Goal: Task Accomplishment & Management: Use online tool/utility

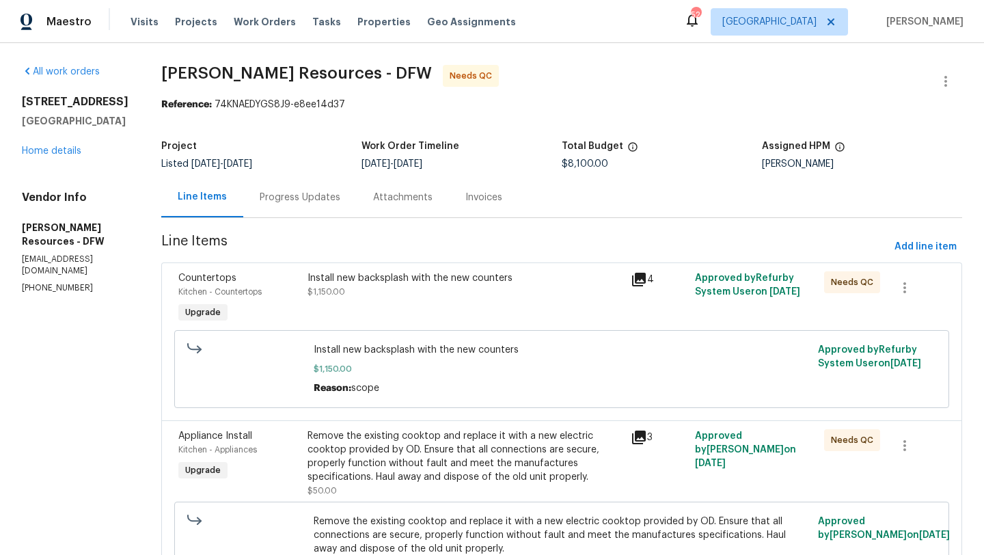
click at [490, 291] on div "Install new backsplash with the new counters $1,150.00" at bounding box center [464, 284] width 315 height 27
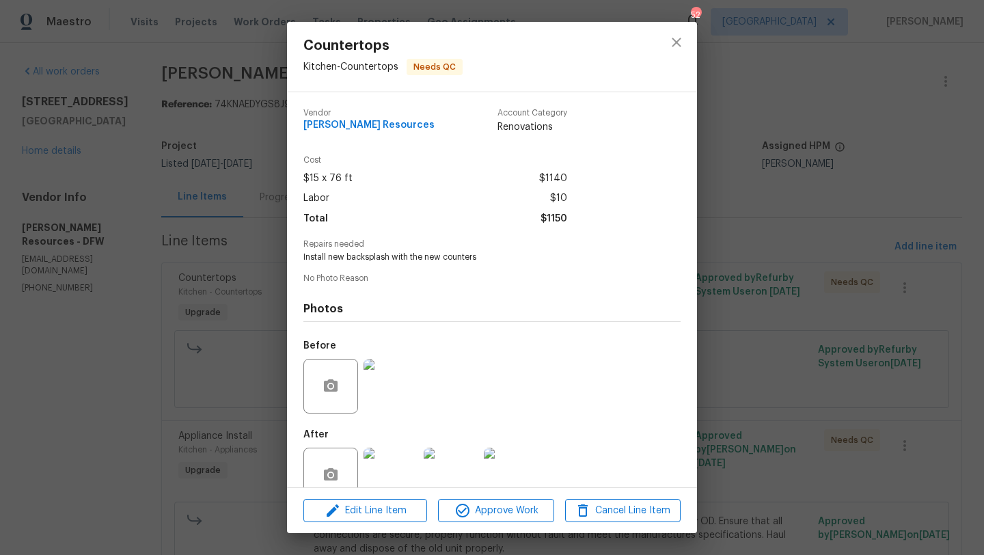
scroll to position [29, 0]
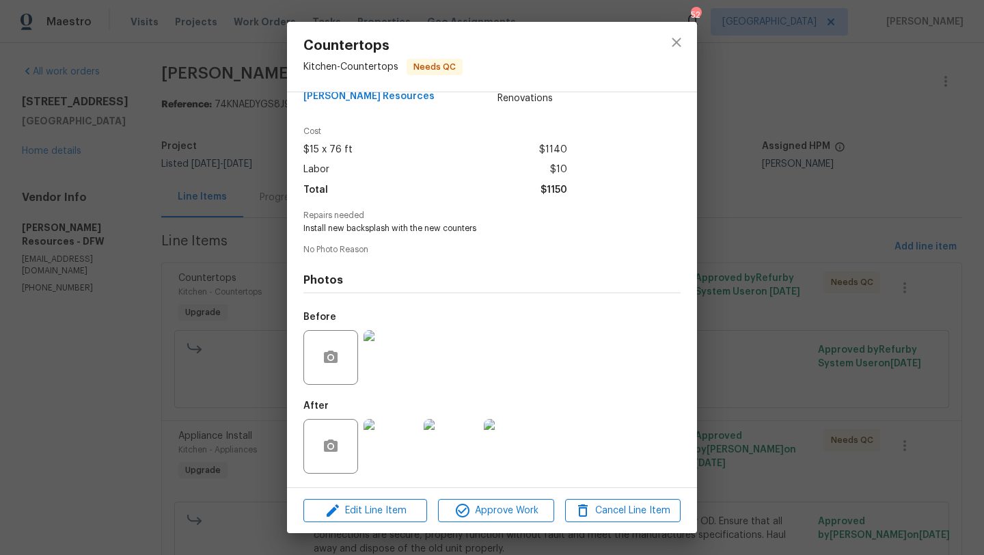
click at [398, 443] on img at bounding box center [390, 446] width 55 height 55
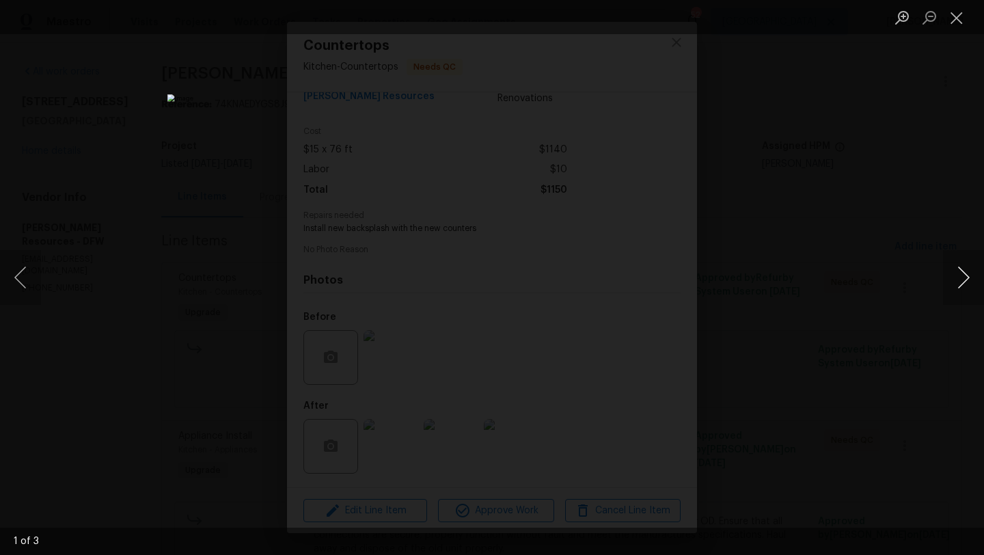
click at [963, 273] on button "Next image" at bounding box center [963, 277] width 41 height 55
click at [956, 12] on button "Close lightbox" at bounding box center [956, 17] width 27 height 24
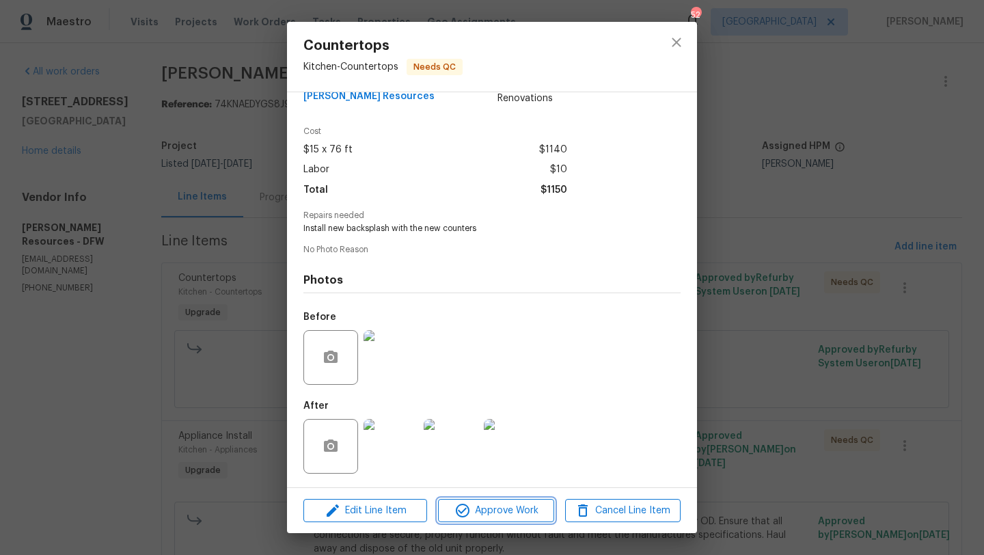
click at [501, 509] on span "Approve Work" at bounding box center [495, 510] width 107 height 17
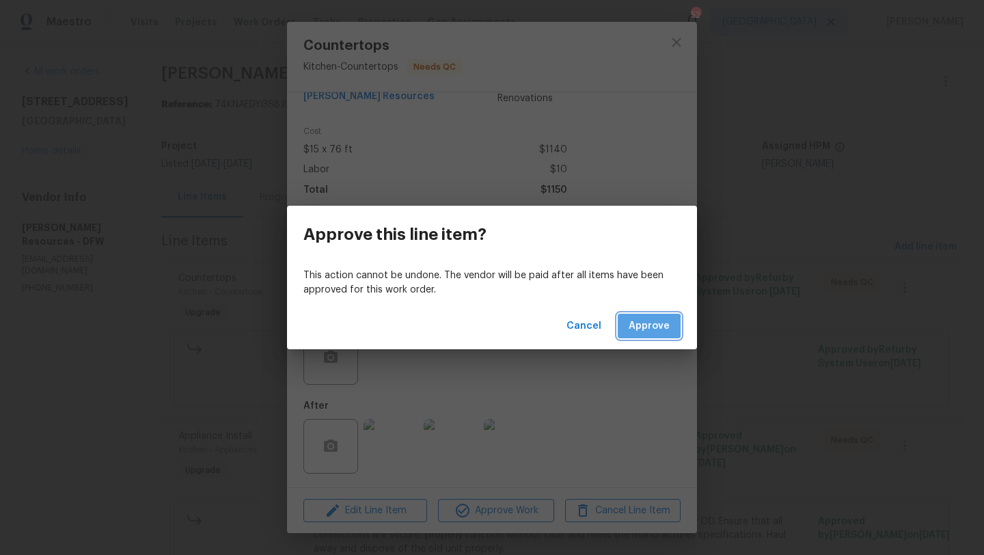
click at [637, 329] on span "Approve" at bounding box center [648, 326] width 41 height 17
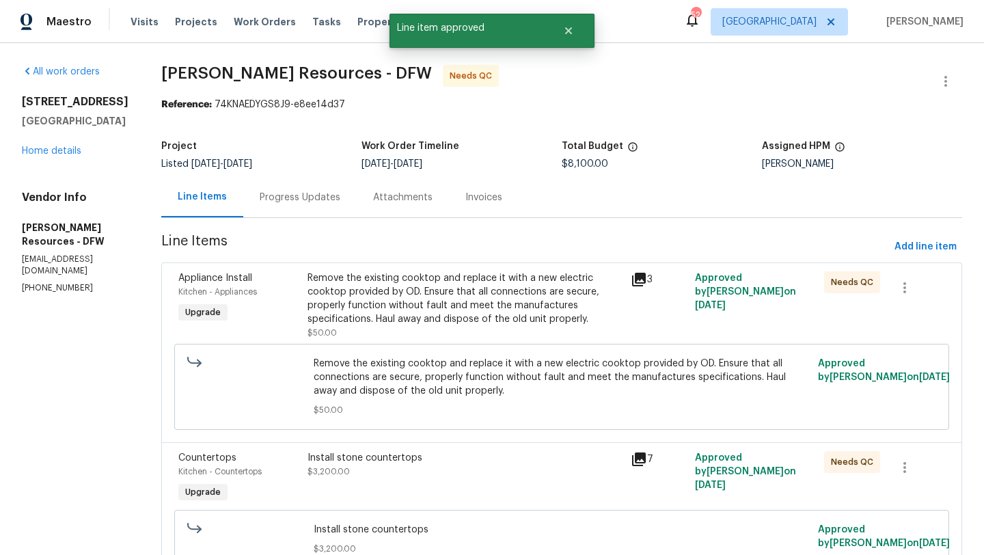
click at [542, 296] on div "Remove the existing cooktop and replace it with a new electric cooktop provided…" at bounding box center [464, 298] width 315 height 55
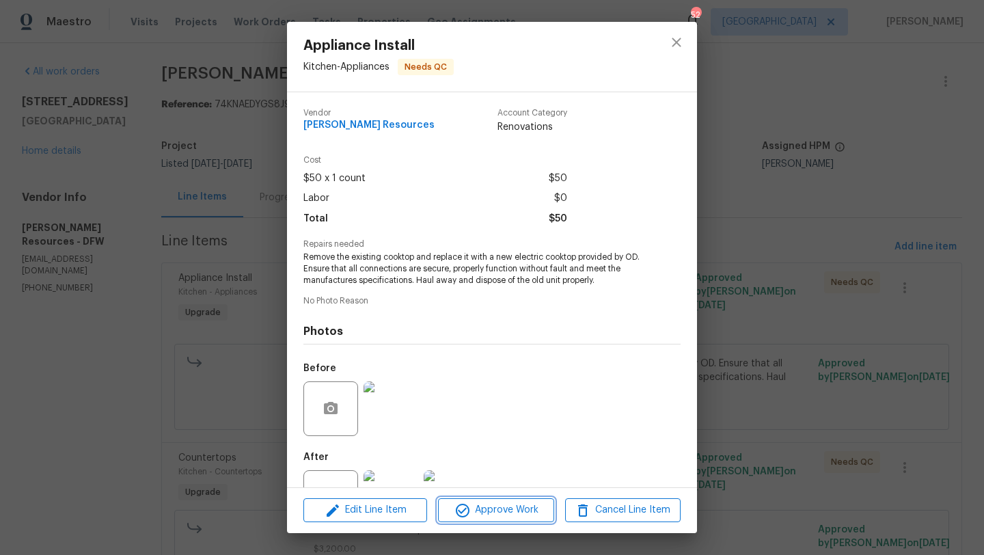
click at [507, 509] on span "Approve Work" at bounding box center [495, 509] width 107 height 17
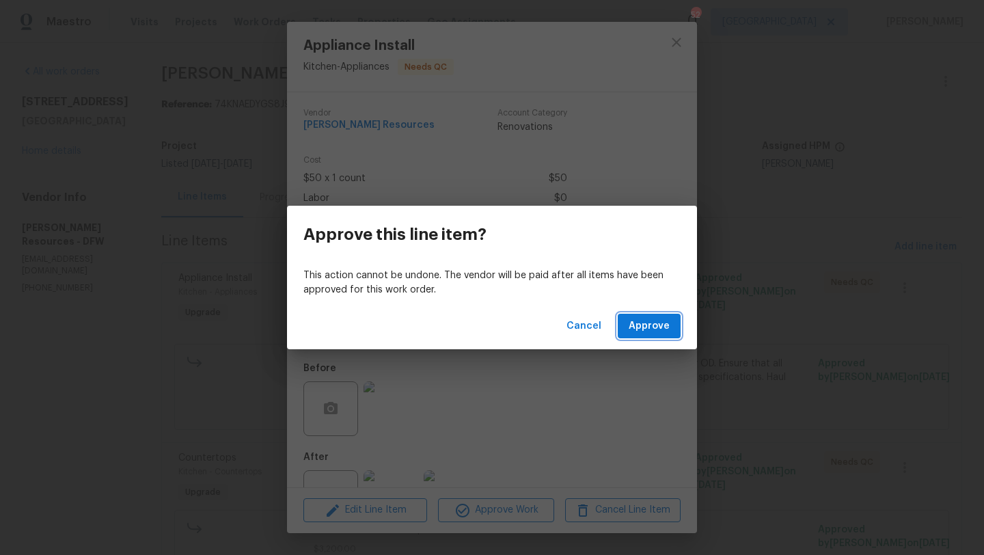
click at [643, 324] on span "Approve" at bounding box center [648, 326] width 41 height 17
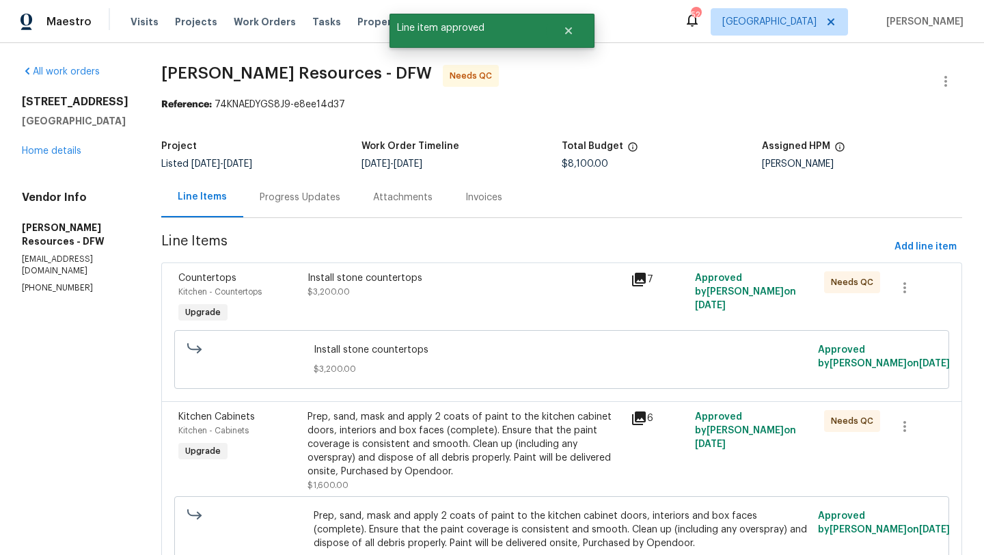
click at [552, 288] on div "Install stone countertops $3,200.00" at bounding box center [464, 284] width 315 height 27
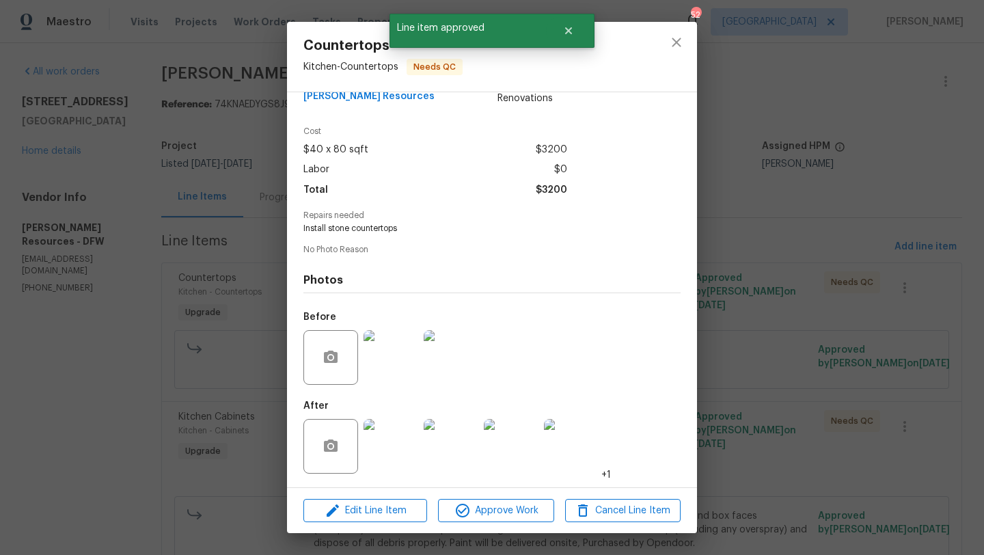
click at [393, 442] on img at bounding box center [390, 446] width 55 height 55
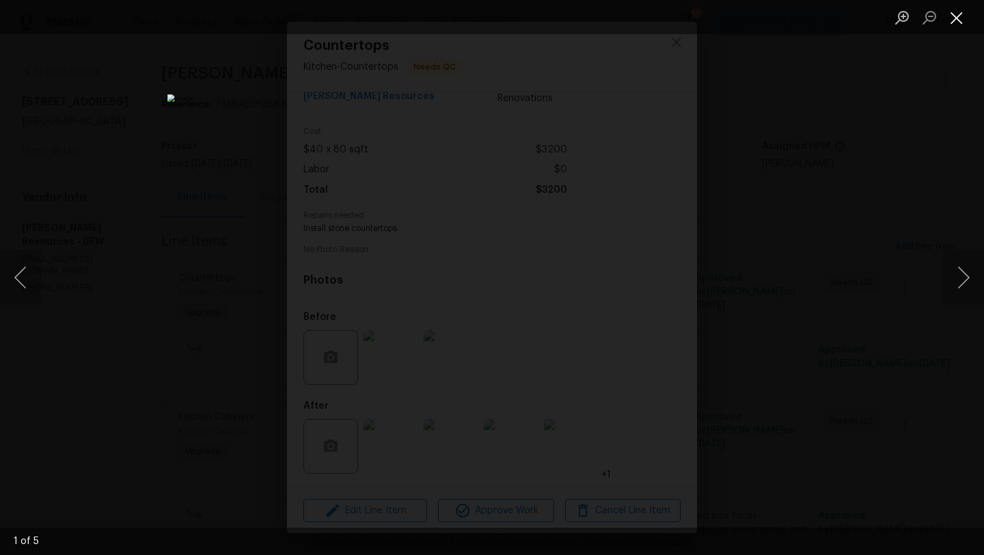
click at [958, 24] on button "Close lightbox" at bounding box center [956, 17] width 27 height 24
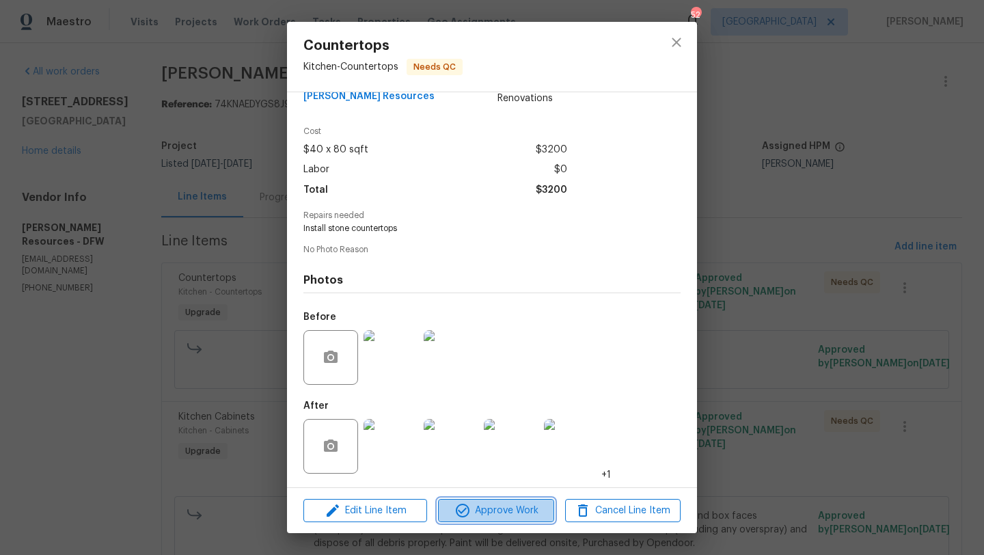
click at [508, 506] on span "Approve Work" at bounding box center [495, 510] width 107 height 17
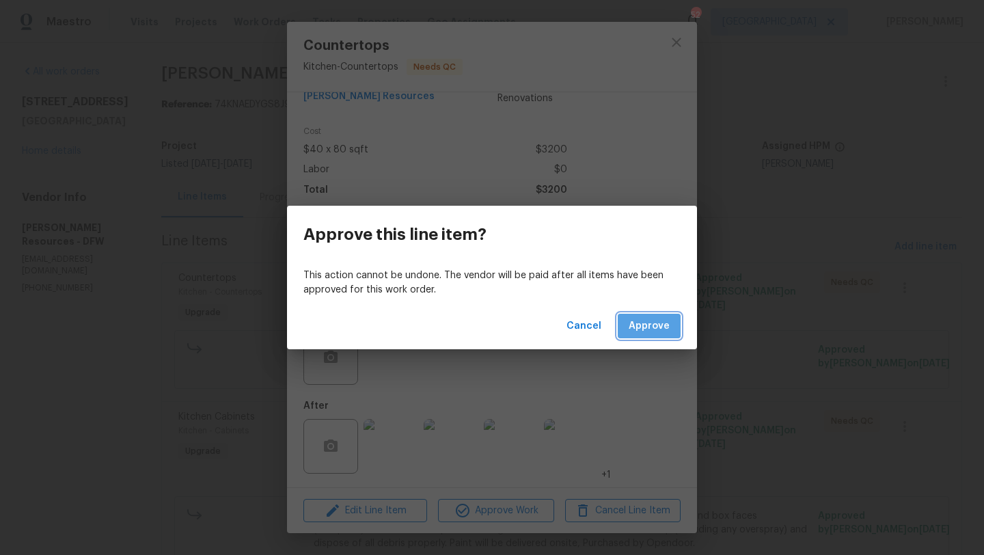
click at [675, 318] on button "Approve" at bounding box center [648, 326] width 63 height 25
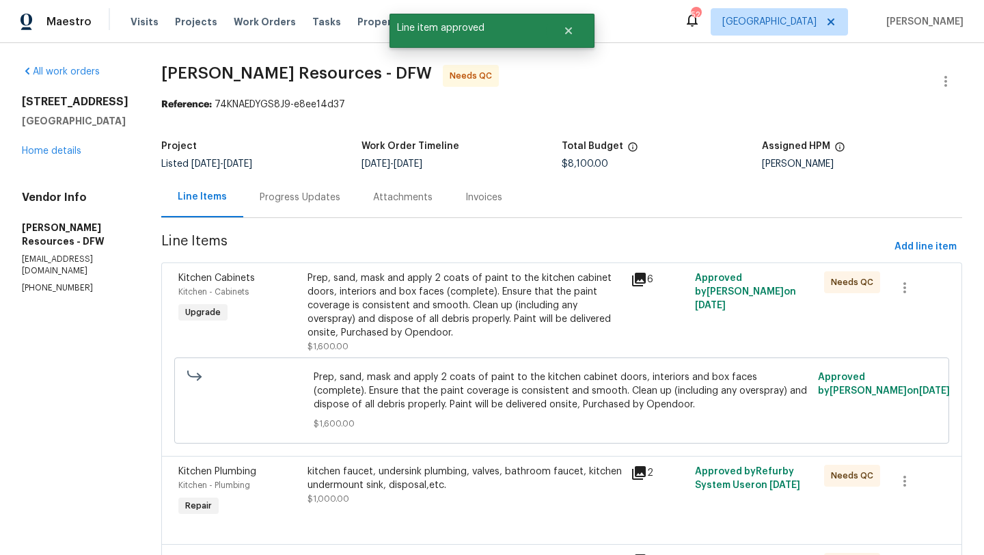
click at [546, 301] on div "Prep, sand, mask and apply 2 coats of paint to the kitchen cabinet doors, inter…" at bounding box center [464, 305] width 315 height 68
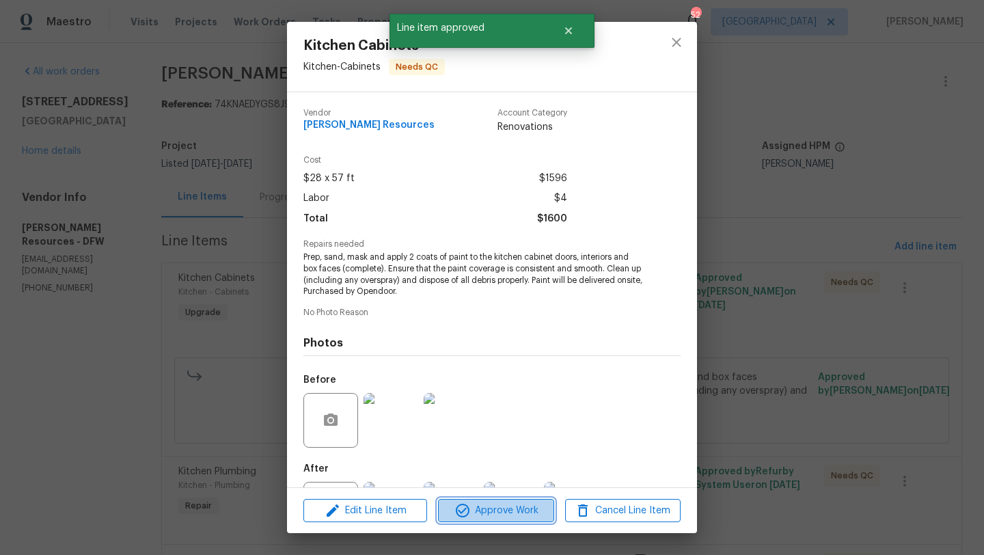
click at [520, 503] on span "Approve Work" at bounding box center [495, 510] width 107 height 17
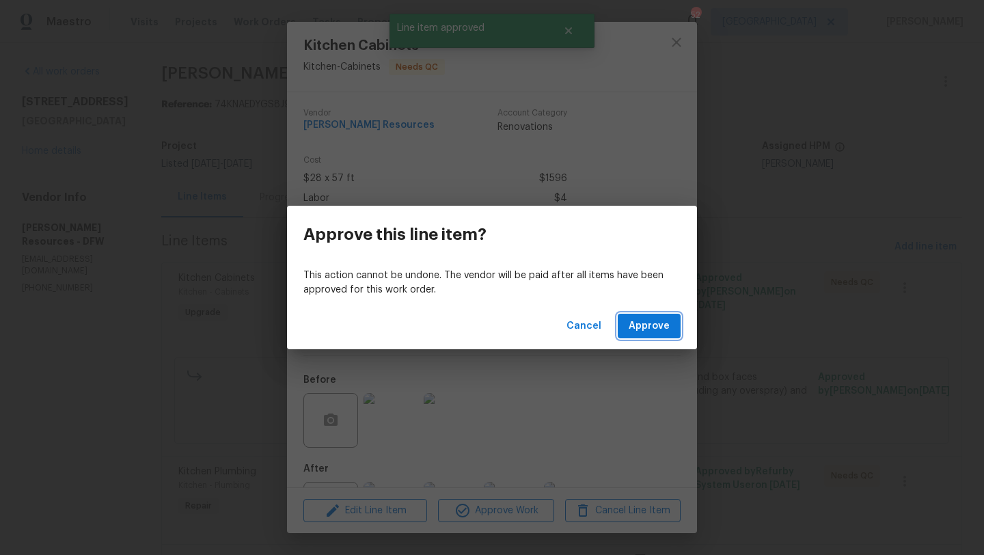
click at [641, 323] on span "Approve" at bounding box center [648, 326] width 41 height 17
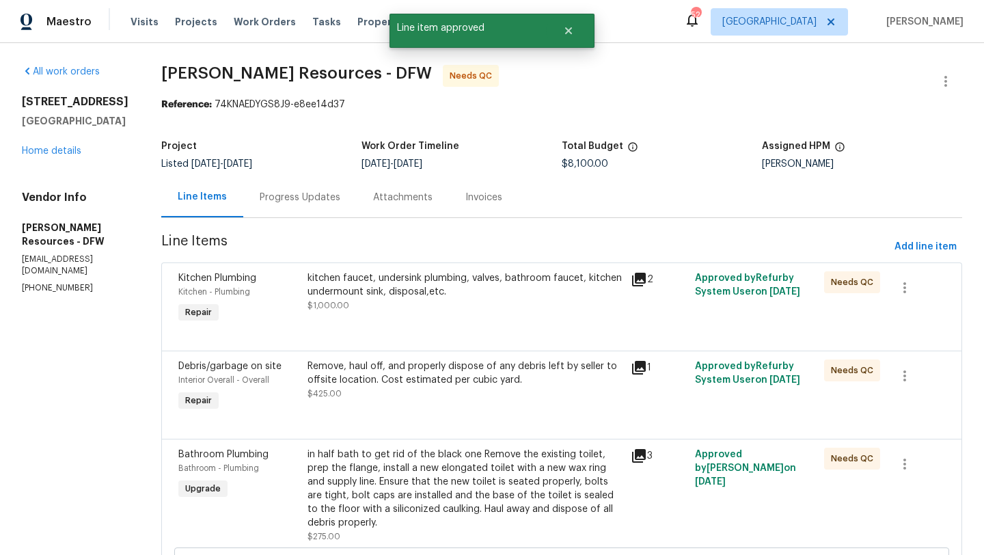
click at [447, 301] on div "kitchen faucet, undersink plumbing, valves, bathroom faucet, kitchen undermount…" at bounding box center [464, 291] width 315 height 41
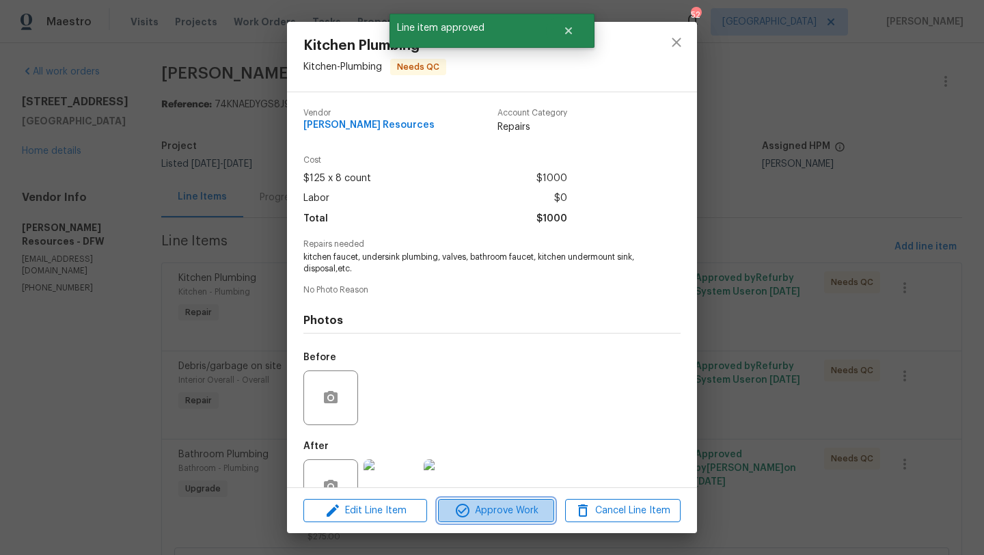
click at [475, 505] on span "Approve Work" at bounding box center [495, 510] width 107 height 17
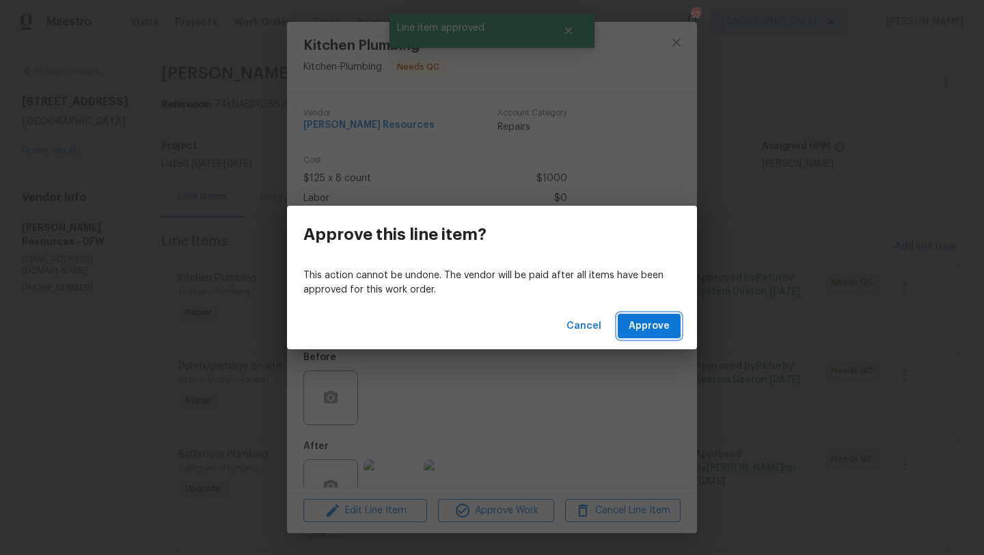
click at [632, 320] on span "Approve" at bounding box center [648, 326] width 41 height 17
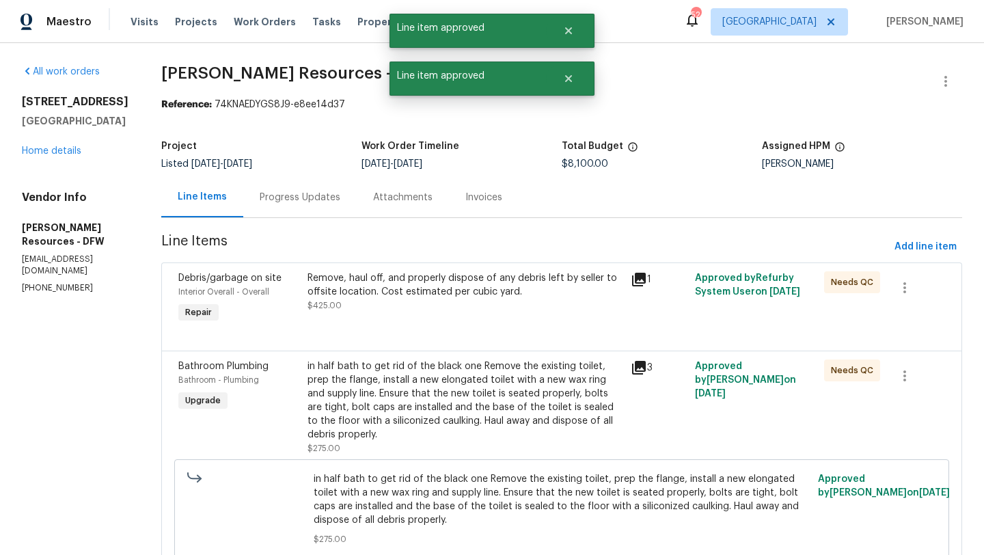
click at [518, 303] on div "Remove, haul off, and properly dispose of any debris left by seller to offsite …" at bounding box center [464, 291] width 315 height 41
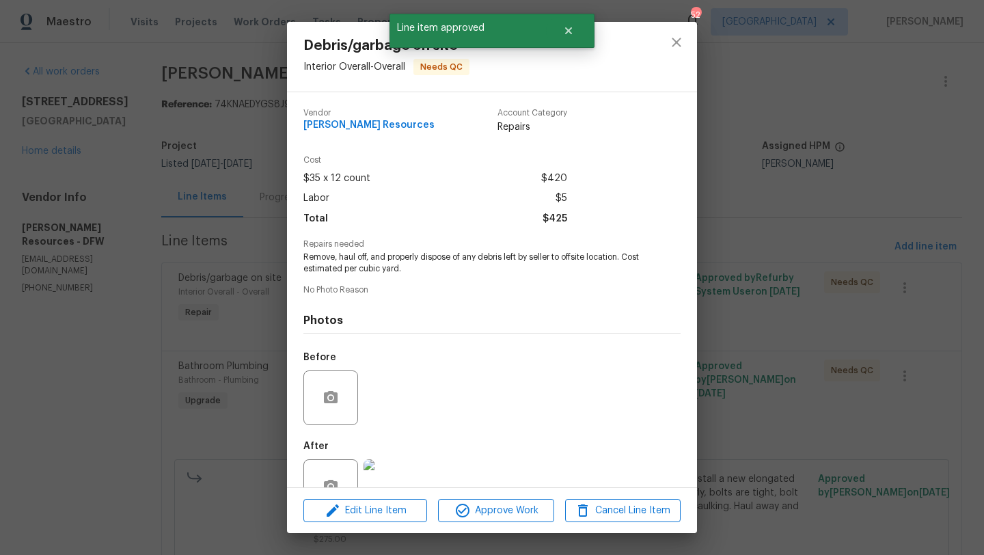
click at [520, 525] on div "Edit Line Item Approve Work Cancel Line Item" at bounding box center [492, 511] width 410 height 46
click at [520, 506] on span "Approve Work" at bounding box center [495, 510] width 107 height 17
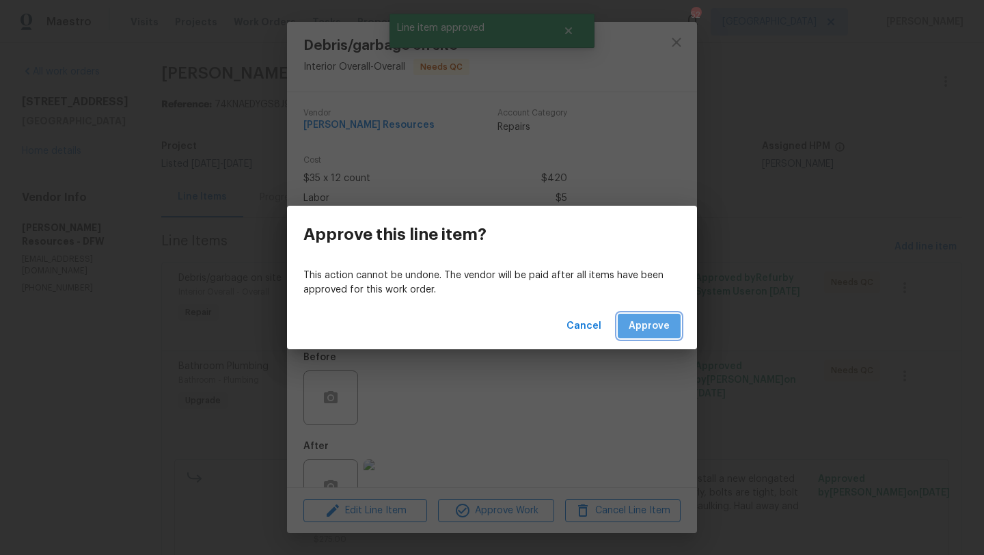
click at [638, 322] on span "Approve" at bounding box center [648, 326] width 41 height 17
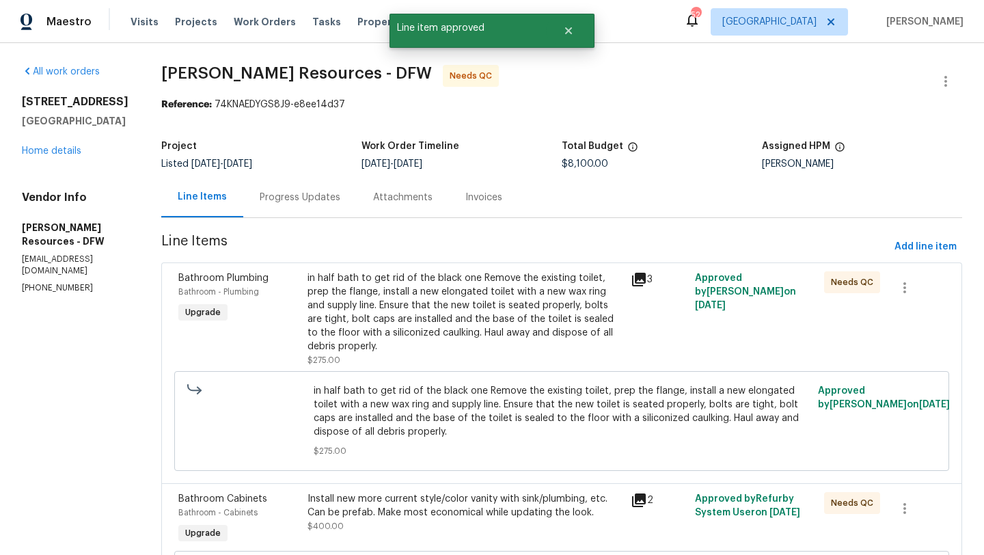
click at [495, 324] on div "in half bath to get rid of the black one Remove the existing toilet, prep the f…" at bounding box center [464, 312] width 315 height 82
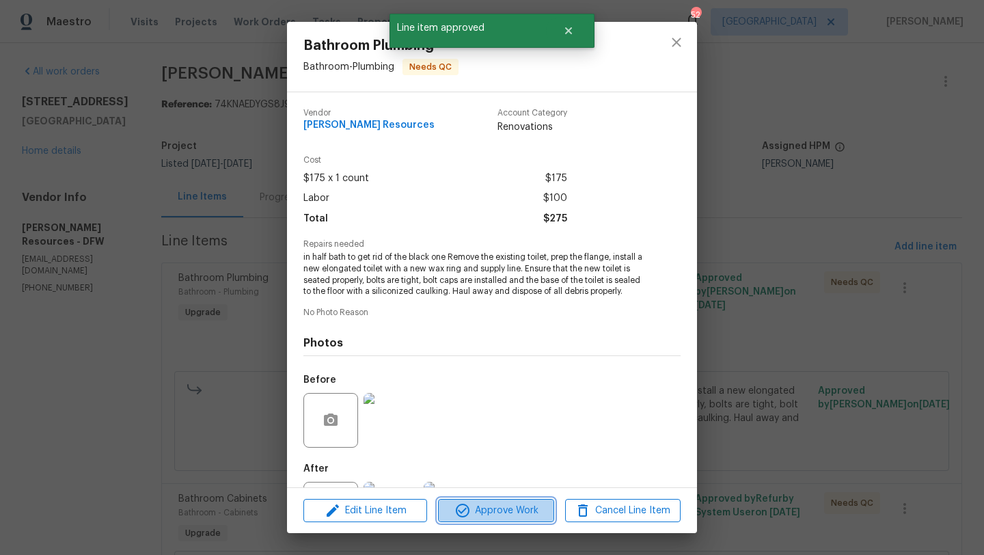
click at [506, 508] on span "Approve Work" at bounding box center [495, 510] width 107 height 17
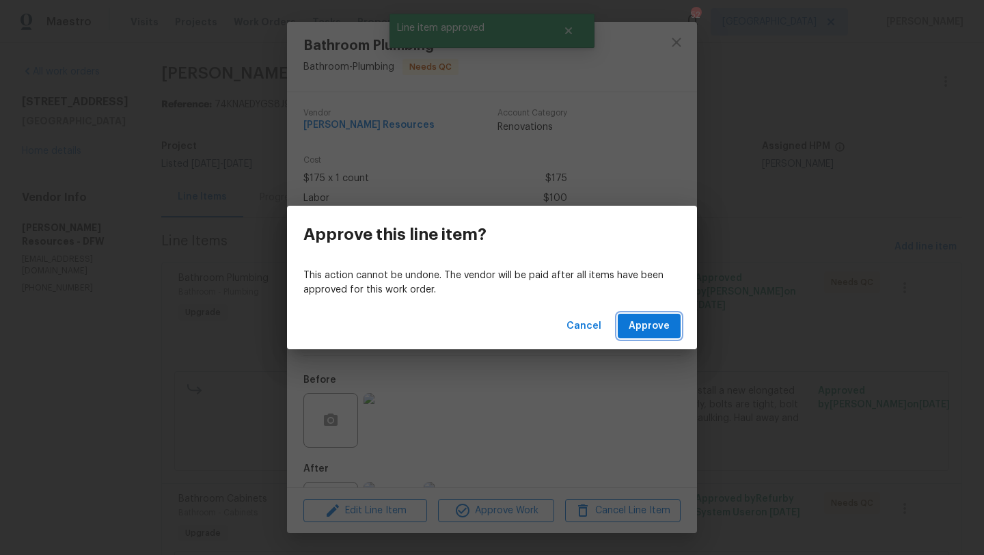
click at [635, 322] on span "Approve" at bounding box center [648, 326] width 41 height 17
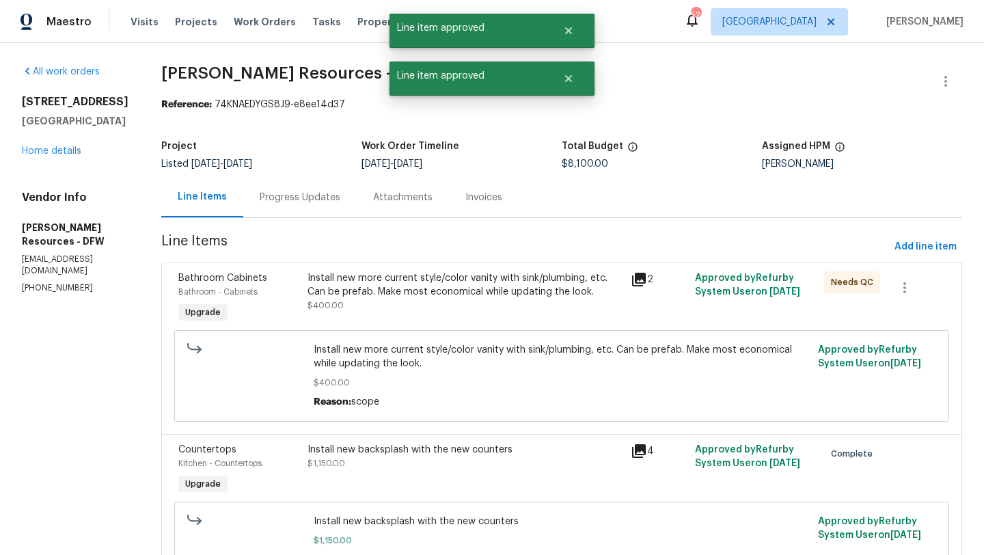
click at [515, 298] on div "Install new more current style/color vanity with sink/plumbing, etc. Can be pre…" at bounding box center [464, 291] width 315 height 41
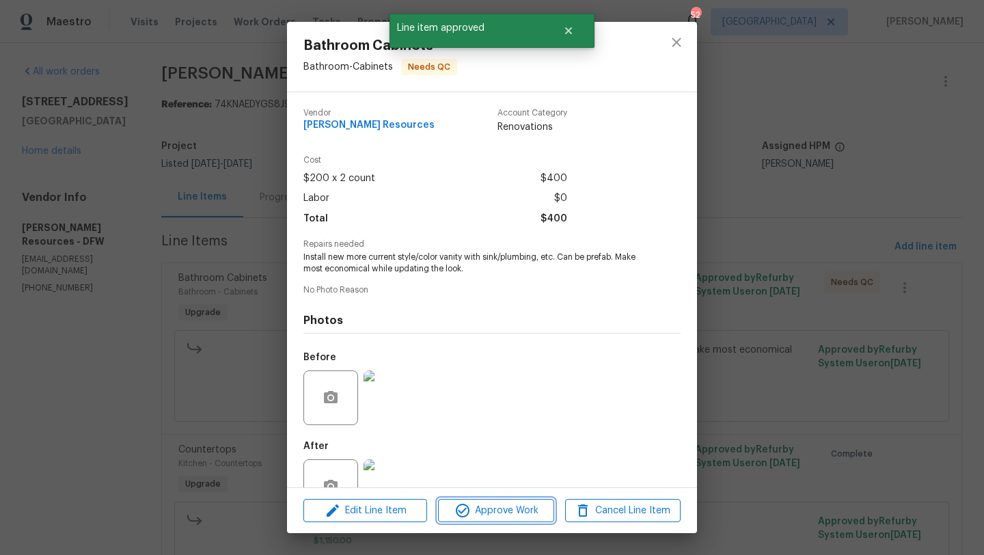
click at [517, 510] on span "Approve Work" at bounding box center [495, 510] width 107 height 17
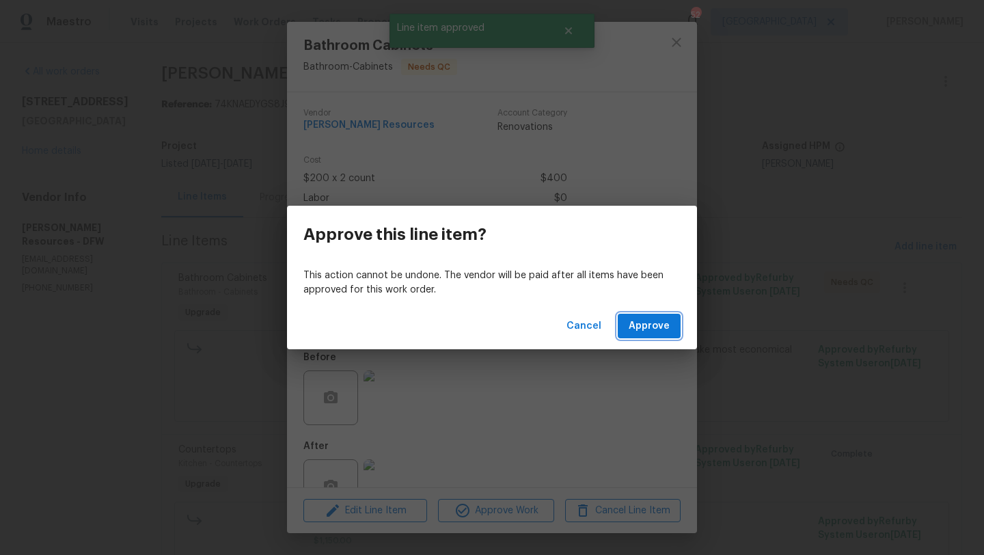
click at [643, 318] on span "Approve" at bounding box center [648, 326] width 41 height 17
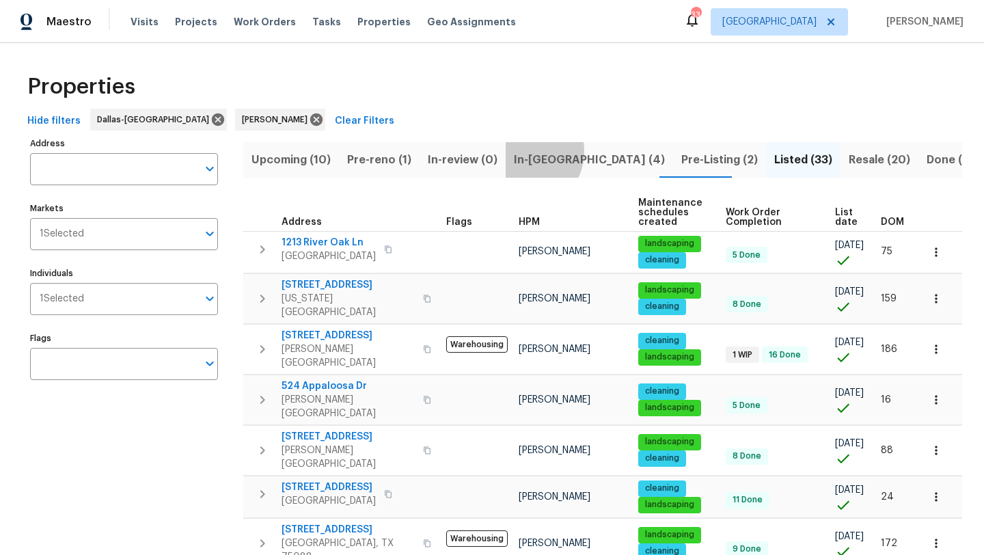
click at [516, 151] on span "In-reno (4)" at bounding box center [589, 159] width 151 height 19
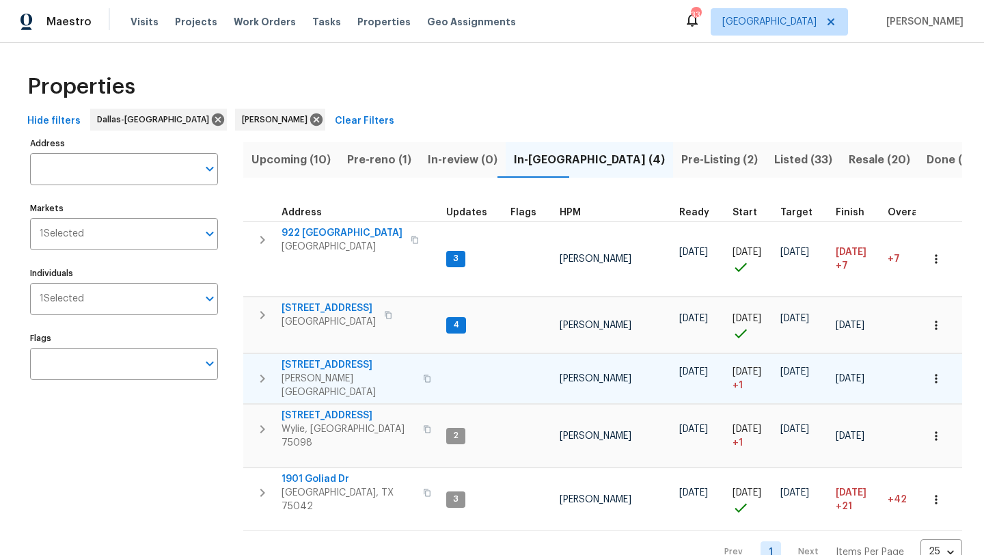
click at [342, 361] on span "2916 Montrose Trl" at bounding box center [347, 365] width 133 height 14
click at [942, 372] on icon "button" at bounding box center [936, 379] width 14 height 14
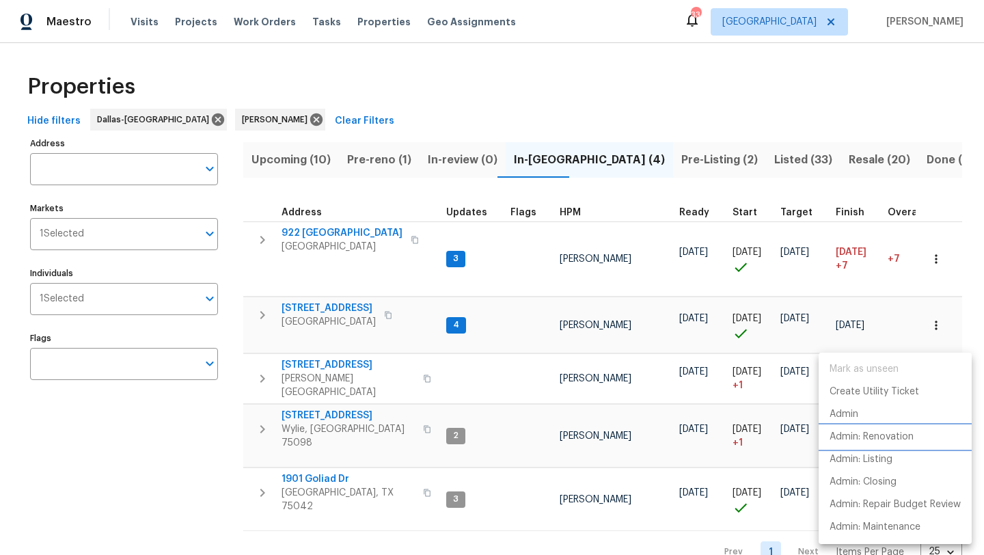
click at [910, 437] on p "Admin: Renovation" at bounding box center [871, 437] width 84 height 14
click at [345, 308] on div at bounding box center [492, 277] width 984 height 555
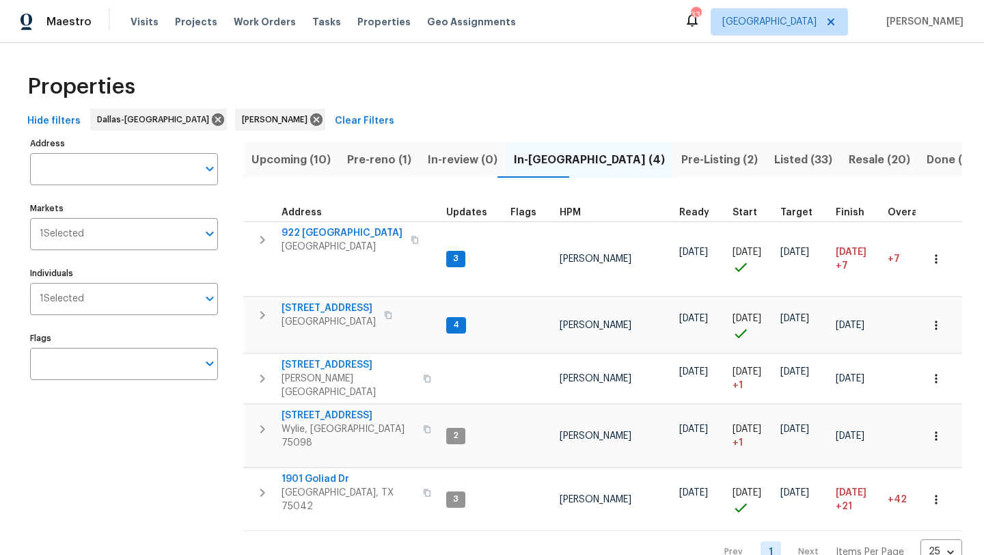
click at [345, 308] on span "721 Saddle Horn Way" at bounding box center [328, 308] width 94 height 14
click at [774, 156] on span "Listed (33)" at bounding box center [803, 159] width 58 height 19
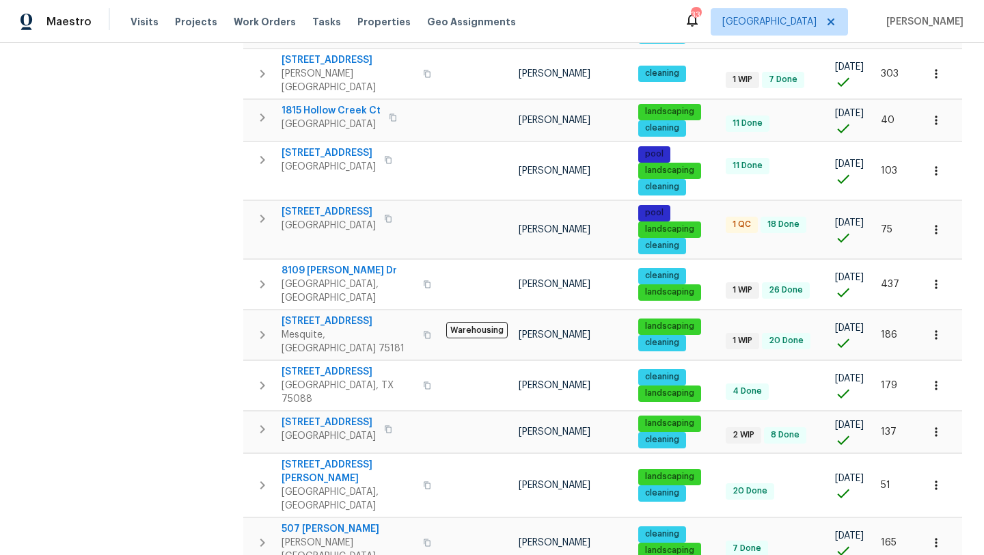
scroll to position [883, 0]
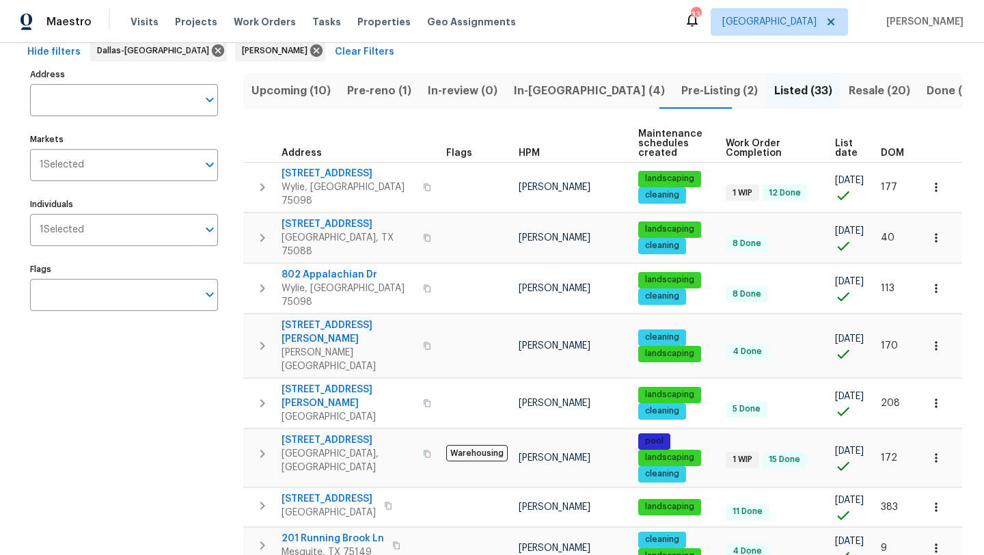
scroll to position [83, 0]
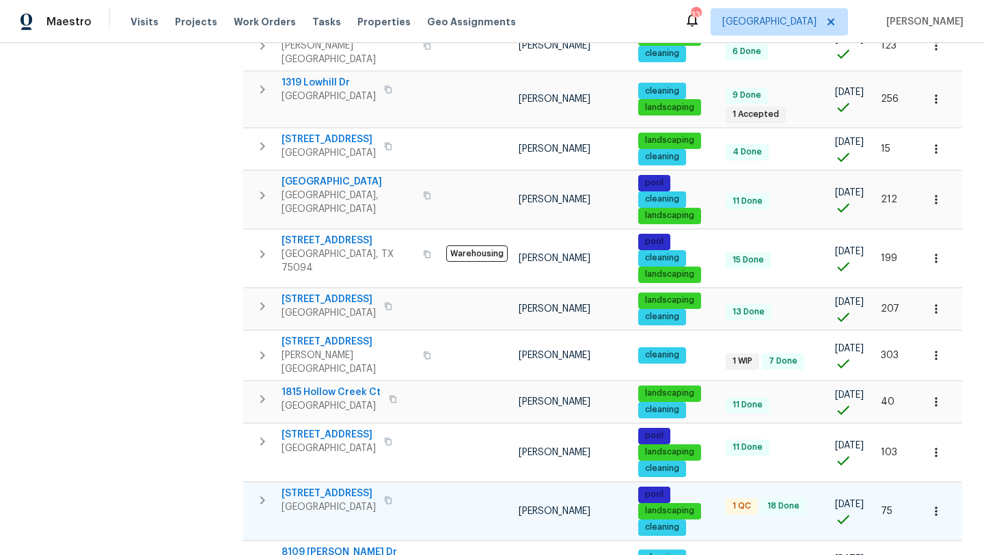
scroll to position [591, 0]
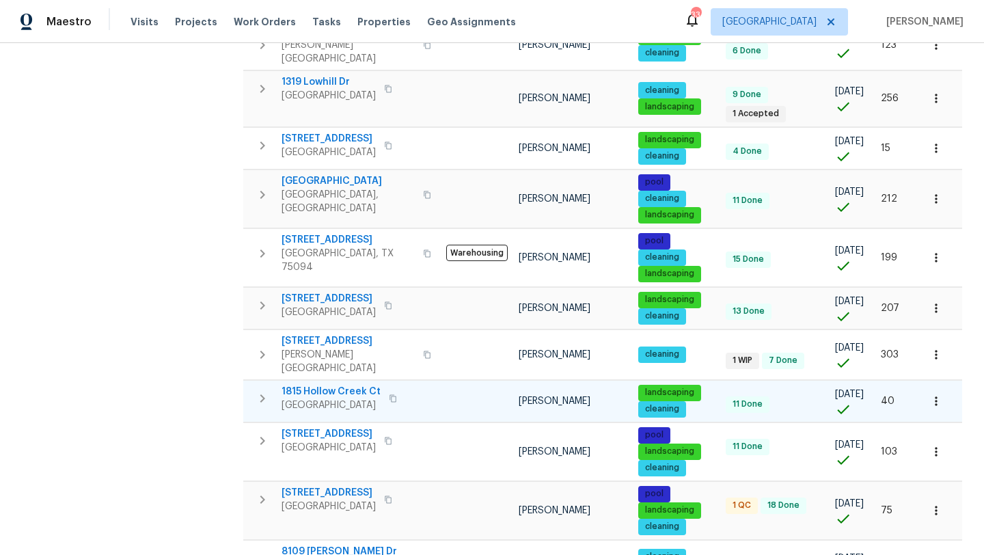
click at [350, 385] on span "1815 Hollow Creek Ct" at bounding box center [330, 392] width 99 height 14
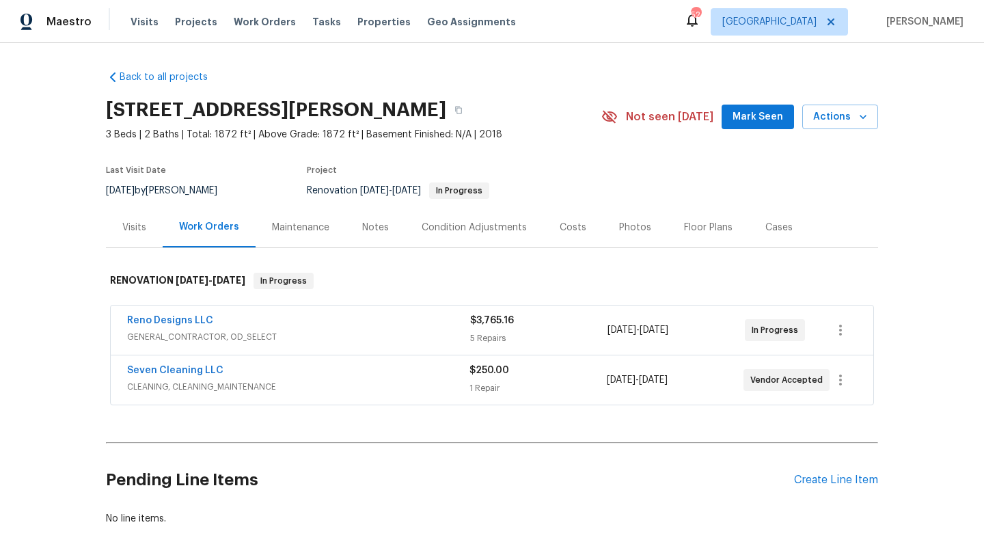
drag, startPoint x: 109, startPoint y: 102, endPoint x: 417, endPoint y: 116, distance: 308.3
click at [417, 116] on h2 "2916 Montrose Trl, Forney, TX 75126" at bounding box center [276, 110] width 340 height 14
copy h2 "2916 Montrose Trl, Forney, TX 75126"
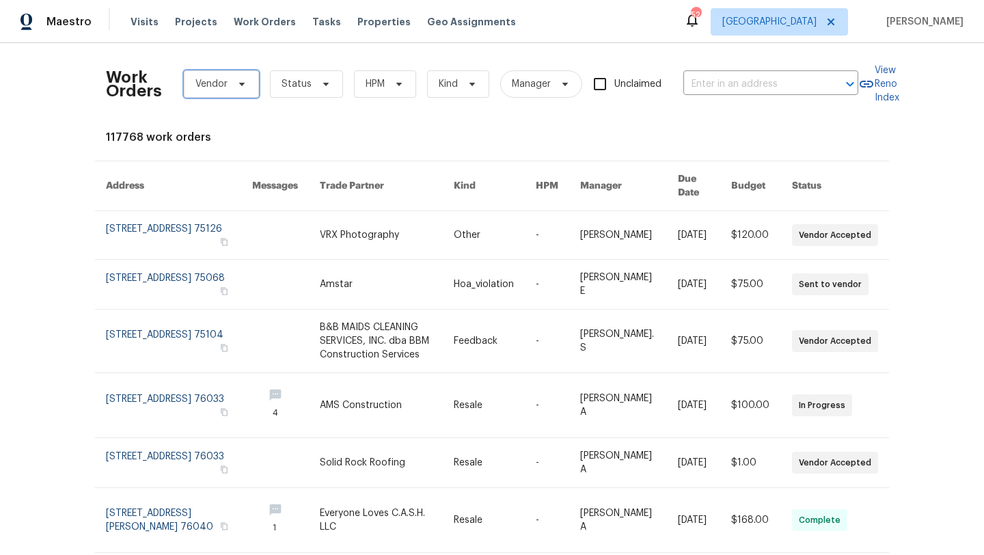
click at [250, 83] on span "Vendor" at bounding box center [221, 83] width 75 height 27
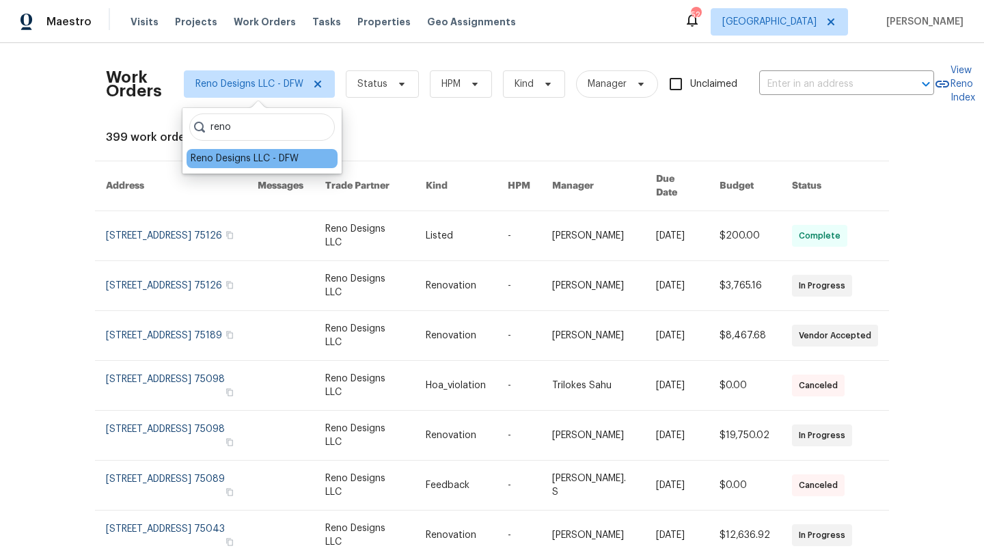
type input "reno"
click at [226, 160] on div "Reno Designs LLC - DFW" at bounding box center [245, 159] width 108 height 14
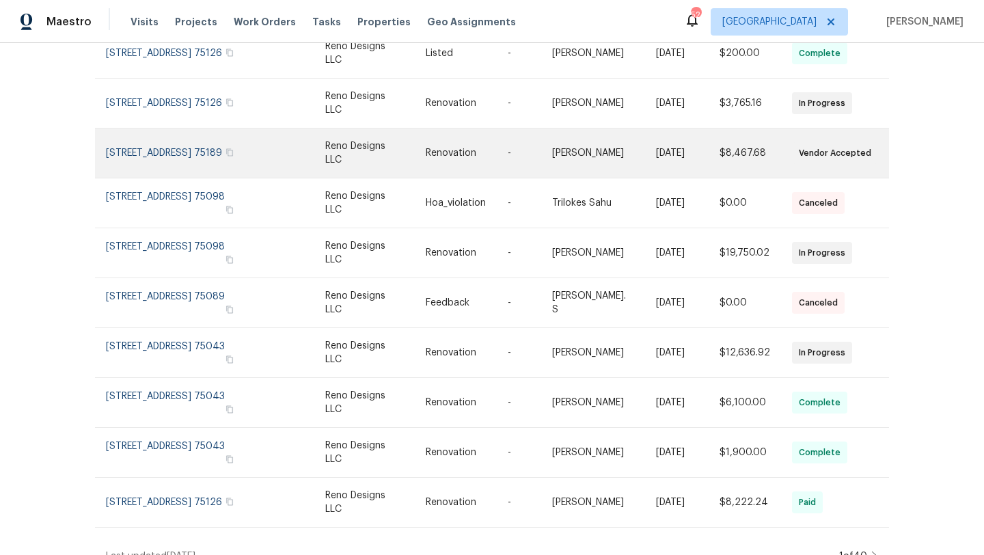
scroll to position [188, 0]
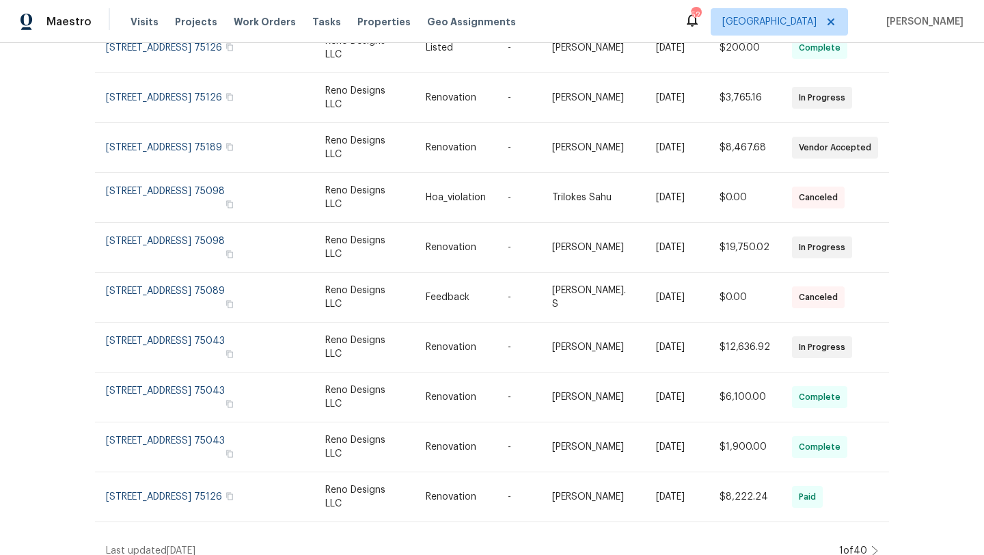
click at [874, 545] on icon at bounding box center [874, 550] width 7 height 11
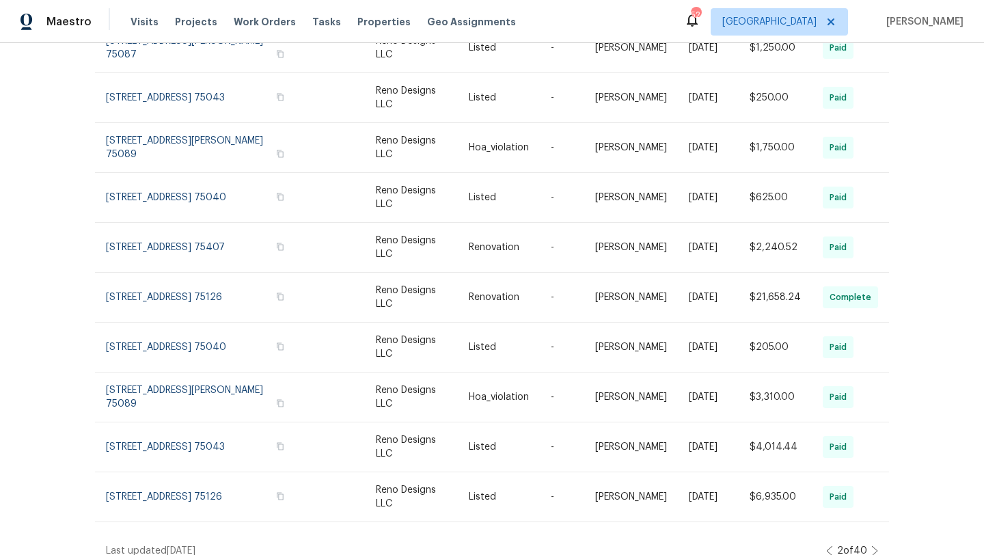
click at [876, 545] on icon at bounding box center [874, 550] width 7 height 11
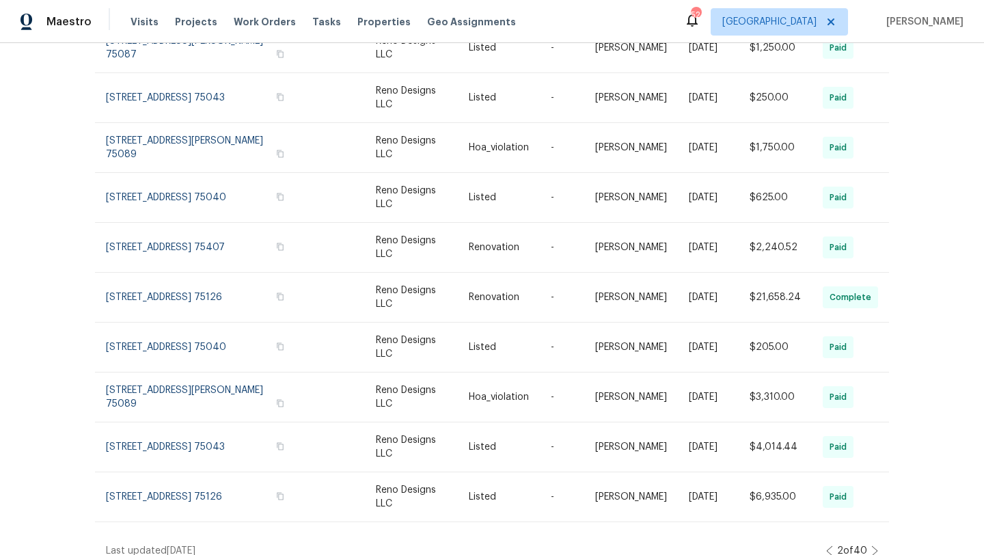
click at [821, 544] on div "Last updated 8/23/2025" at bounding box center [466, 551] width 720 height 14
click at [823, 544] on div "Last updated 8/23/2025" at bounding box center [466, 551] width 720 height 14
click at [830, 545] on icon at bounding box center [829, 550] width 7 height 11
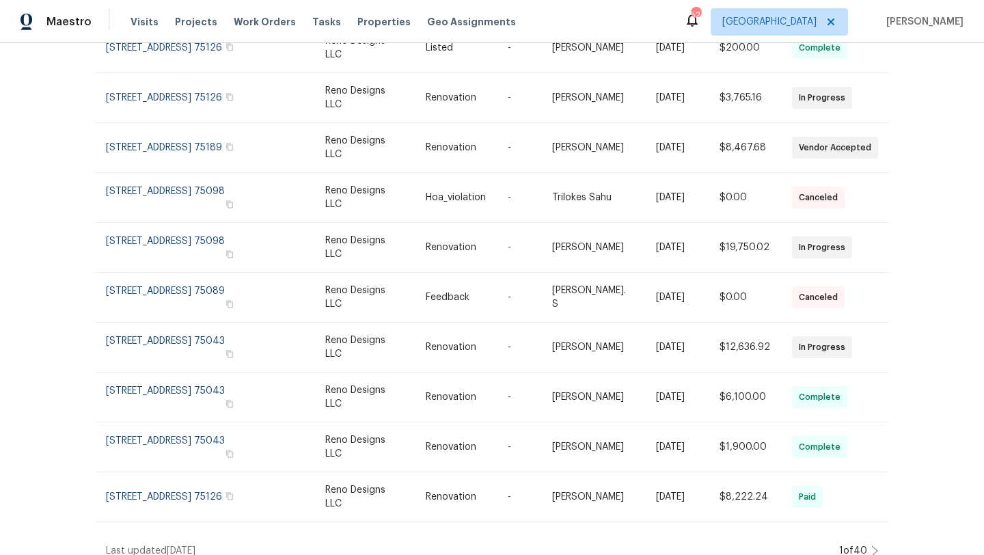
click at [874, 545] on icon at bounding box center [874, 550] width 7 height 11
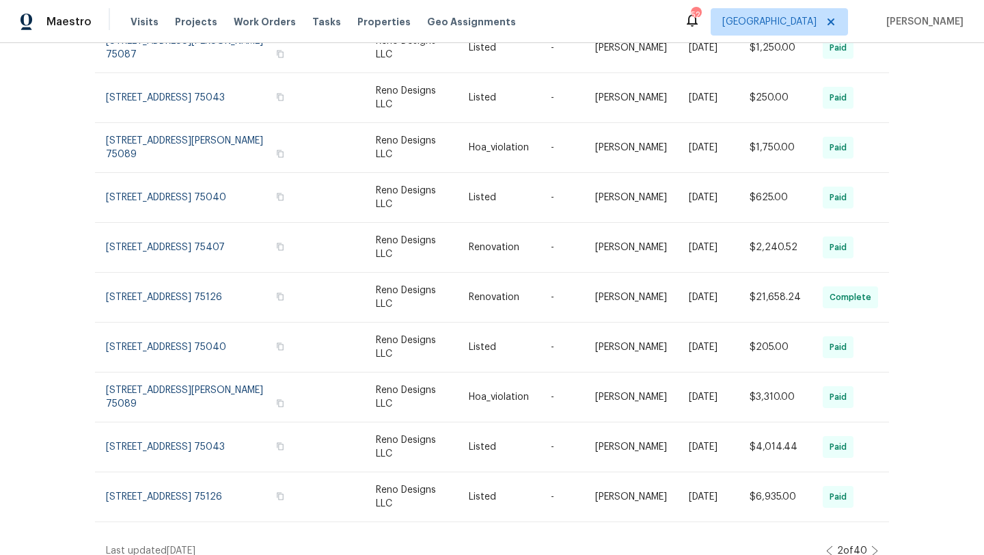
click at [826, 545] on icon at bounding box center [829, 550] width 7 height 11
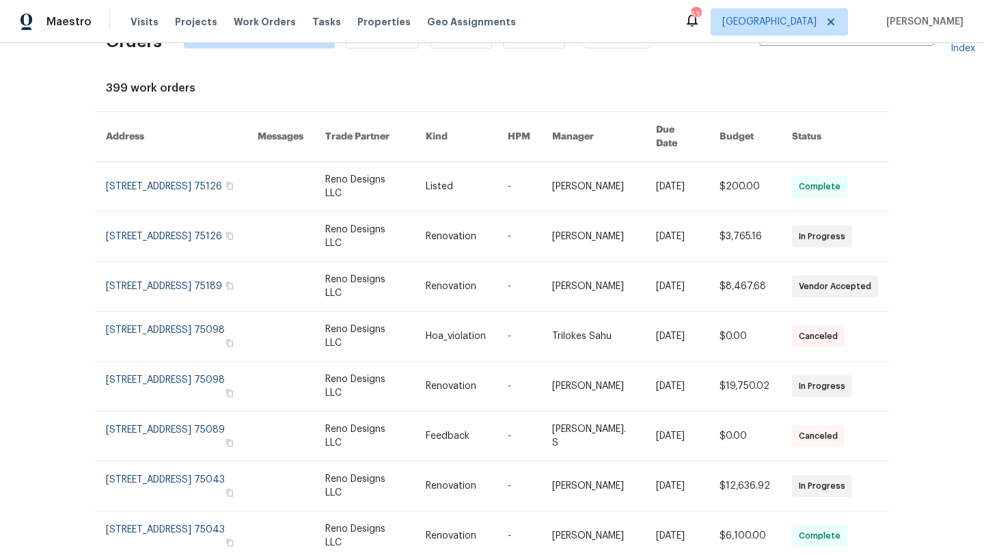
scroll to position [0, 0]
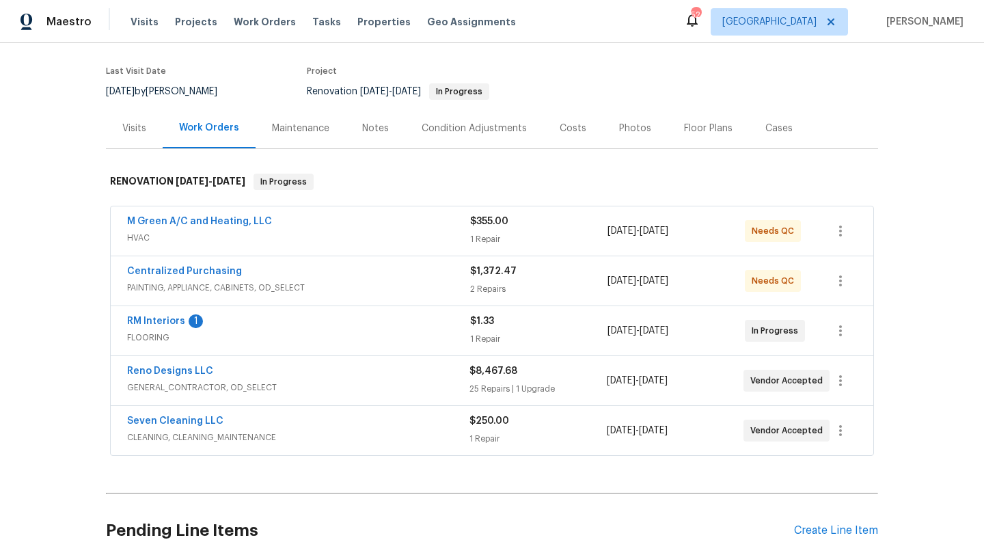
scroll to position [102, 0]
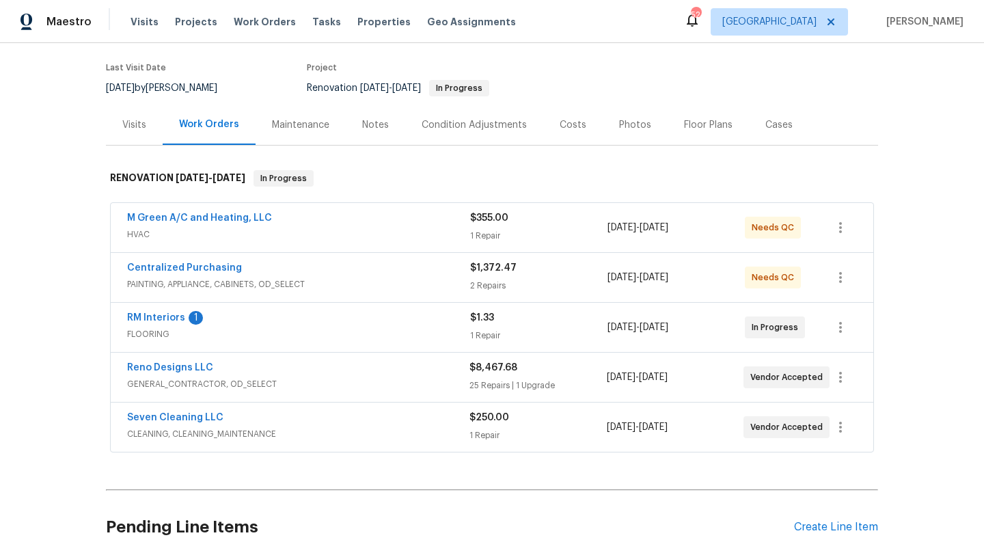
click at [349, 367] on div "Reno Designs LLC" at bounding box center [298, 369] width 342 height 16
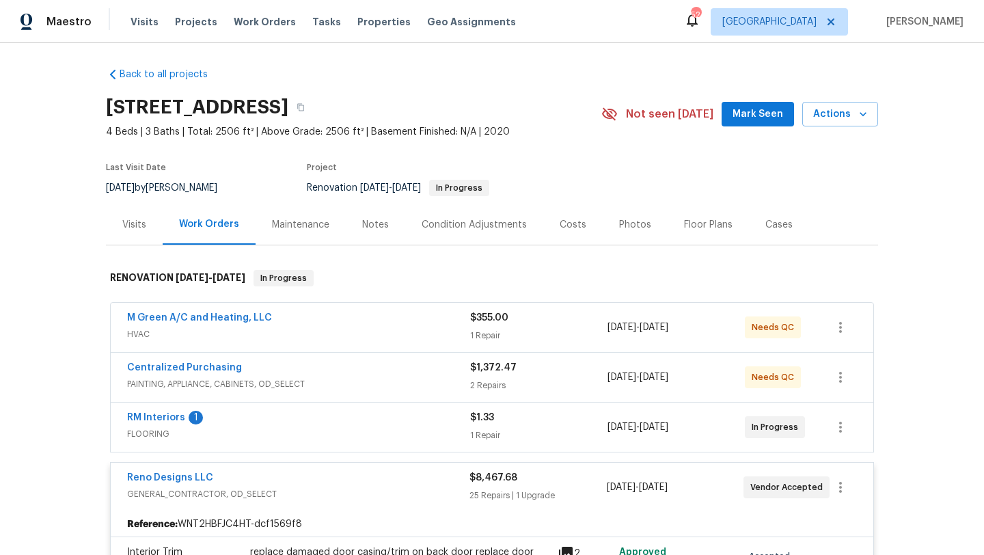
scroll to position [0, 0]
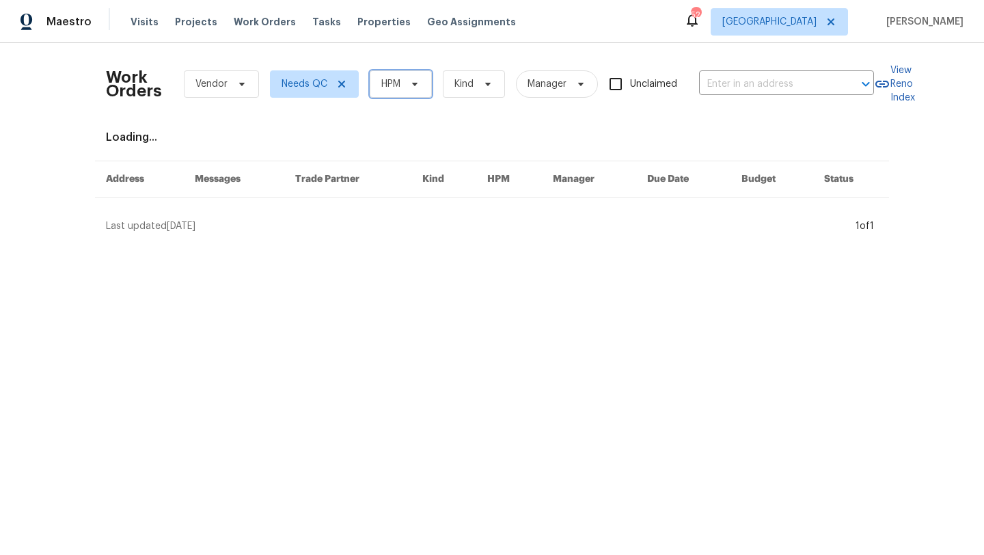
click at [383, 88] on span "HPM" at bounding box center [390, 84] width 19 height 14
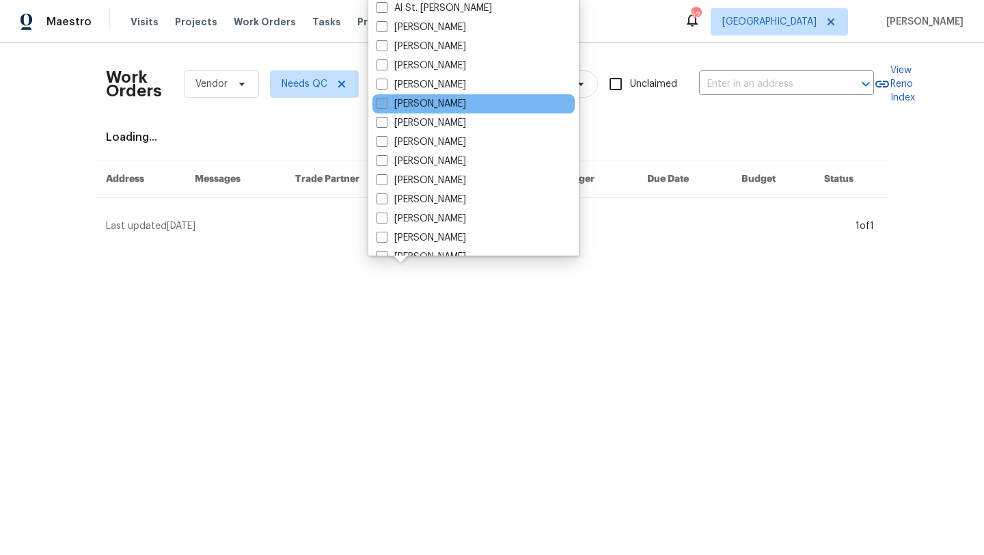
click at [396, 103] on label "[PERSON_NAME]" at bounding box center [420, 104] width 89 height 14
click at [385, 103] on input "[PERSON_NAME]" at bounding box center [380, 101] width 9 height 9
checkbox input "true"
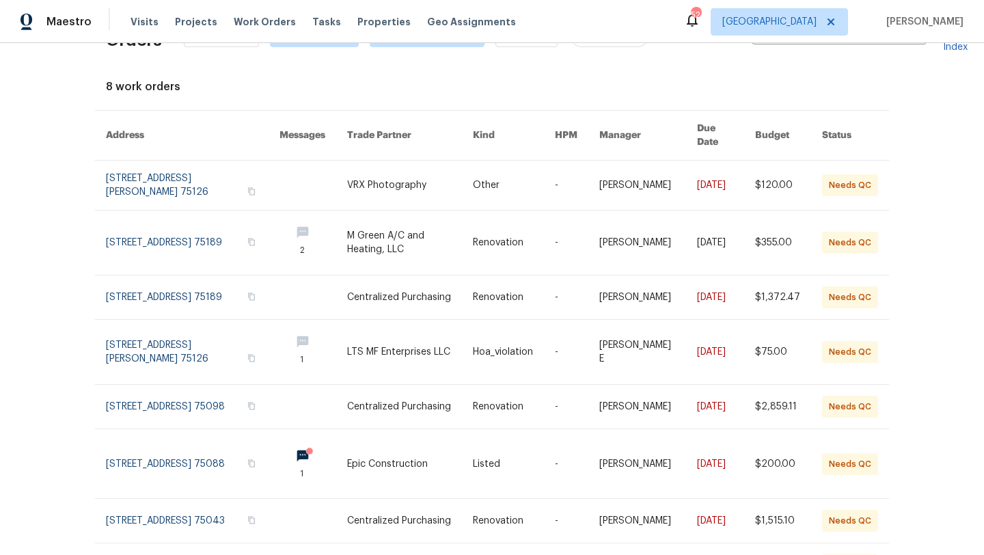
scroll to position [46, 0]
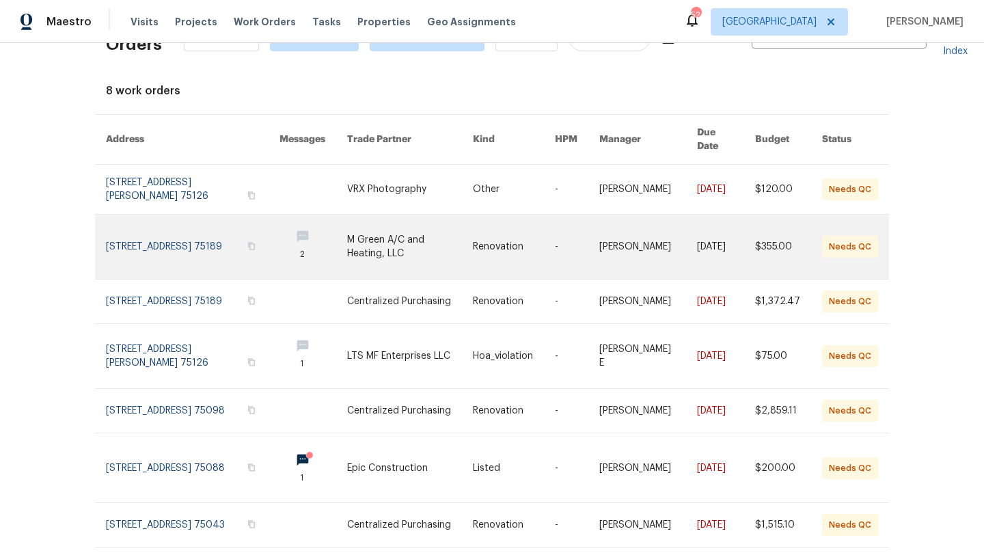
click at [418, 238] on link at bounding box center [410, 246] width 126 height 64
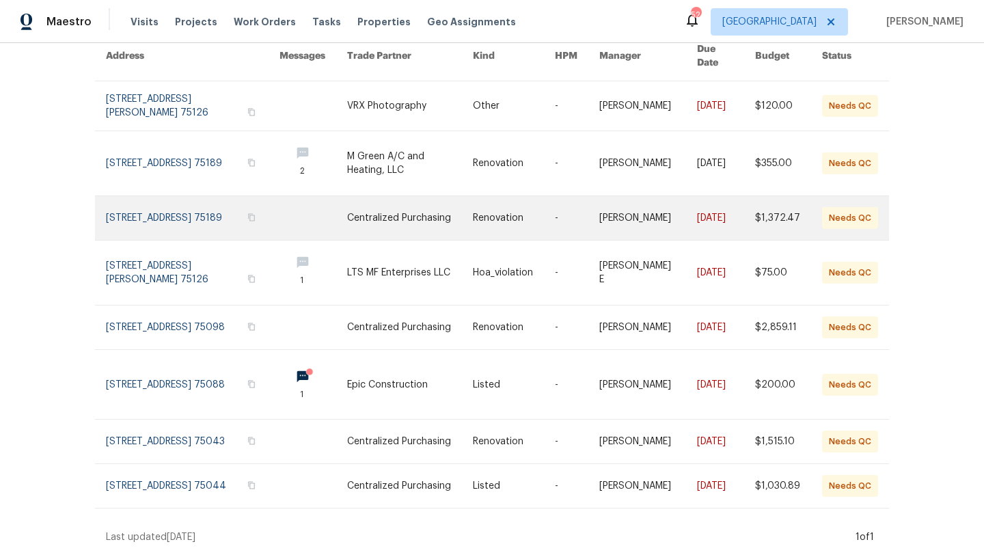
scroll to position [137, 0]
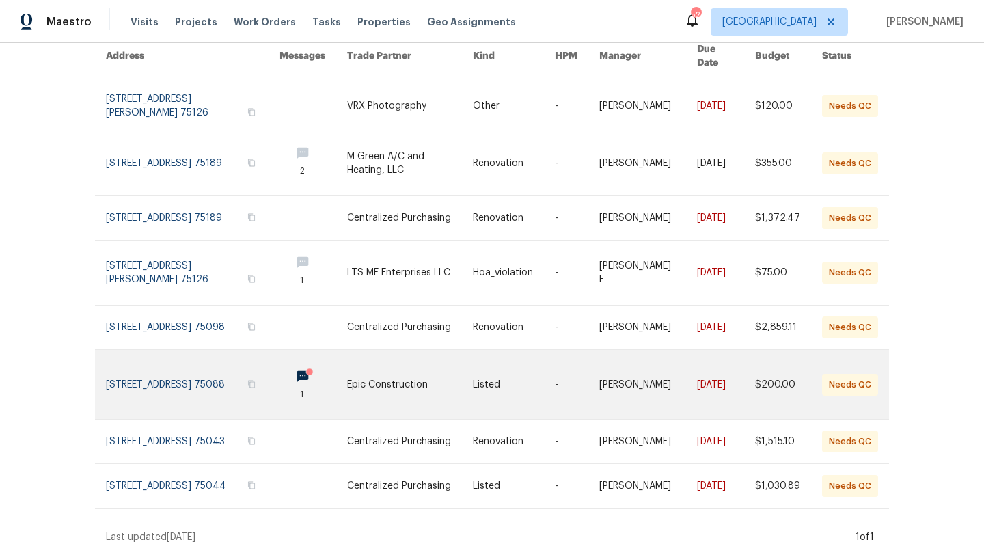
click at [383, 380] on link at bounding box center [410, 384] width 126 height 69
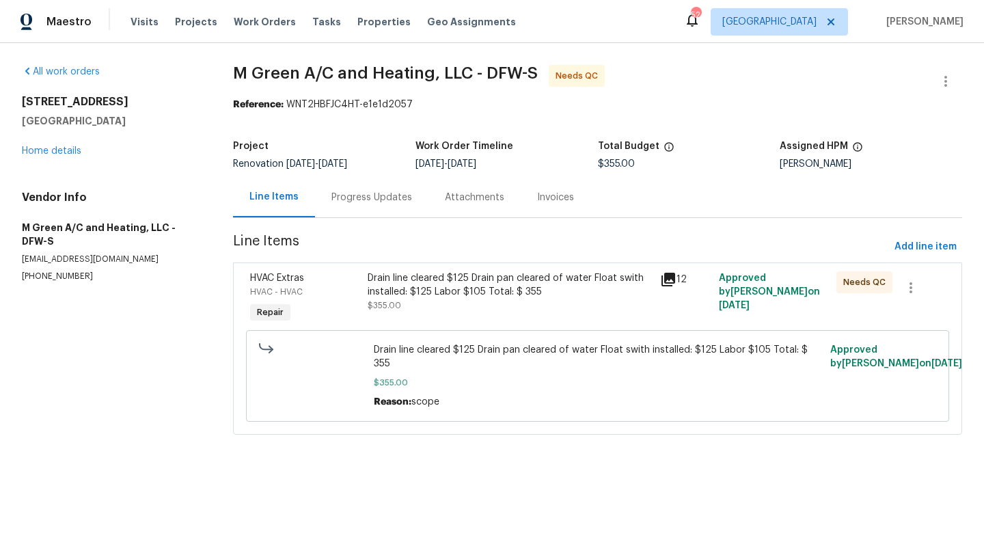
click at [416, 300] on div "Drain line cleared $125 Drain pan cleared of water Float swith installed: $125 …" at bounding box center [509, 291] width 285 height 41
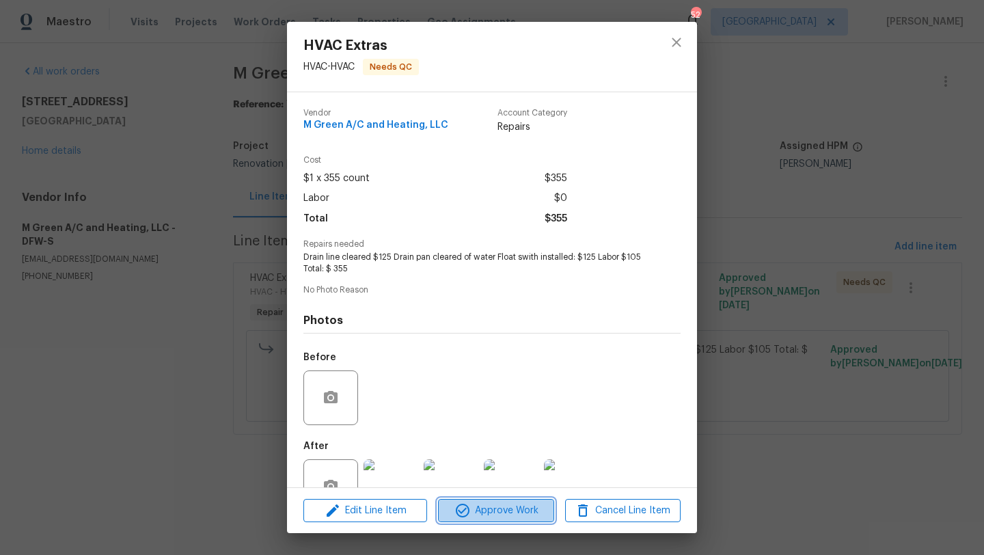
click at [488, 509] on span "Approve Work" at bounding box center [495, 510] width 107 height 17
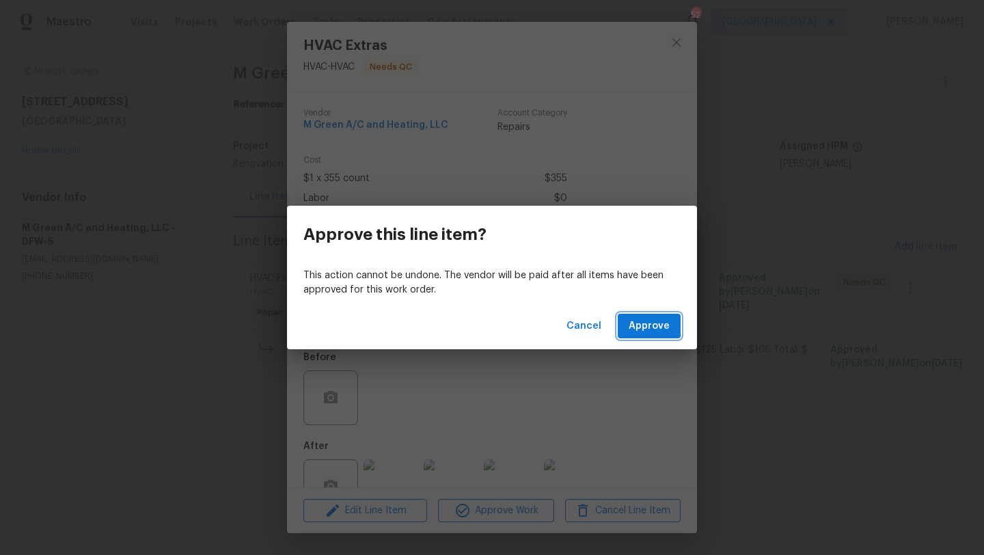
click at [634, 321] on span "Approve" at bounding box center [648, 326] width 41 height 17
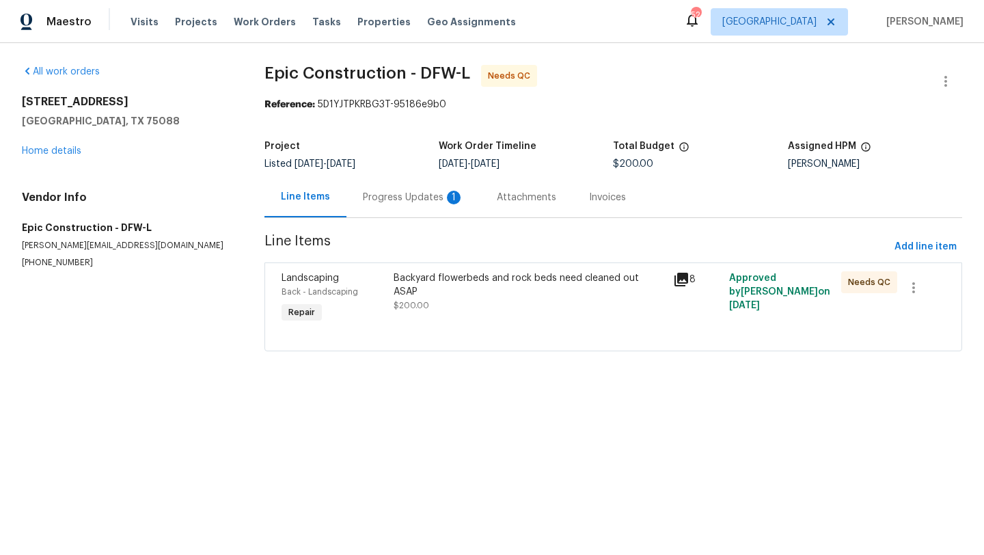
click at [511, 312] on div "Backyard flowerbeds and rock beds need cleaned out ASAP $200.00" at bounding box center [529, 298] width 280 height 63
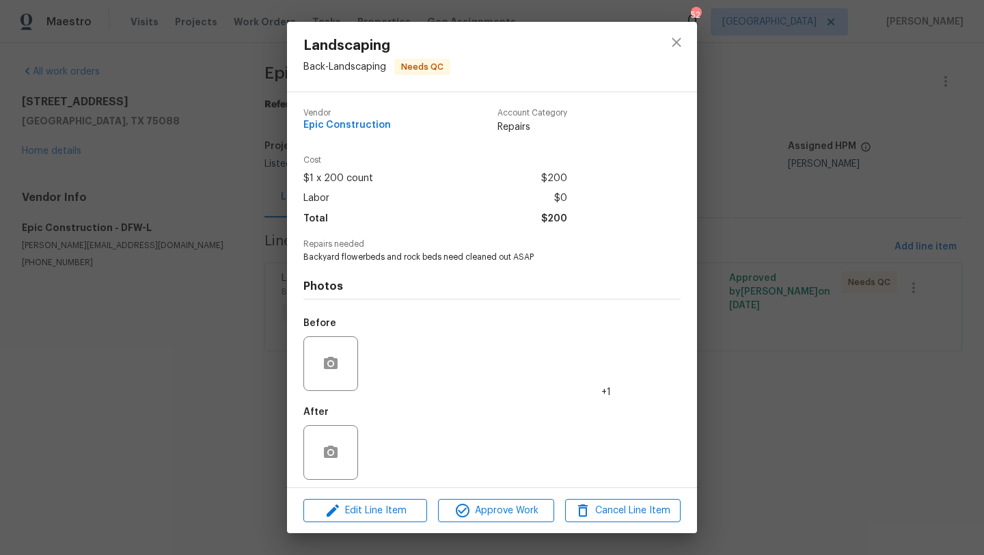
scroll to position [6, 0]
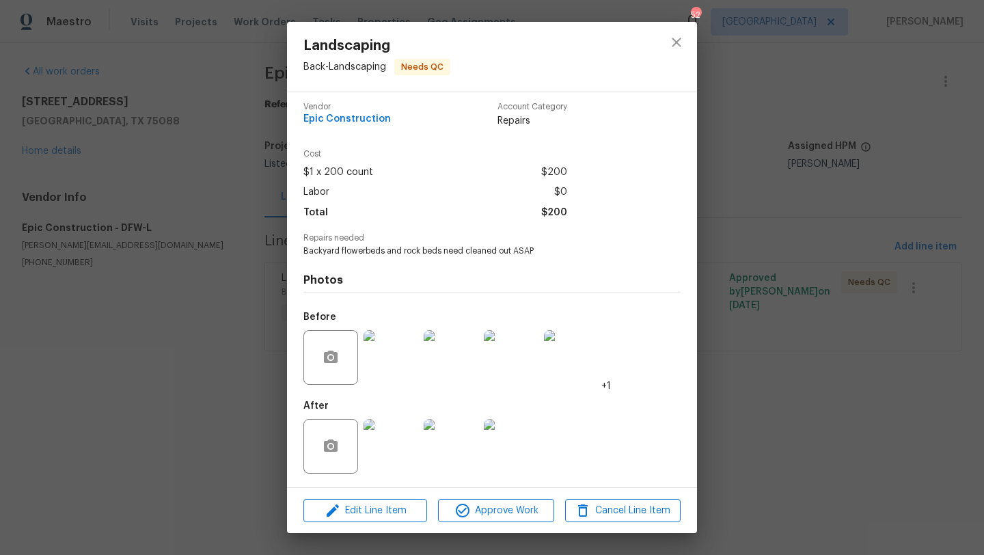
click at [400, 438] on img at bounding box center [390, 446] width 55 height 55
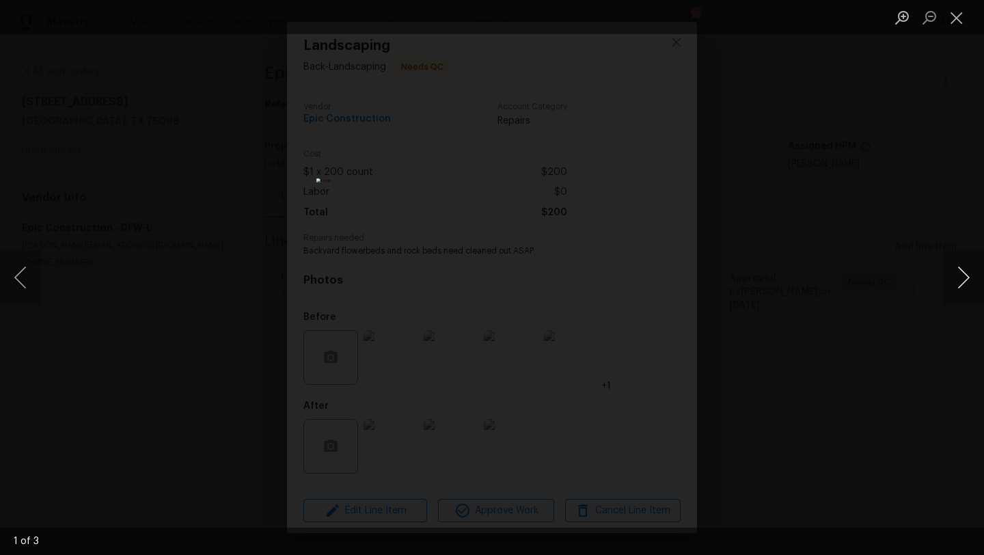
click at [964, 276] on button "Next image" at bounding box center [963, 277] width 41 height 55
click at [958, 20] on button "Close lightbox" at bounding box center [956, 17] width 27 height 24
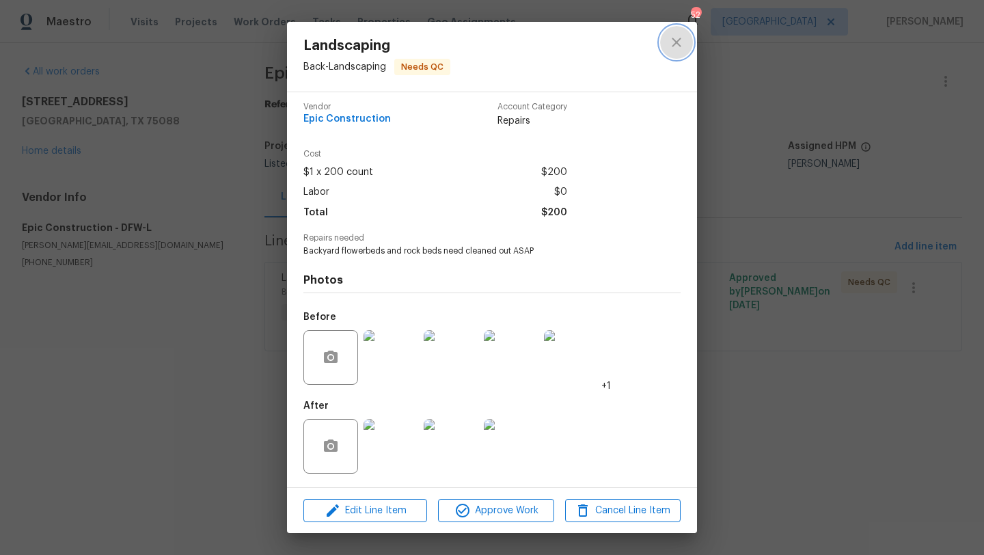
click at [677, 40] on icon "close" at bounding box center [675, 42] width 9 height 9
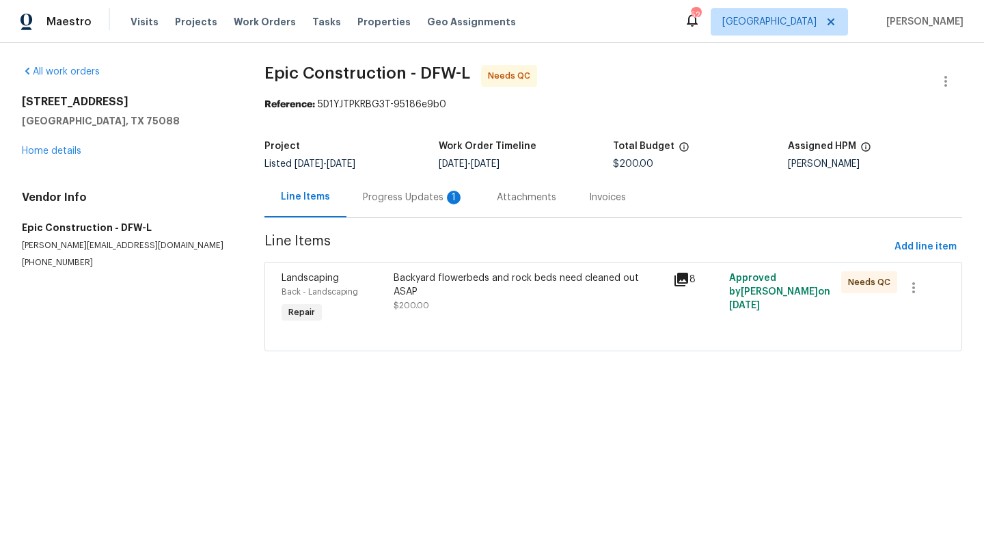
click at [372, 199] on div "Progress Updates 1" at bounding box center [413, 198] width 101 height 14
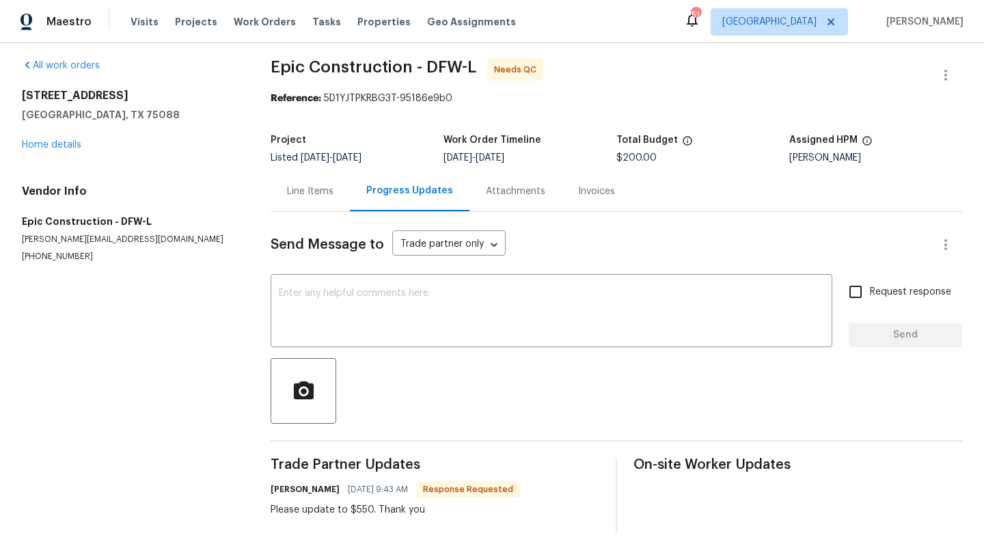
scroll to position [4, 0]
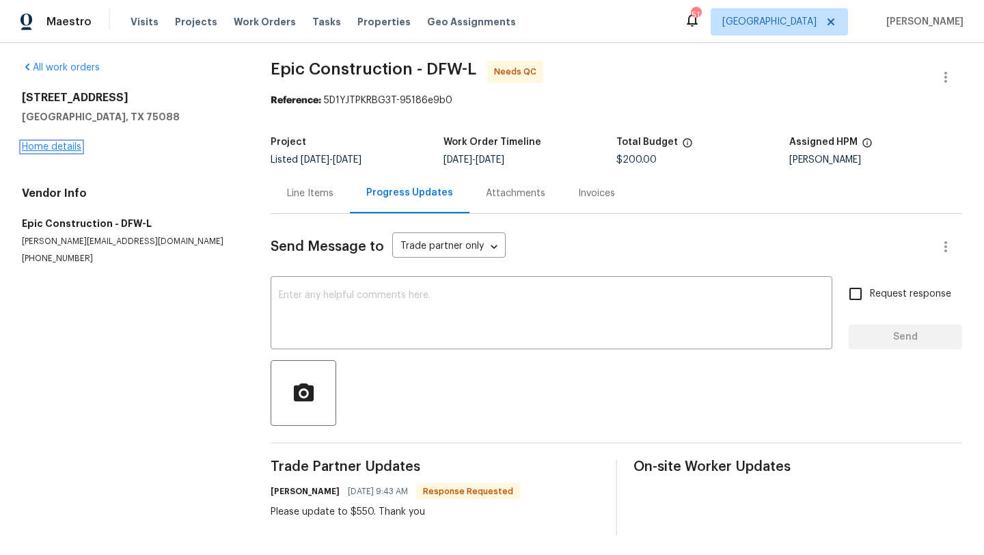
click at [57, 147] on link "Home details" at bounding box center [51, 147] width 59 height 10
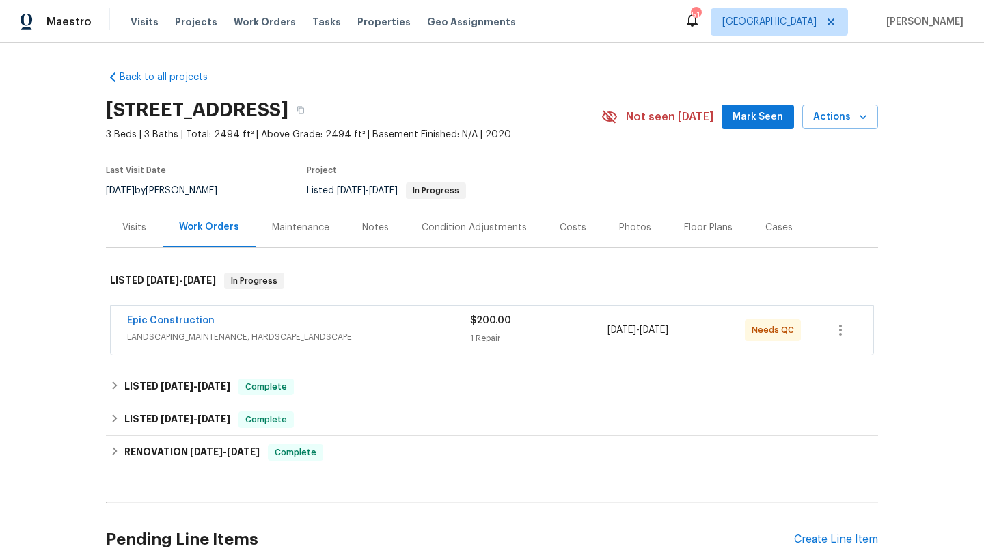
click at [352, 332] on span "LANDSCAPING_MAINTENANCE, HARDSCAPE_LANDSCAPE" at bounding box center [298, 337] width 343 height 14
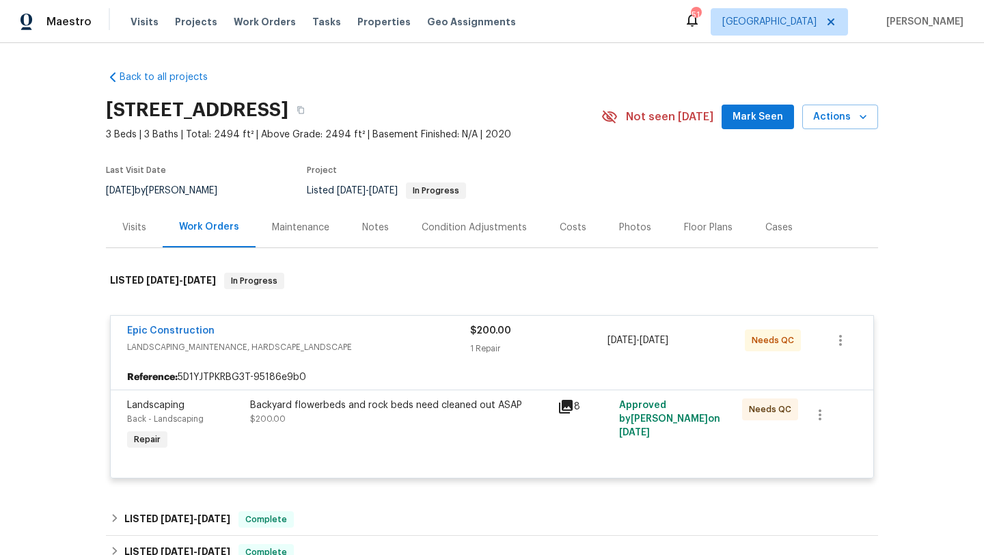
click at [371, 450] on div "Backyard flowerbeds and rock beds need cleaned out ASAP $200.00" at bounding box center [399, 425] width 307 height 63
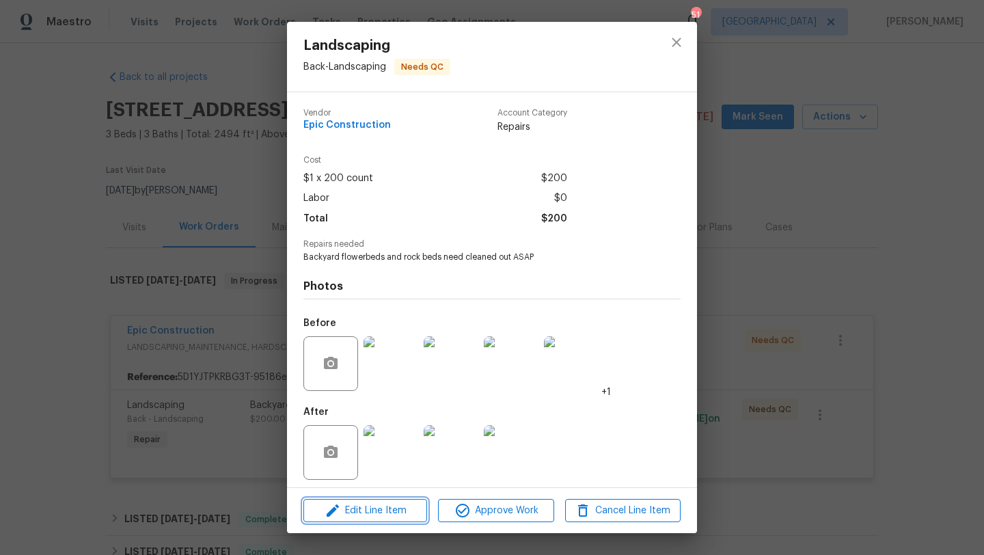
click at [380, 514] on span "Edit Line Item" at bounding box center [364, 510] width 115 height 17
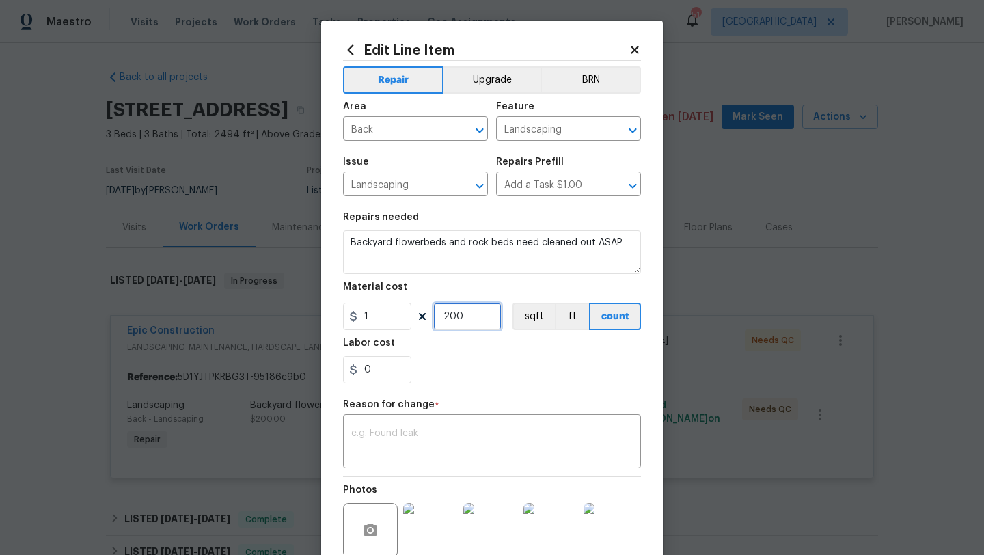
drag, startPoint x: 466, startPoint y: 316, endPoint x: 415, endPoint y: 316, distance: 51.2
click at [415, 316] on div "1 200 sqft ft count" at bounding box center [492, 316] width 298 height 27
type input "550"
click at [433, 423] on div "x ​" at bounding box center [492, 442] width 298 height 51
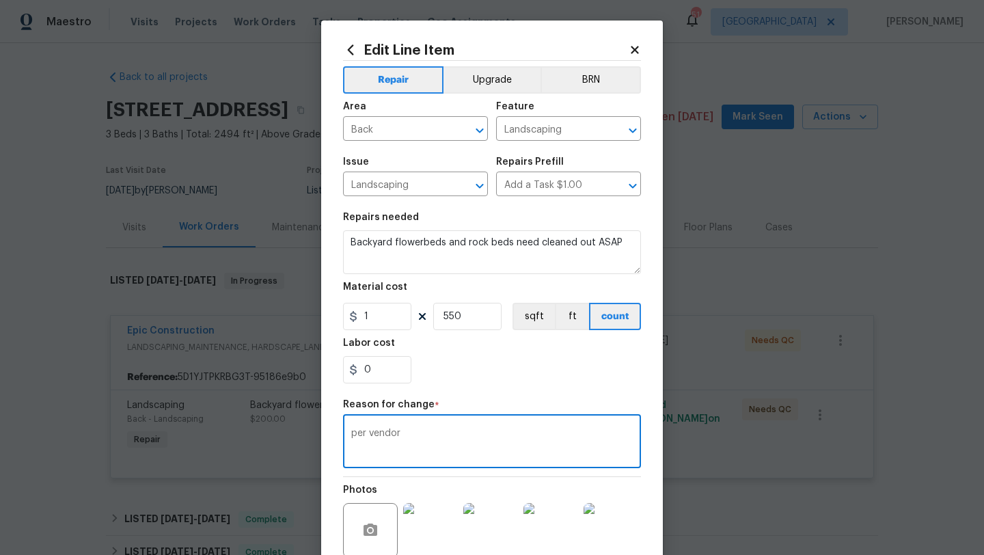
type textarea "per vendor"
click at [512, 387] on section "Repairs needed Backyard flowerbeds and rock beds need cleaned out ASAP Material…" at bounding box center [492, 297] width 298 height 187
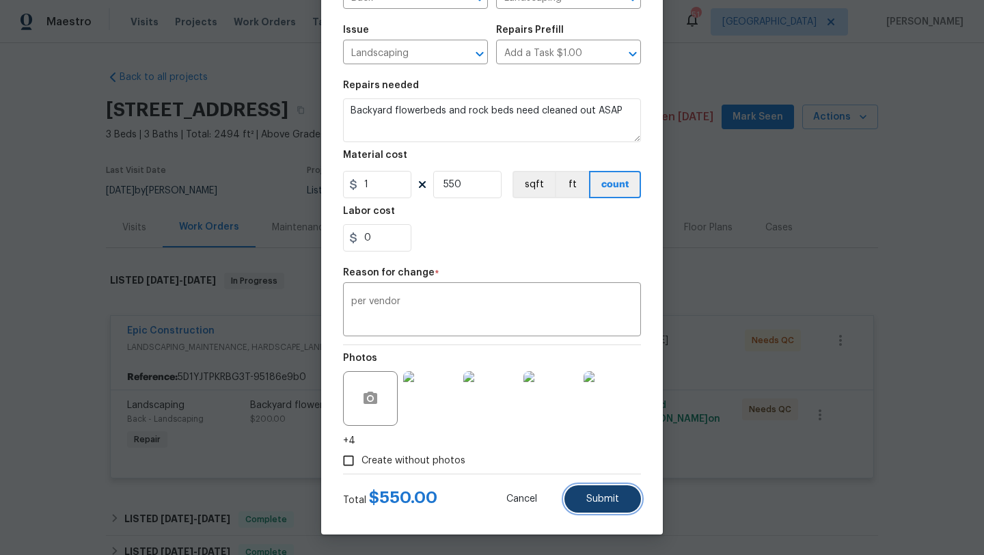
click at [591, 499] on span "Submit" at bounding box center [602, 499] width 33 height 10
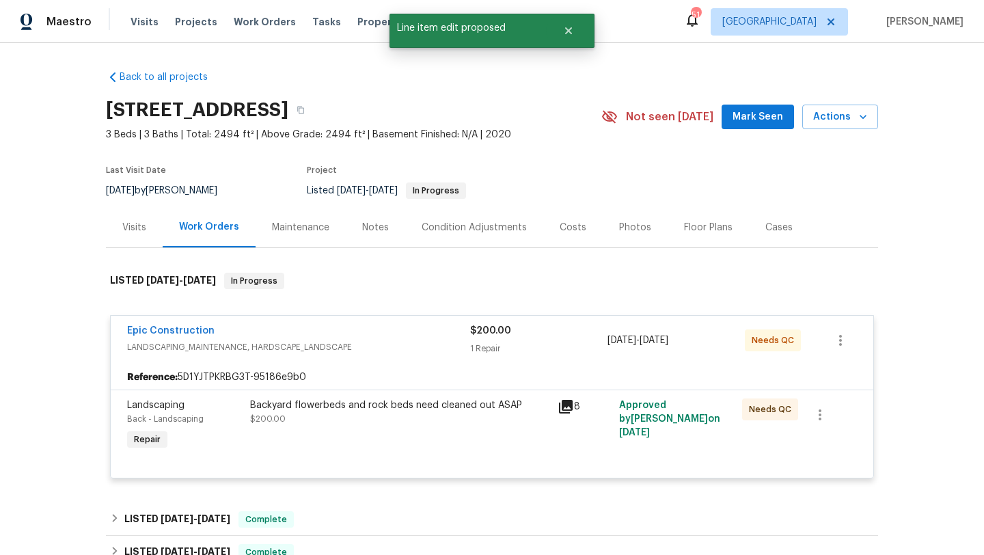
scroll to position [0, 0]
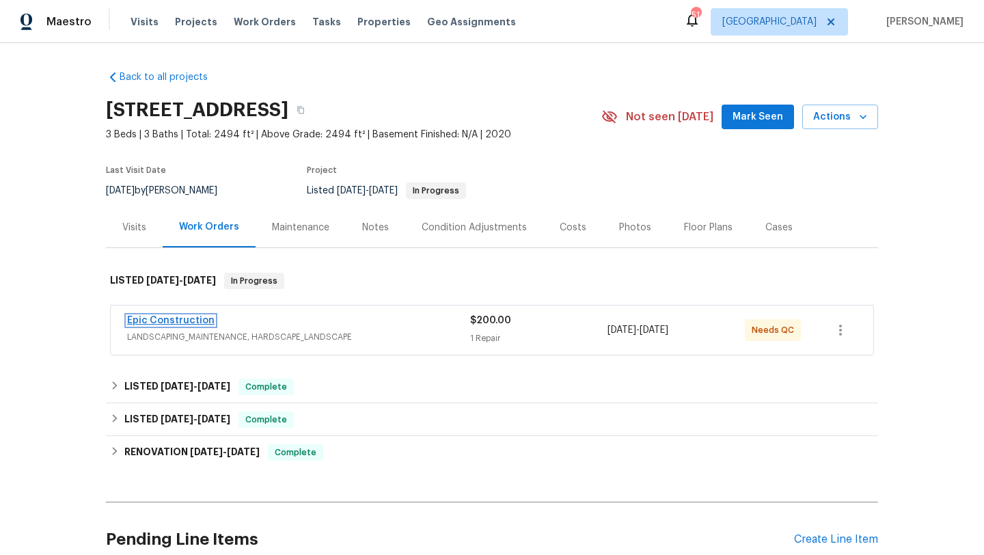
click at [205, 316] on link "Epic Construction" at bounding box center [170, 321] width 87 height 10
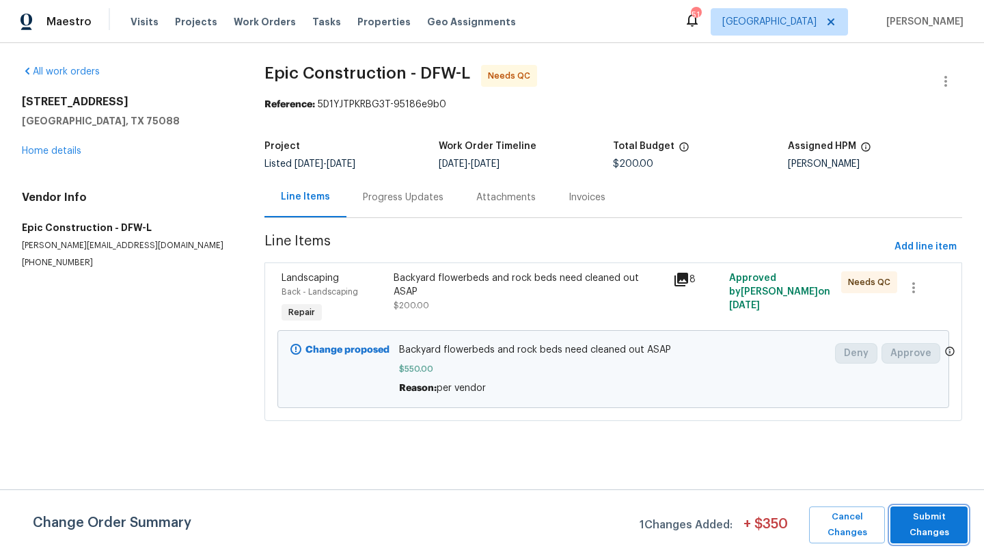
click at [943, 534] on span "Submit Changes" at bounding box center [929, 524] width 64 height 31
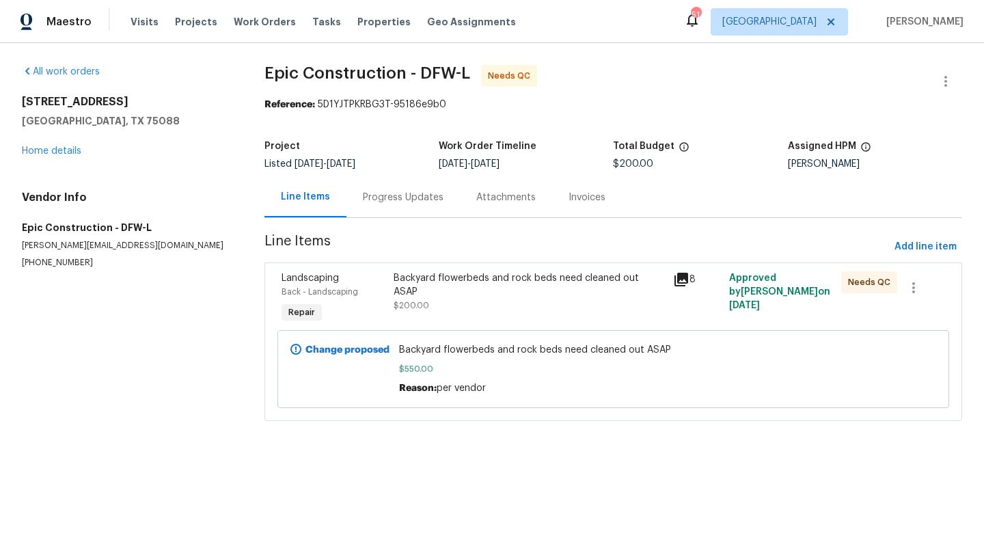
click at [59, 156] on div "2221 Laguna Dr Rowlett, TX 75088 Home details" at bounding box center [127, 126] width 210 height 63
click at [58, 150] on link "Home details" at bounding box center [51, 151] width 59 height 10
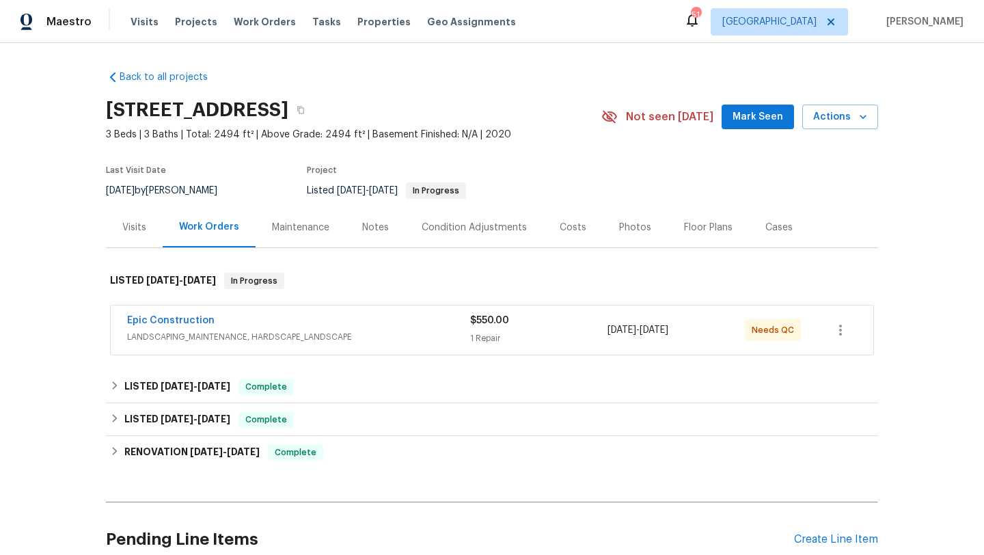
click at [408, 322] on div "Epic Construction" at bounding box center [298, 322] width 343 height 16
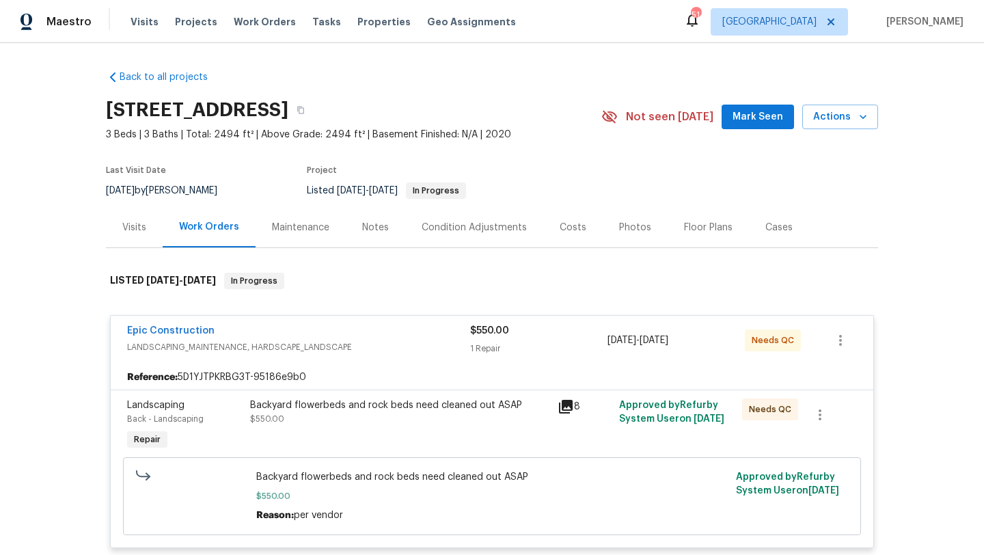
click at [428, 411] on div "Backyard flowerbeds and rock beds need cleaned out ASAP" at bounding box center [399, 405] width 299 height 14
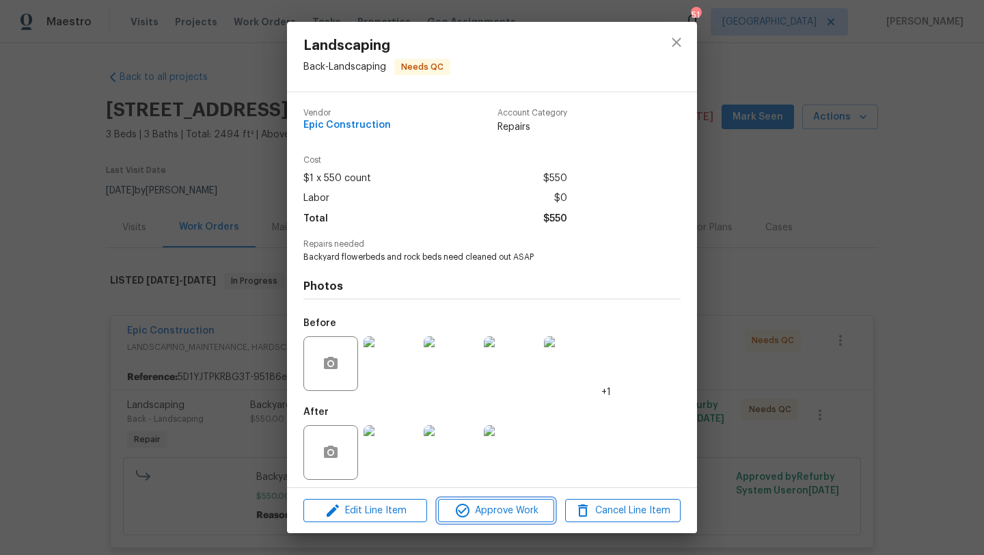
click at [499, 503] on span "Approve Work" at bounding box center [495, 510] width 107 height 17
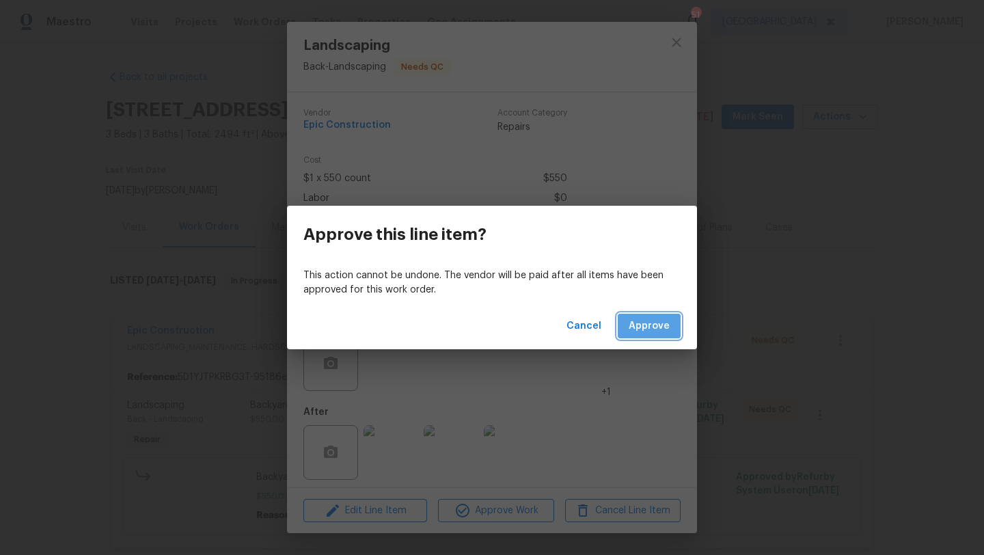
click at [642, 333] on span "Approve" at bounding box center [648, 326] width 41 height 17
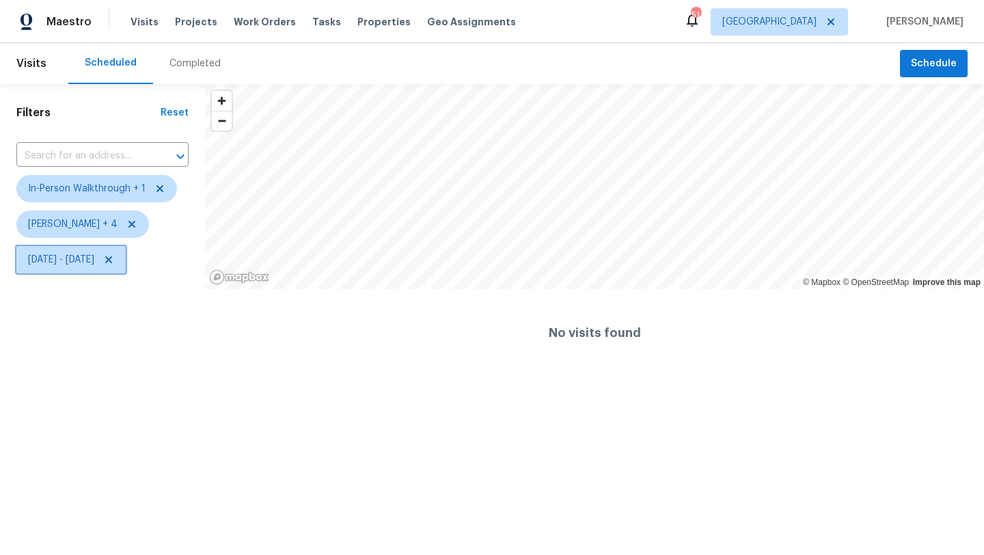
click at [69, 257] on span "[DATE] - [DATE]" at bounding box center [61, 260] width 66 height 14
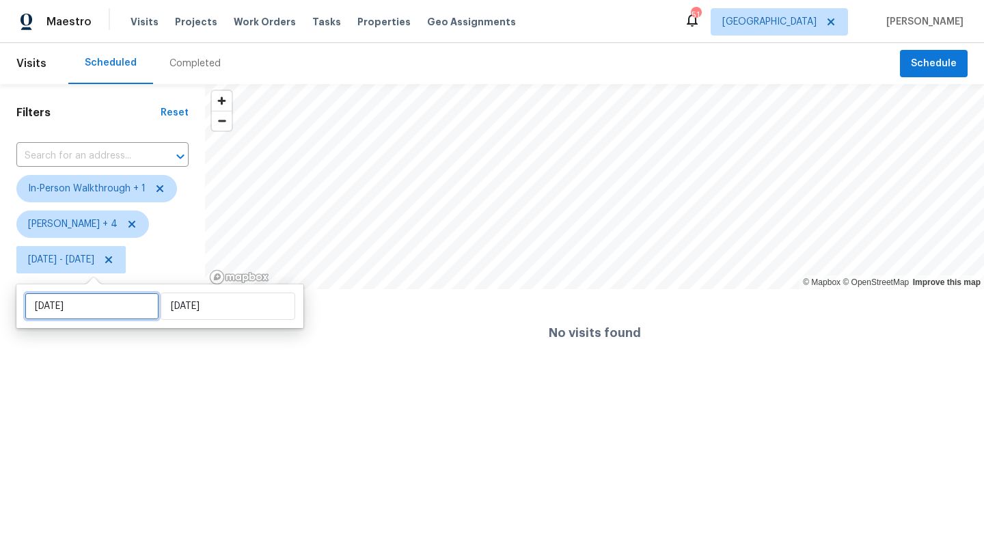
click at [77, 293] on input "[DATE]" at bounding box center [92, 305] width 135 height 27
select select "7"
select select "2025"
select select "8"
select select "2025"
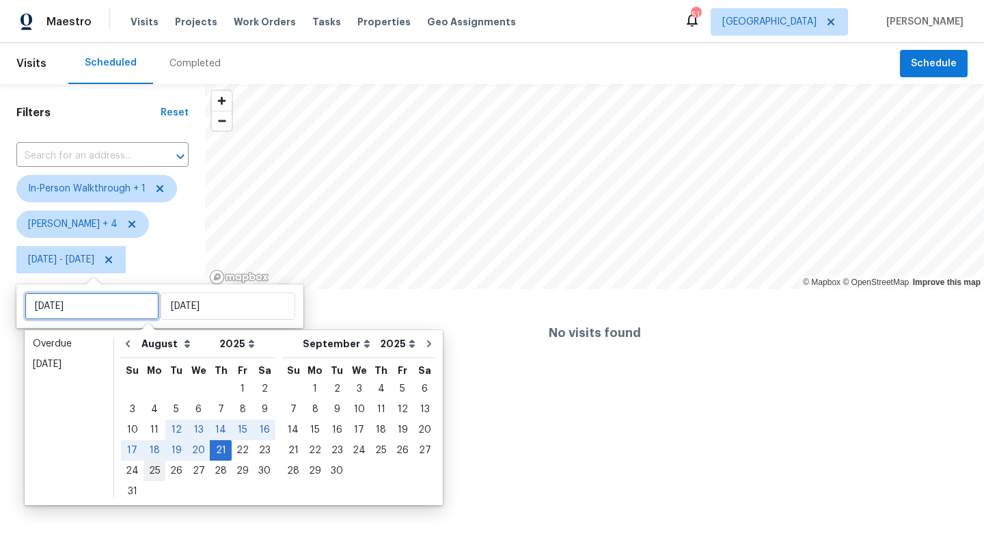
type input "[DATE]"
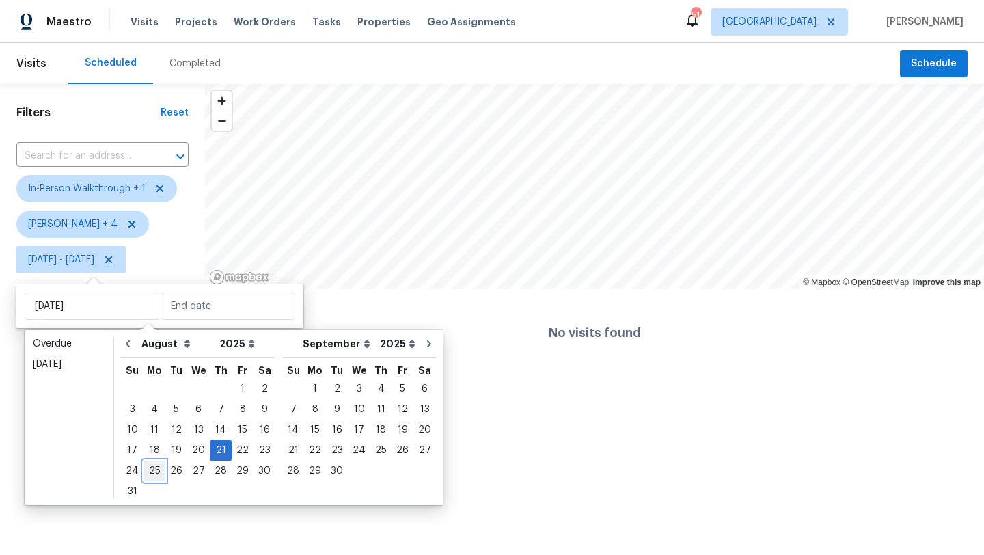
click at [153, 471] on div "25" at bounding box center [154, 470] width 22 height 19
type input "[DATE]"
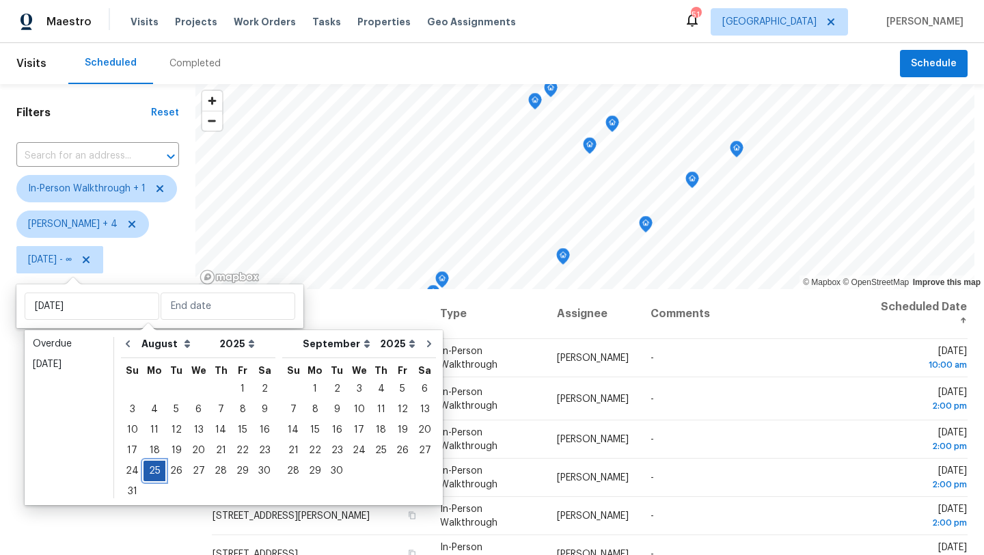
click at [153, 471] on div "25" at bounding box center [154, 470] width 22 height 19
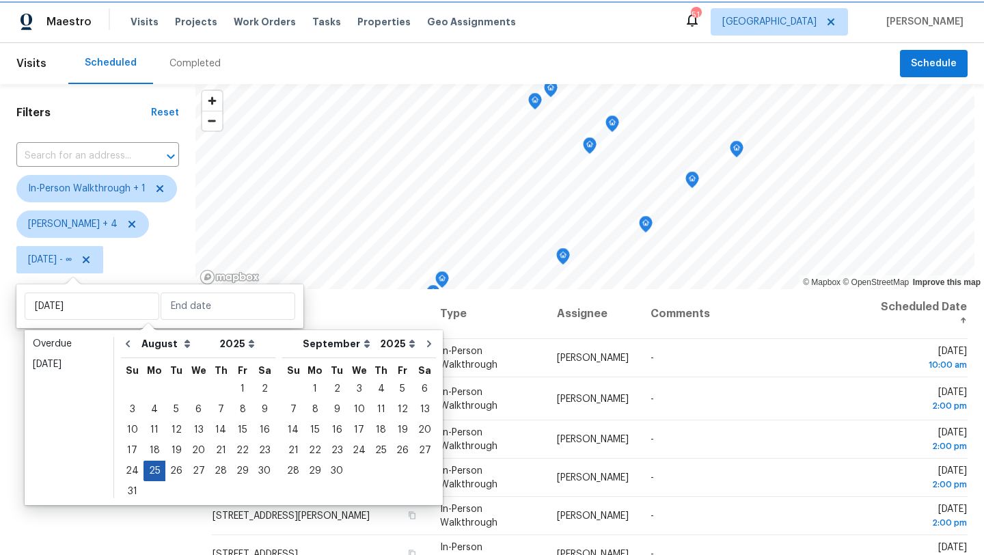
type input "[DATE]"
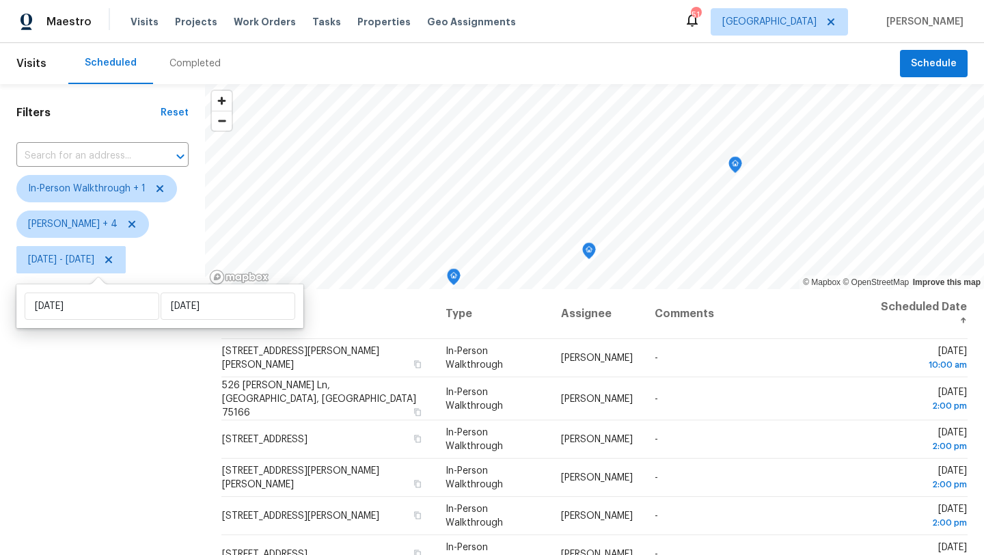
click at [145, 467] on div "Filters Reset ​ In-Person Walkthrough + 1 [PERSON_NAME] + 4 [DATE] - [DATE]" at bounding box center [102, 408] width 205 height 649
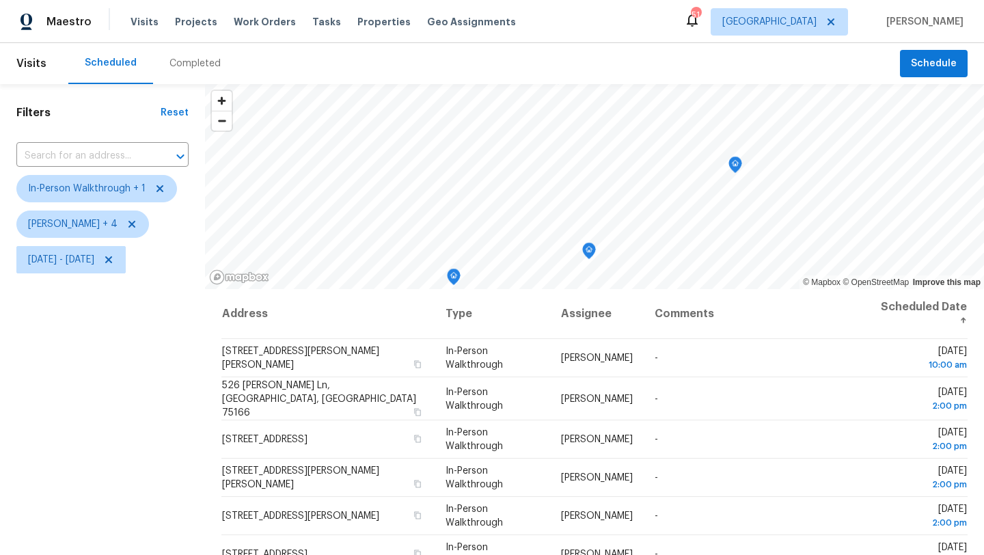
scroll to position [5, 0]
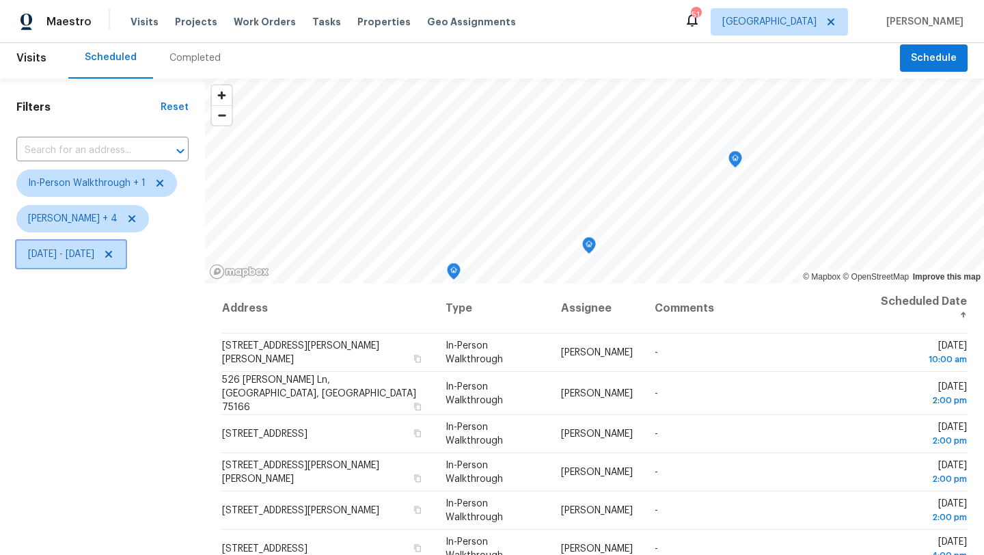
click at [94, 260] on span "[DATE] - [DATE]" at bounding box center [61, 254] width 66 height 14
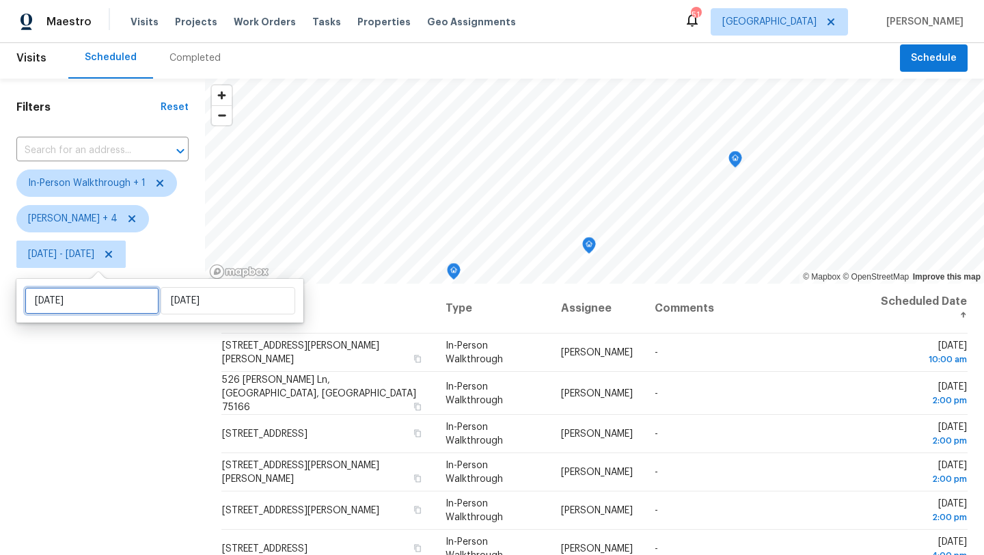
click at [117, 292] on input "[DATE]" at bounding box center [92, 300] width 135 height 27
select select "7"
select select "2025"
select select "8"
select select "2025"
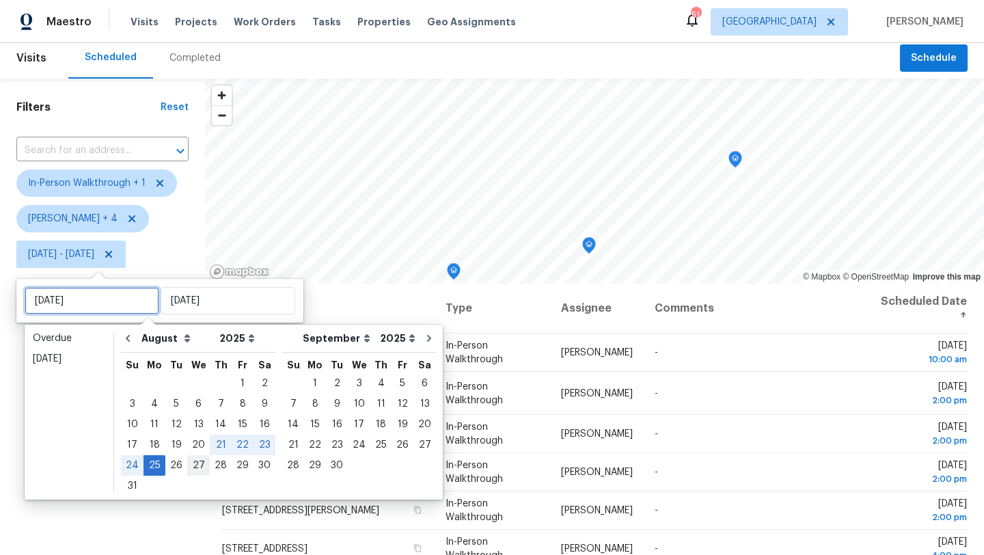
type input "[DATE]"
click at [175, 461] on div "26" at bounding box center [176, 465] width 22 height 19
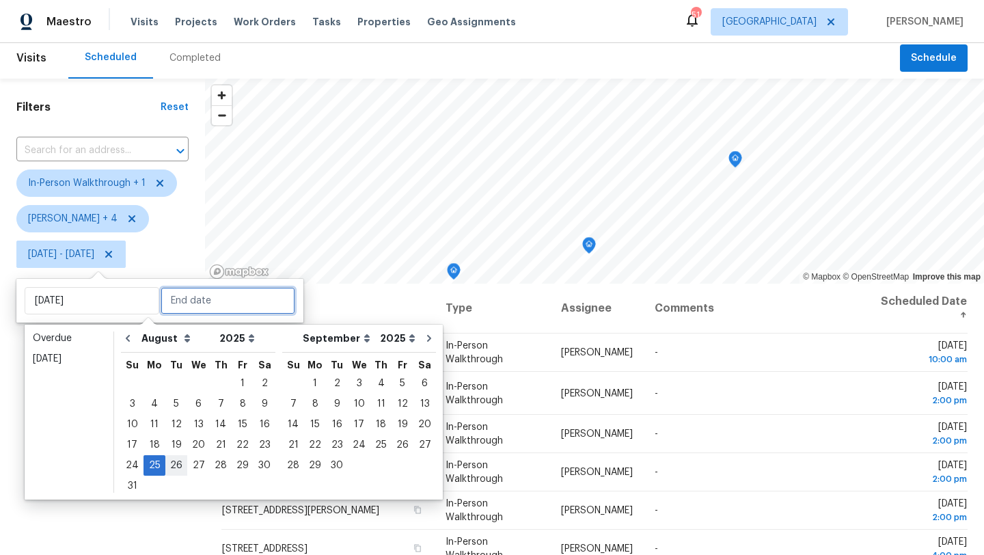
type input "[DATE]"
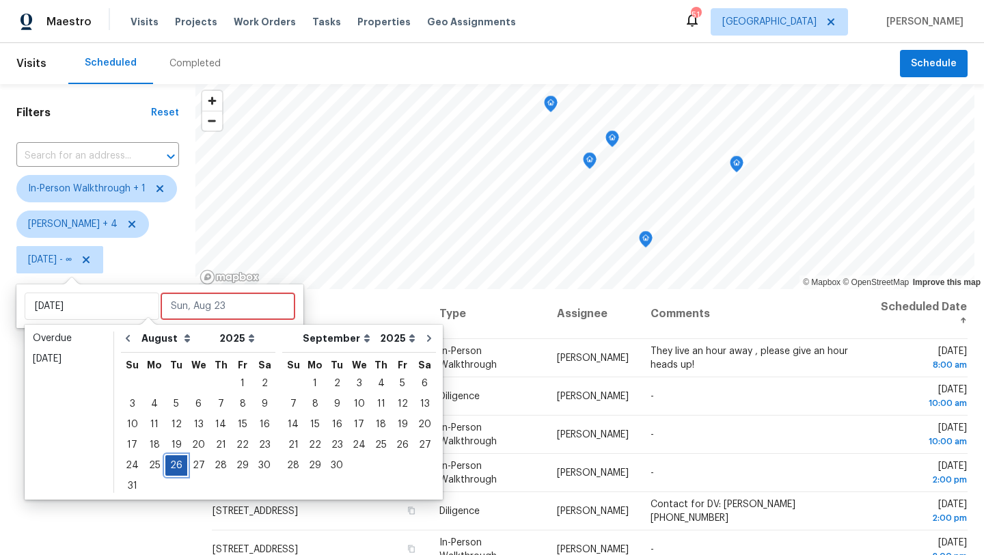
click at [175, 461] on div "26" at bounding box center [176, 465] width 22 height 19
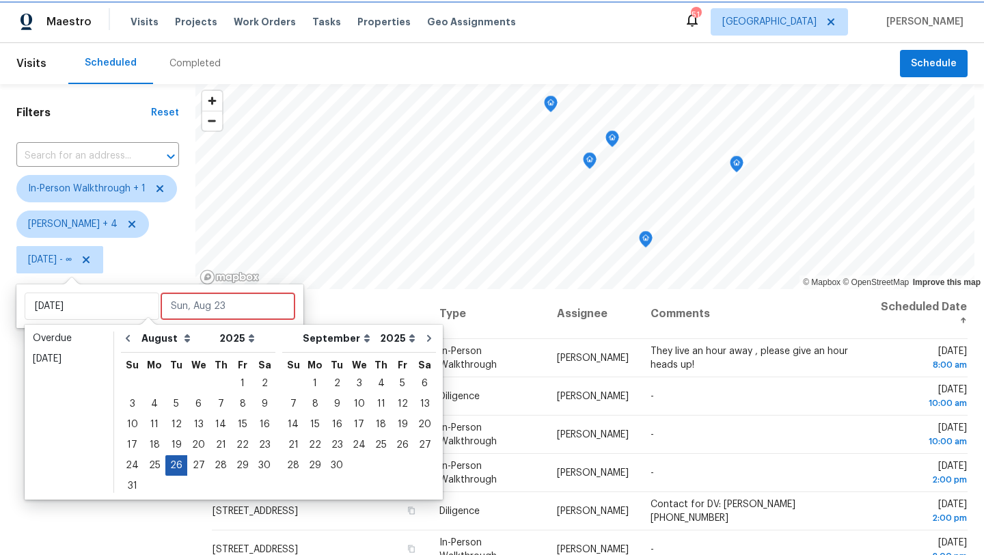
type input "[DATE]"
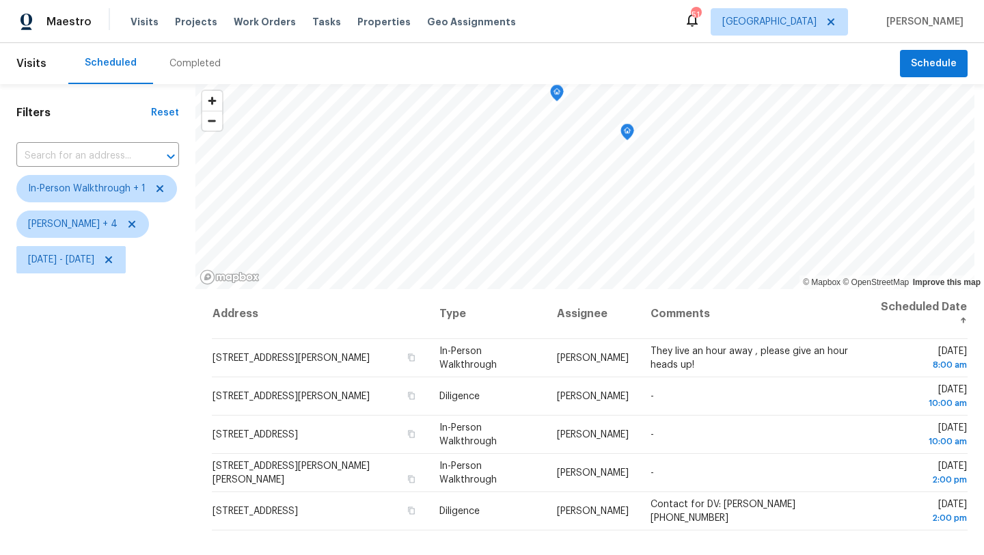
click at [161, 450] on div "Filters Reset ​ In-Person Walkthrough + 1 [PERSON_NAME] + 4 [DATE] - [DATE]" at bounding box center [97, 408] width 195 height 649
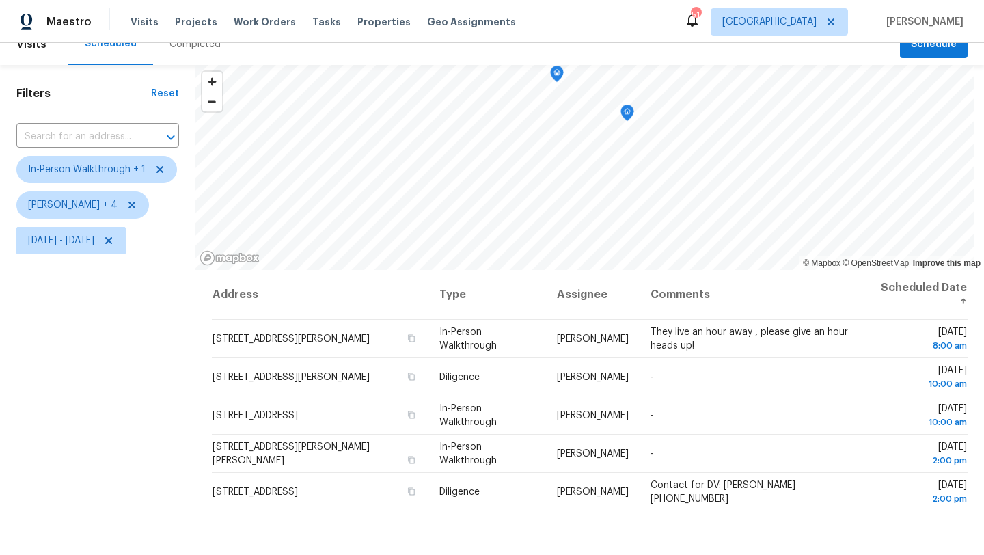
scroll to position [17, 0]
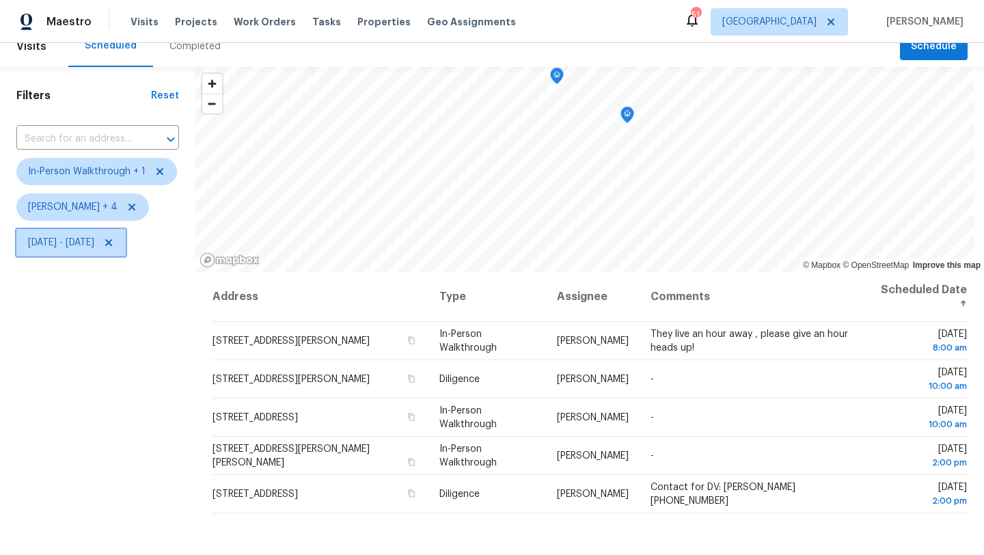
click at [94, 248] on span "[DATE] - [DATE]" at bounding box center [61, 243] width 66 height 14
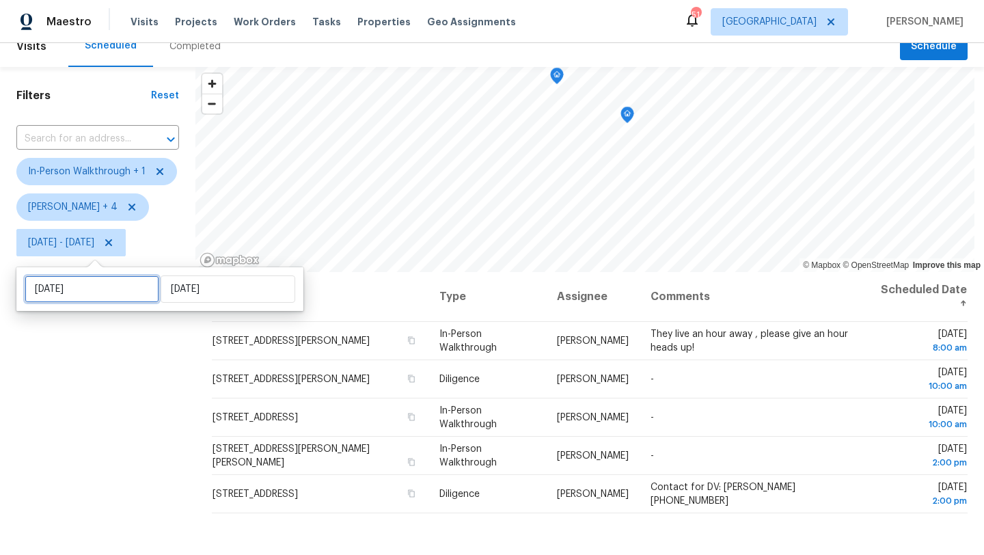
click at [107, 290] on input "[DATE]" at bounding box center [92, 288] width 135 height 27
select select "7"
select select "2025"
select select "8"
select select "2025"
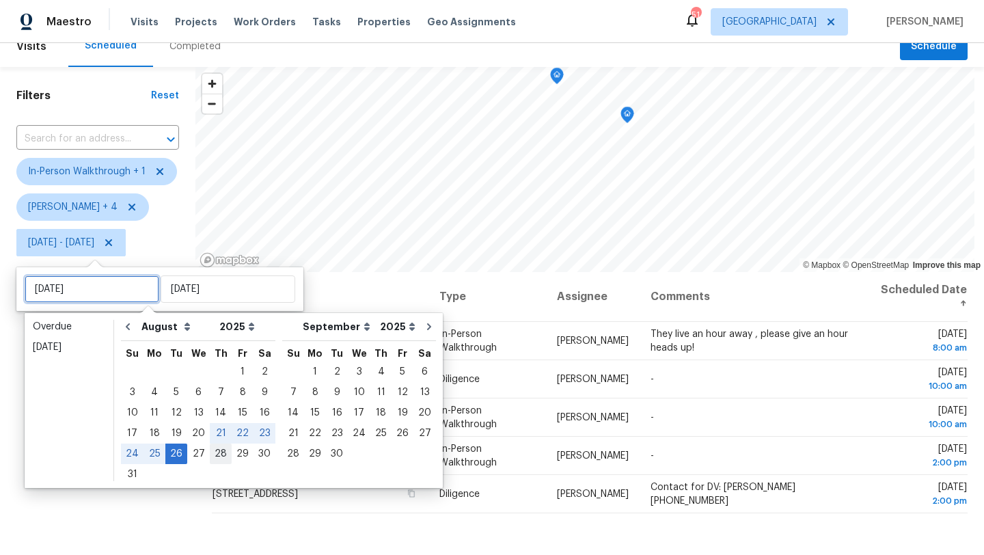
type input "[DATE]"
click at [194, 454] on div "27" at bounding box center [198, 453] width 23 height 19
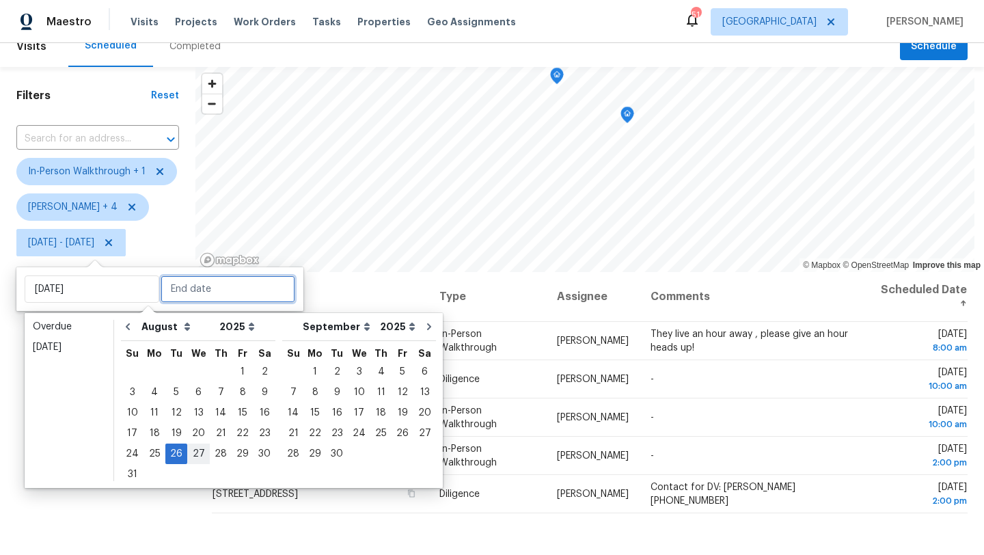
type input "[DATE]"
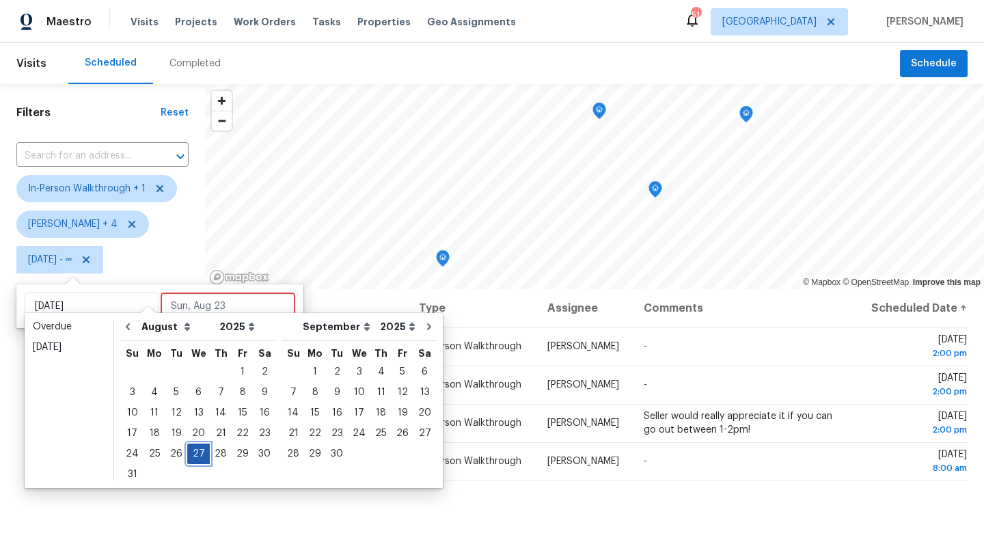
click at [194, 454] on div "27" at bounding box center [198, 453] width 23 height 19
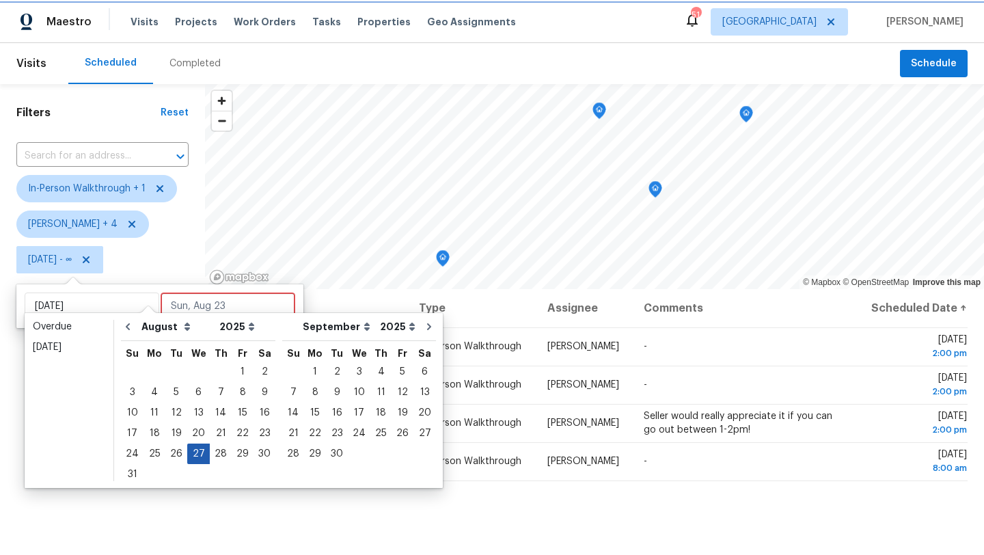
type input "[DATE]"
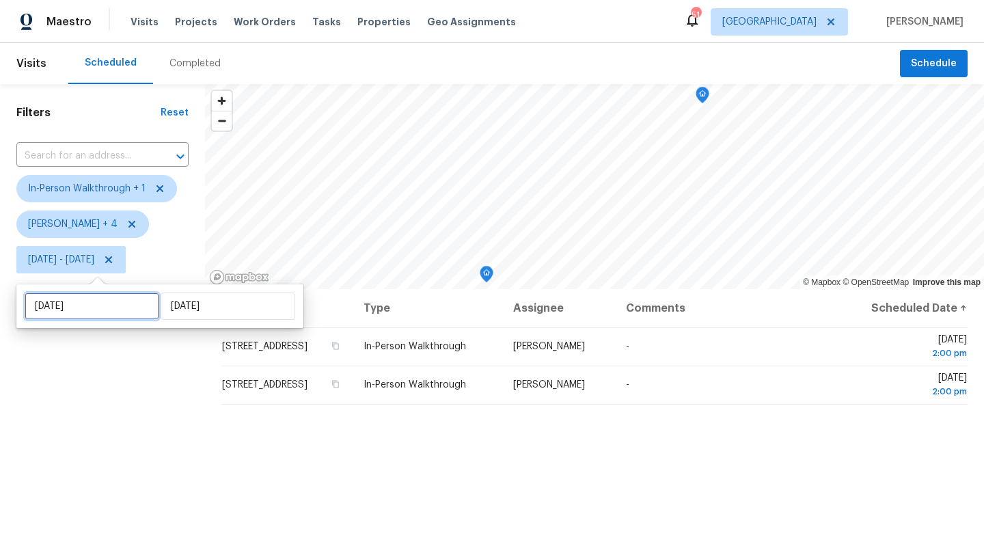
click at [126, 305] on input "[DATE]" at bounding box center [92, 305] width 135 height 27
select select "7"
select select "2025"
select select "8"
select select "2025"
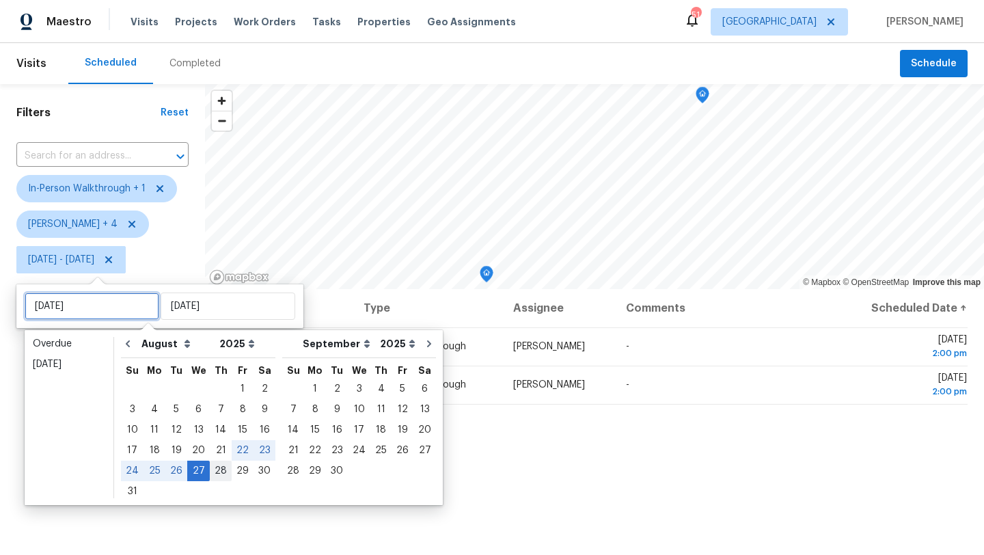
type input "[DATE]"
click at [217, 471] on div "28" at bounding box center [221, 470] width 22 height 19
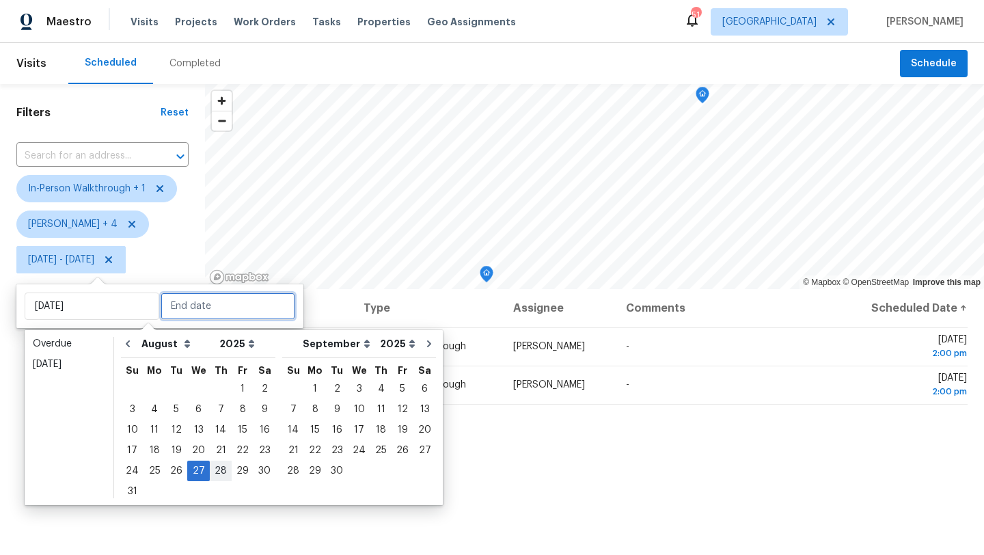
type input "[DATE]"
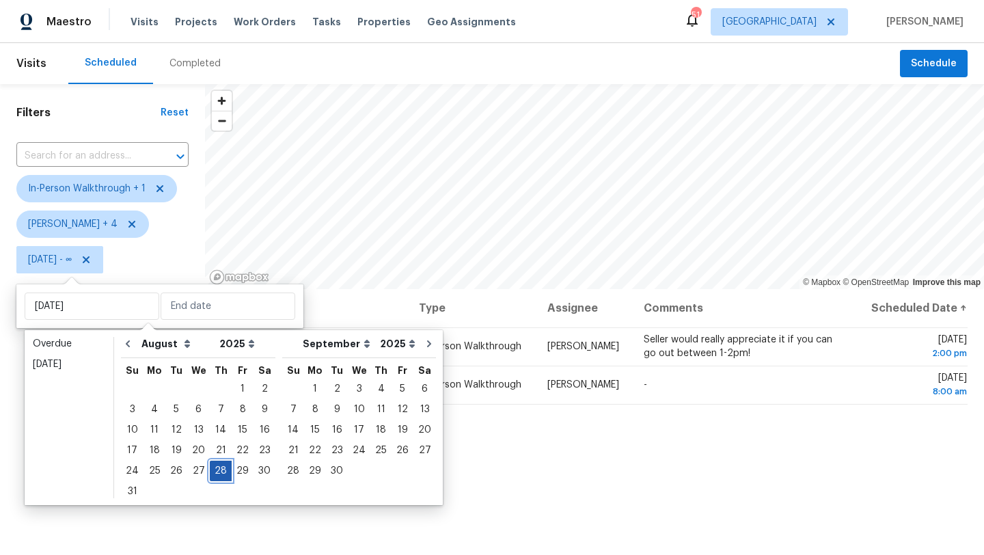
click at [217, 471] on div "28" at bounding box center [221, 470] width 22 height 19
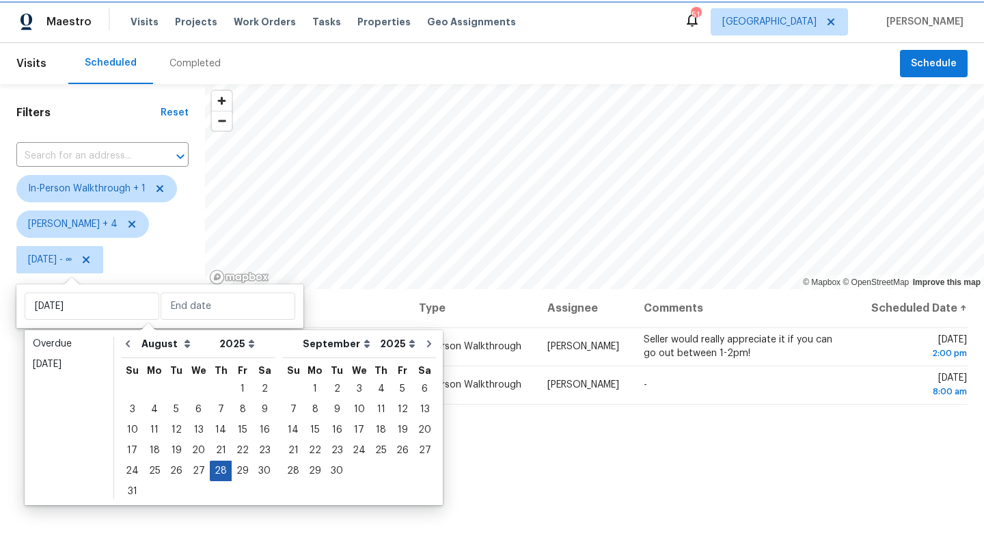
type input "[DATE]"
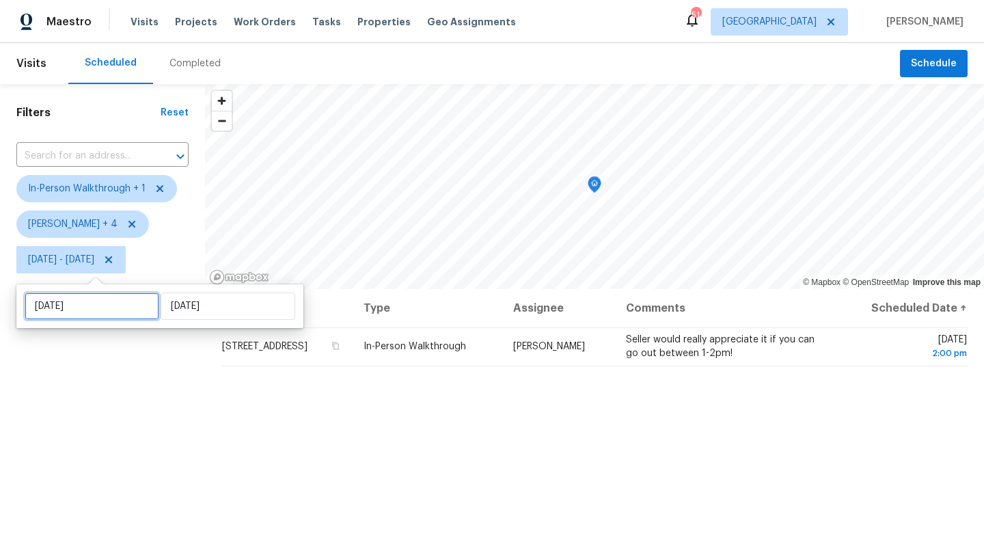
click at [133, 306] on input "[DATE]" at bounding box center [92, 305] width 135 height 27
select select "7"
select select "2025"
select select "8"
select select "2025"
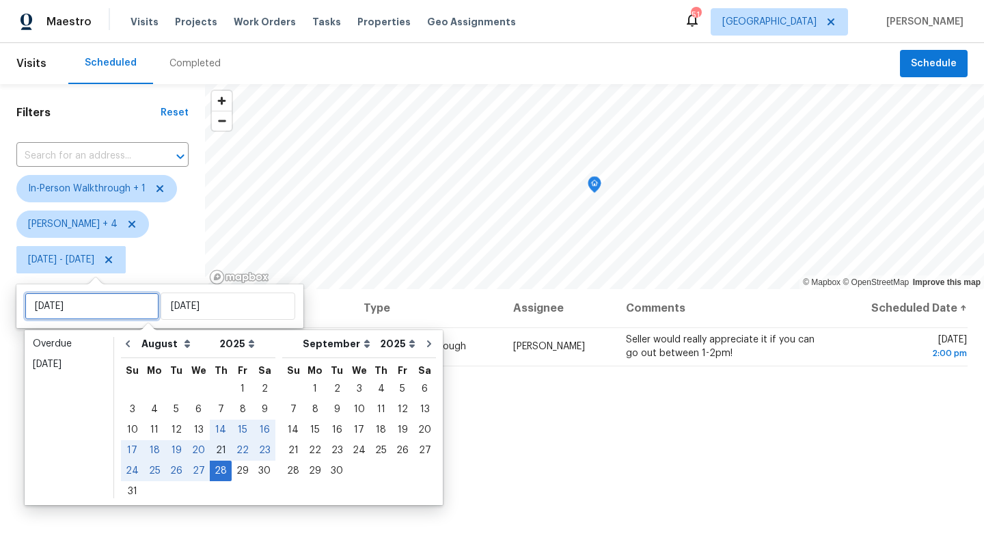
type input "[DATE]"
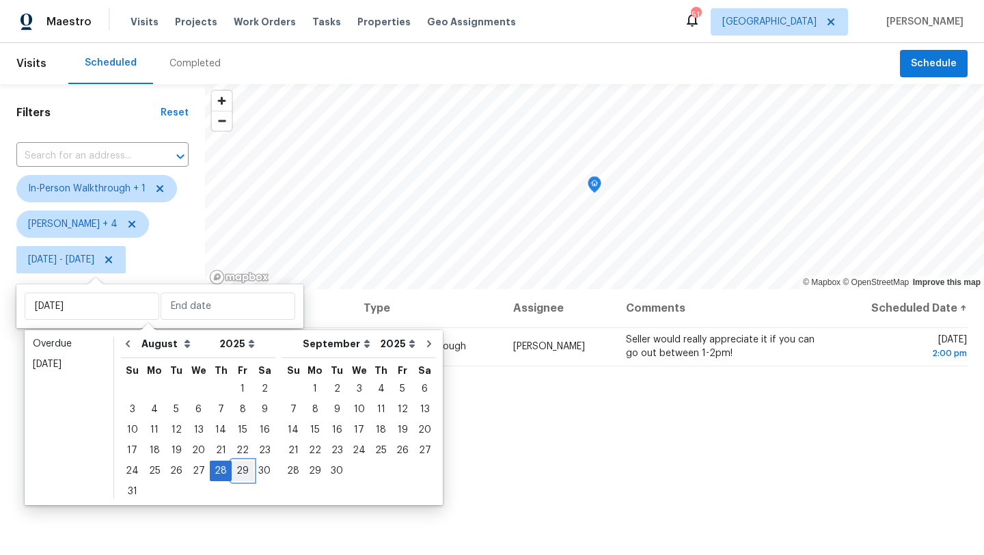
click at [232, 469] on div "29" at bounding box center [243, 470] width 22 height 19
type input "[DATE]"
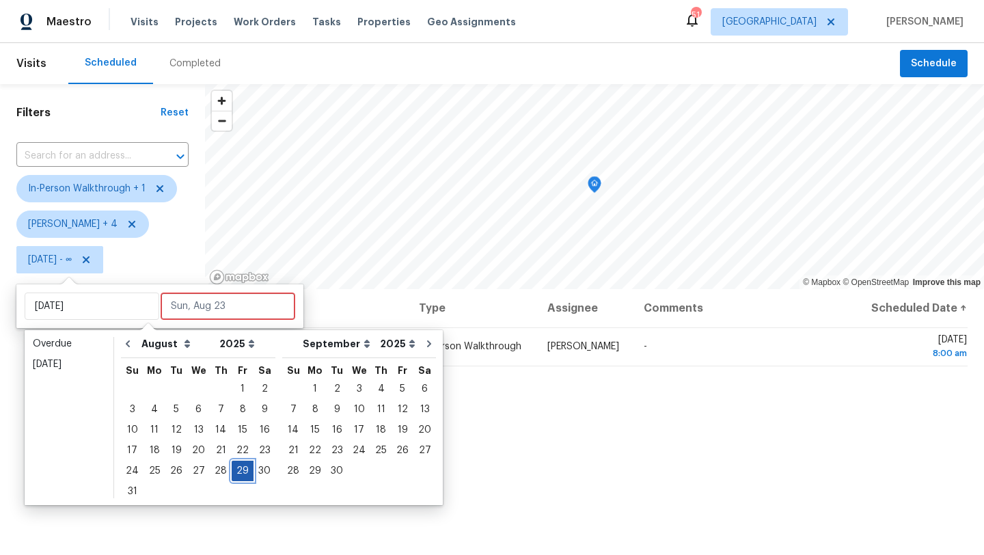
click at [234, 471] on div "29" at bounding box center [243, 470] width 22 height 19
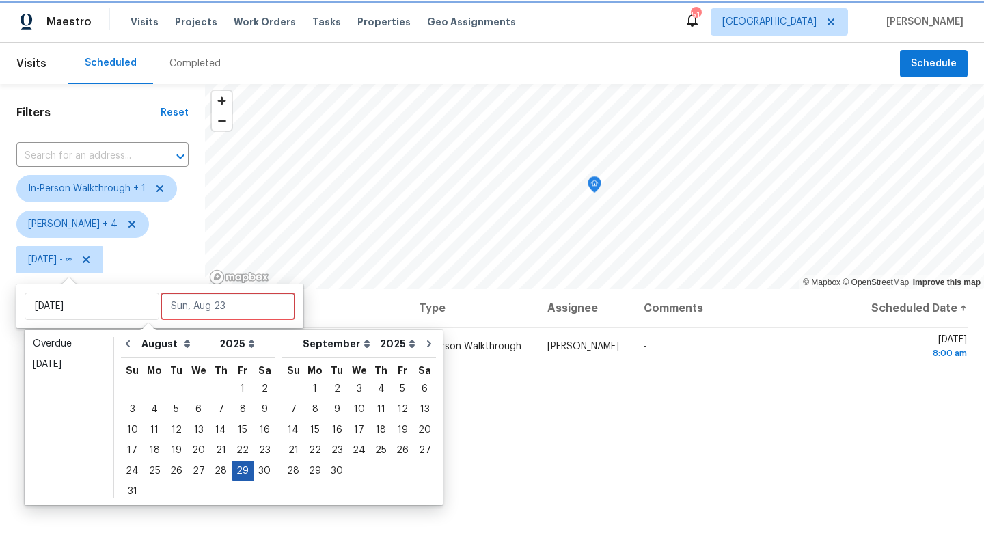
type input "[DATE]"
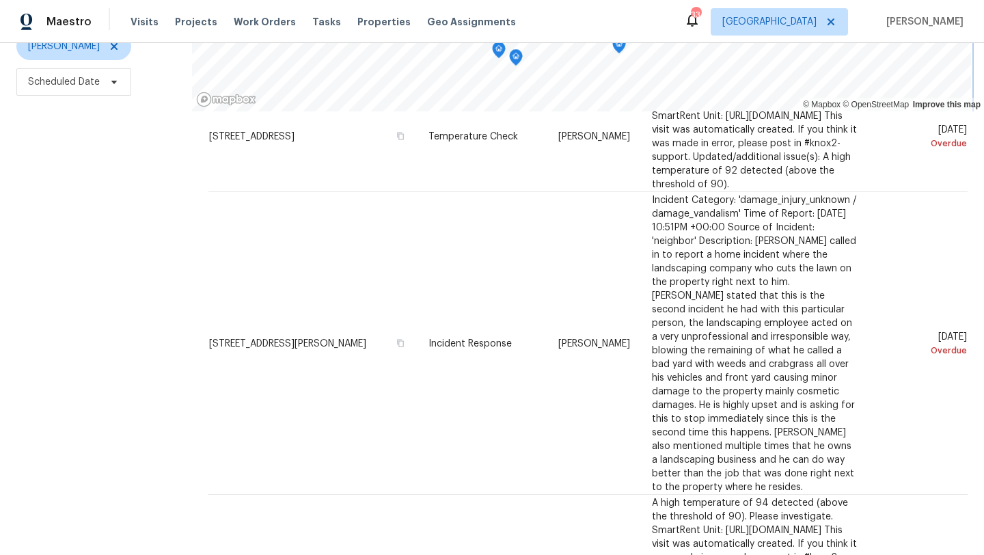
scroll to position [206, 0]
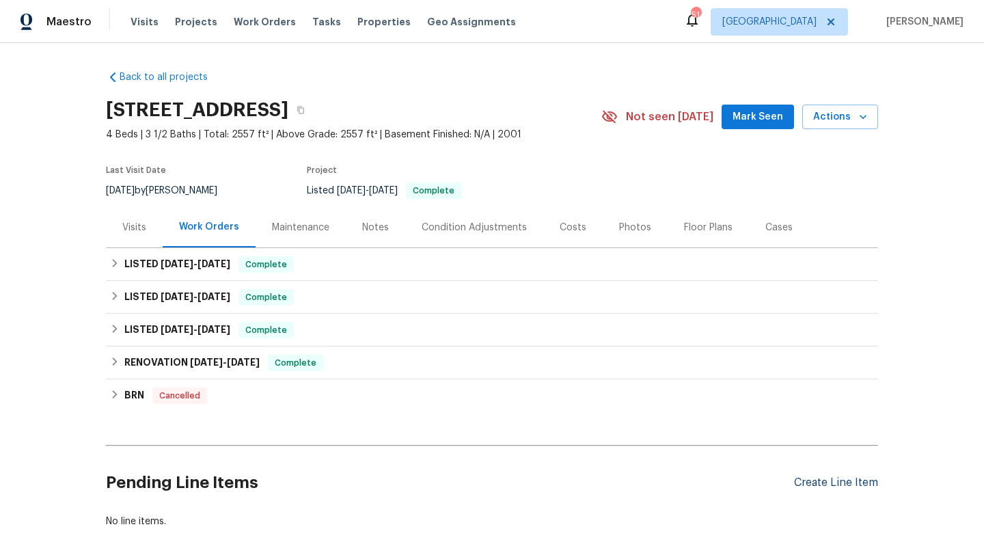
click at [811, 479] on div "Create Line Item" at bounding box center [836, 482] width 84 height 13
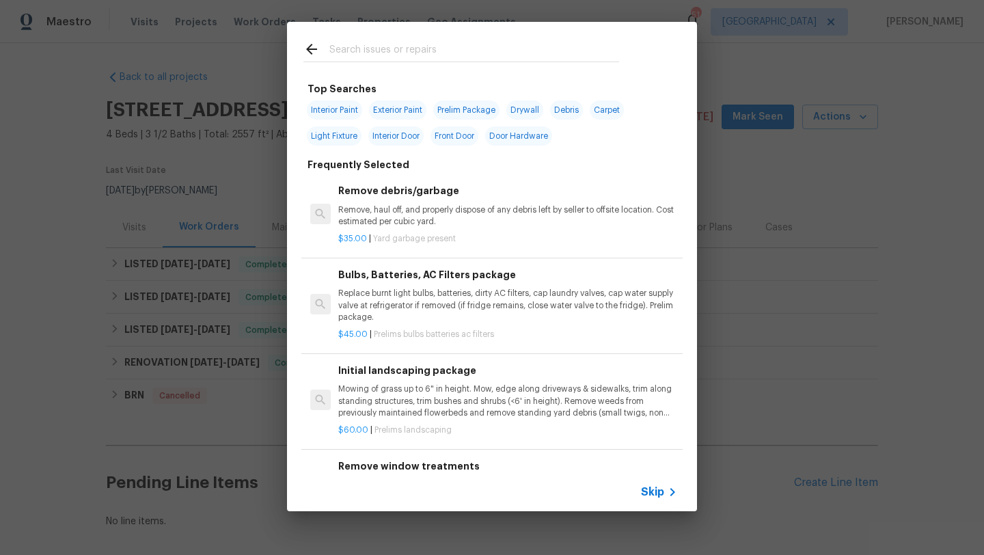
click at [393, 51] on input "text" at bounding box center [474, 51] width 290 height 20
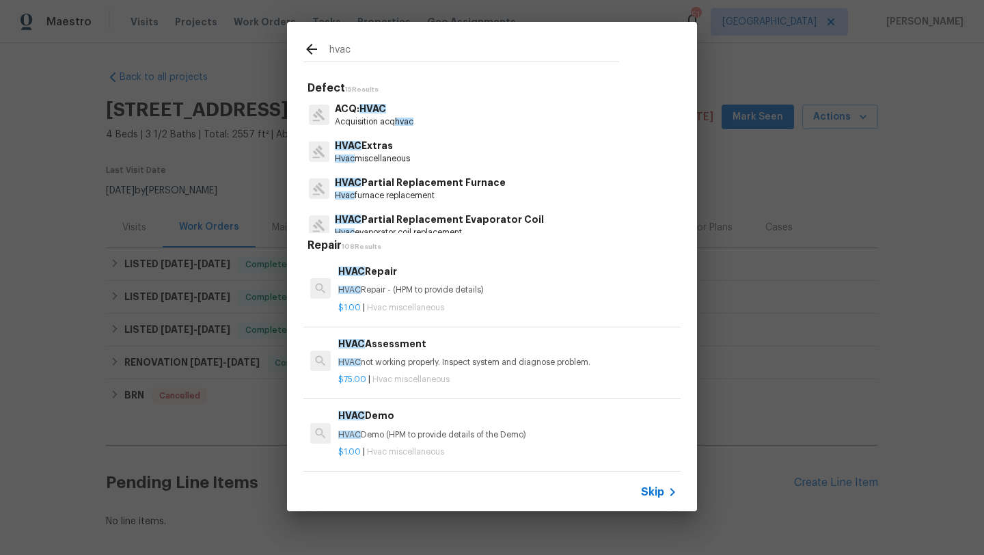
type input "hvac"
click at [378, 152] on p "HVAC Extras" at bounding box center [372, 146] width 75 height 14
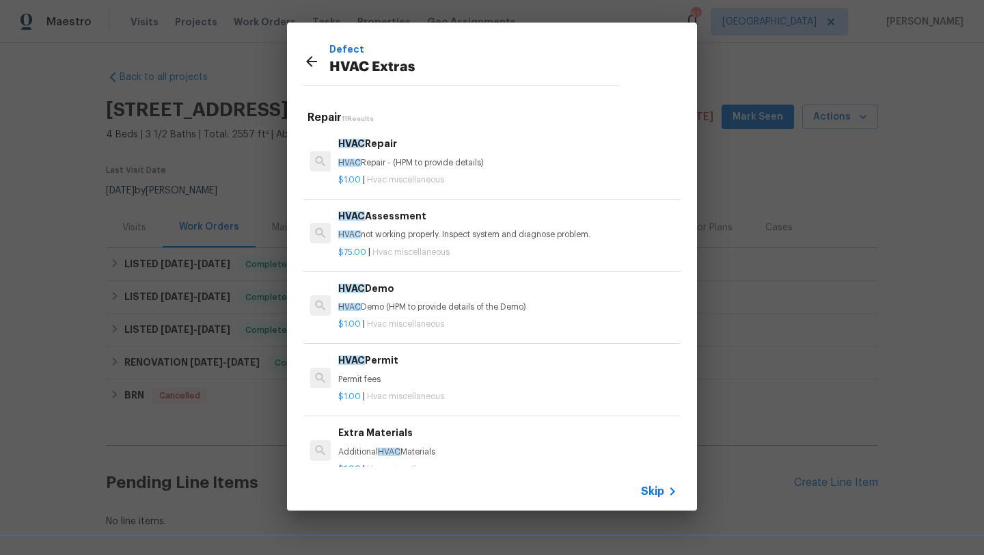
click at [378, 157] on p "HVAC Repair - (HPM to provide details)" at bounding box center [507, 163] width 339 height 12
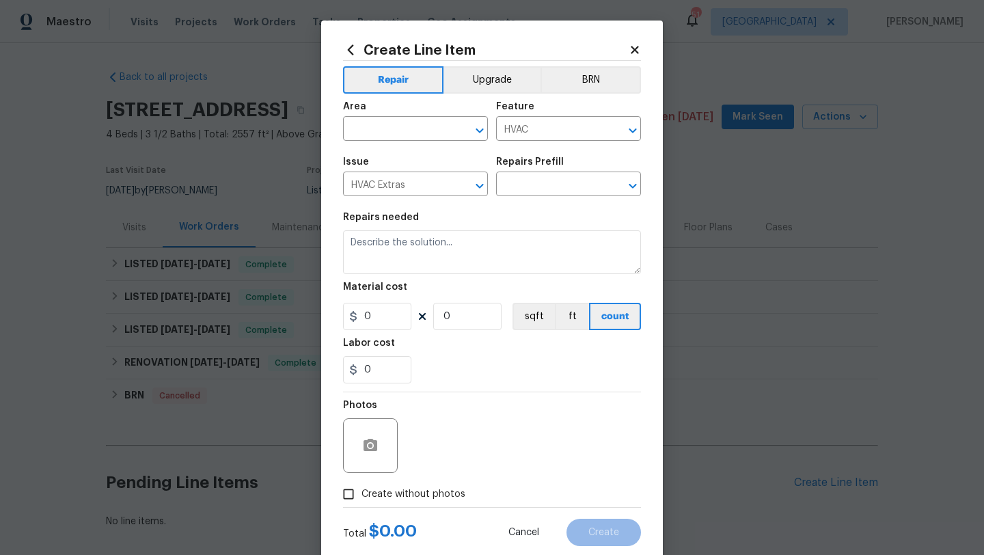
type input "HVAC Repair $1.00"
type textarea "HVAC Repair - (HPM to provide details)"
type input "1"
click at [381, 130] on input "text" at bounding box center [396, 130] width 107 height 21
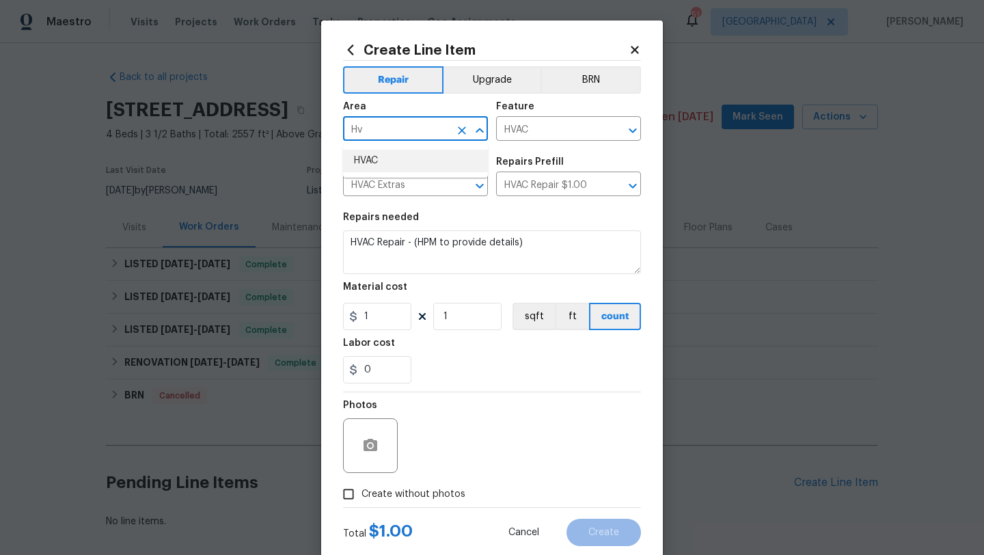
click at [386, 162] on li "HVAC" at bounding box center [415, 161] width 145 height 23
type input "HVAC"
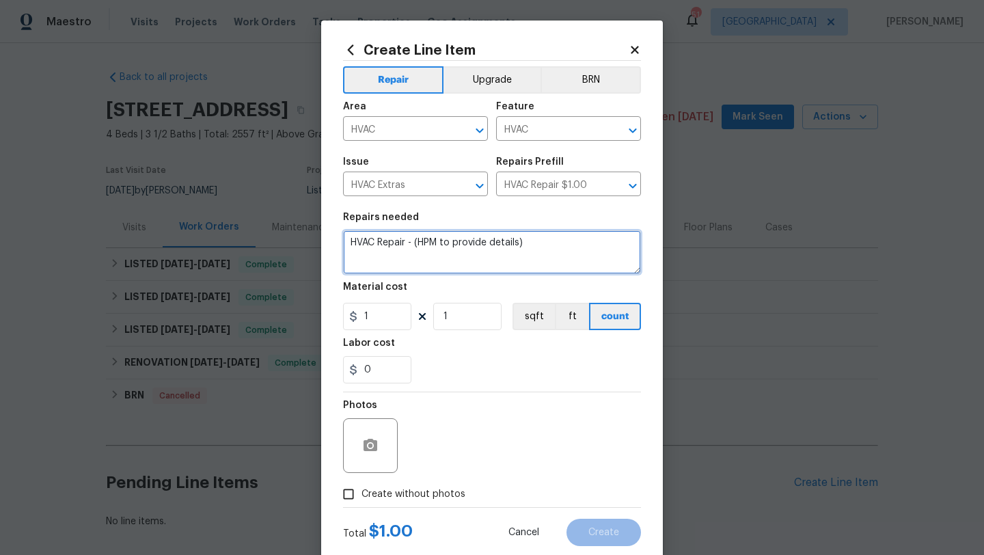
drag, startPoint x: 535, startPoint y: 247, endPoint x: 334, endPoint y: 243, distance: 201.5
click at [334, 243] on div "Create Line Item Repair Upgrade BRN Area HVAC ​ Feature HVAC ​ Issue HVAC Extra…" at bounding box center [492, 293] width 342 height 547
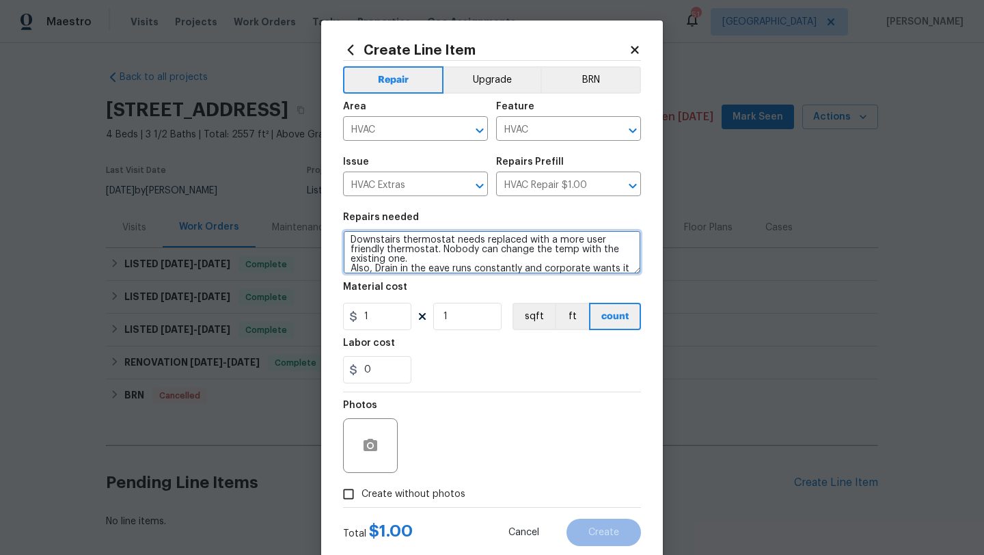
scroll to position [12, 0]
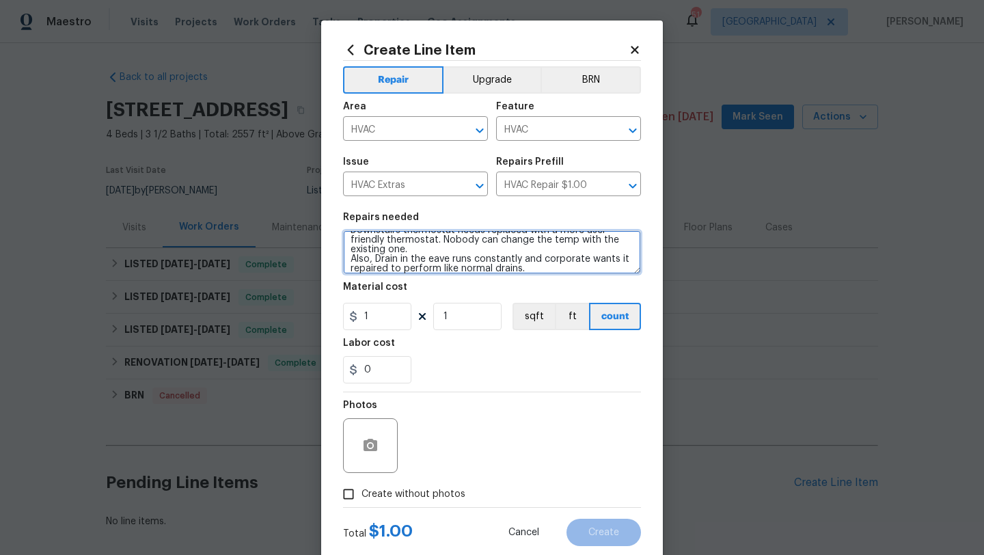
type textarea "Downstairs thermostat needs replaced with a more user friendly thermostat. Nobo…"
click at [436, 481] on div "Photos" at bounding box center [492, 436] width 298 height 89
click at [456, 444] on div "Photos" at bounding box center [492, 436] width 298 height 89
click at [426, 495] on span "Create without photos" at bounding box center [413, 494] width 104 height 14
click at [361, 495] on input "Create without photos" at bounding box center [348, 494] width 26 height 26
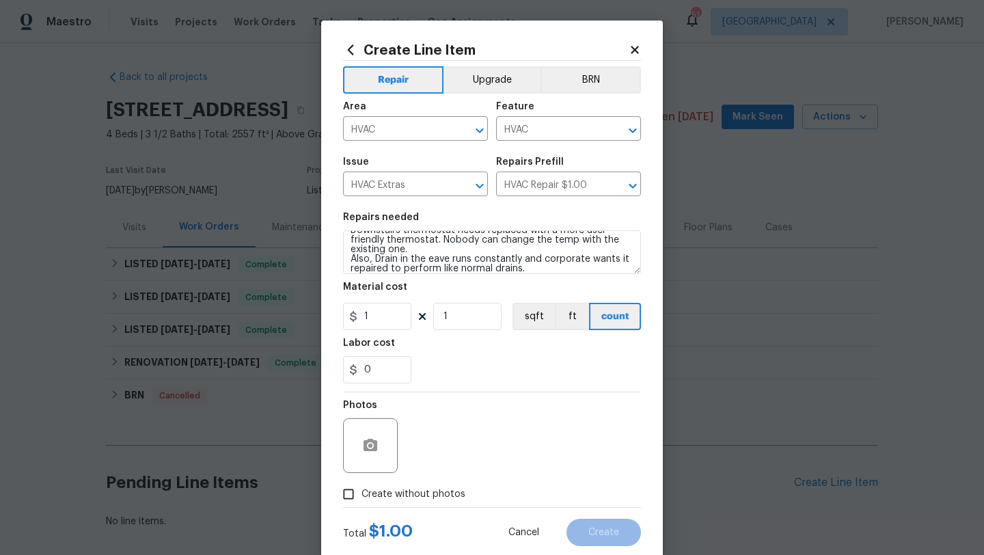
checkbox input "true"
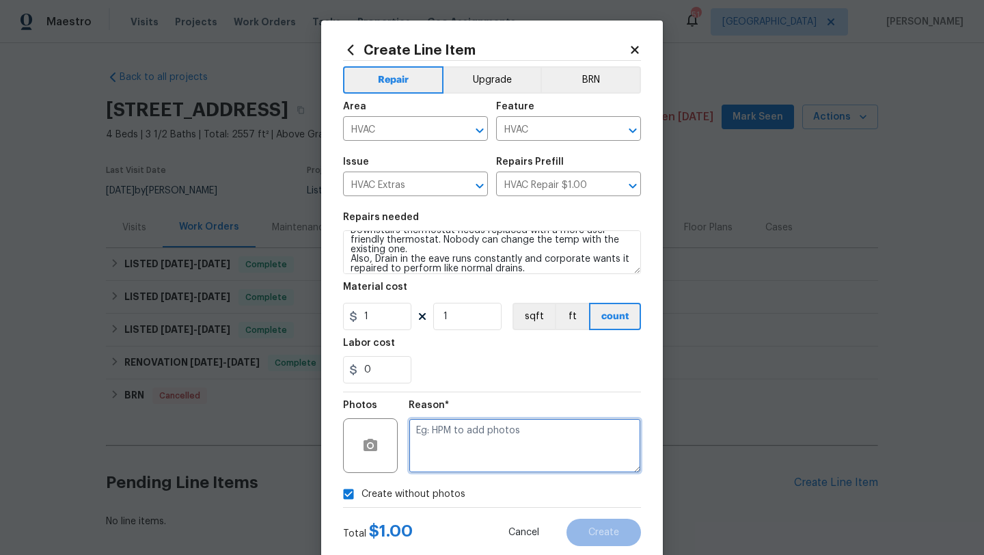
click at [456, 451] on textarea at bounding box center [524, 445] width 232 height 55
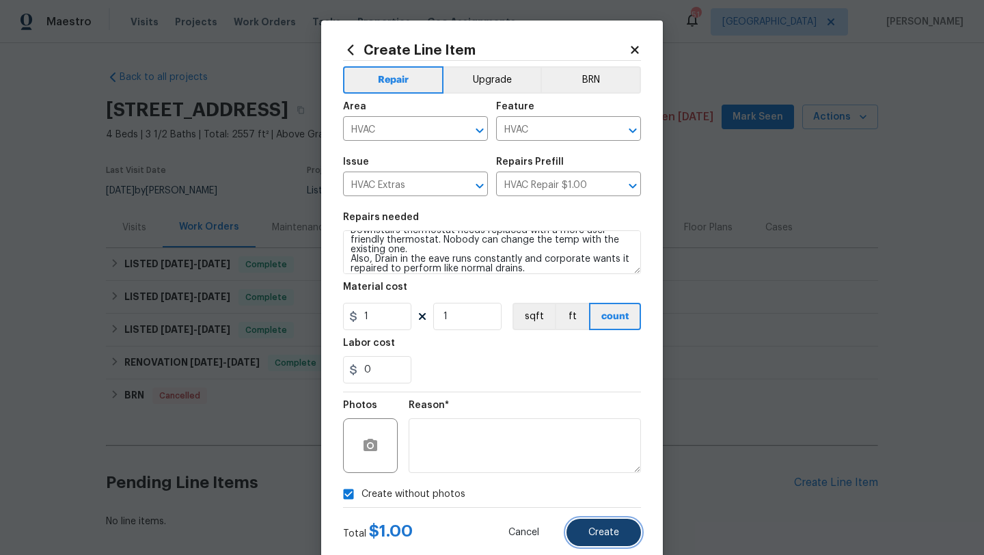
click at [608, 521] on button "Create" at bounding box center [603, 531] width 74 height 27
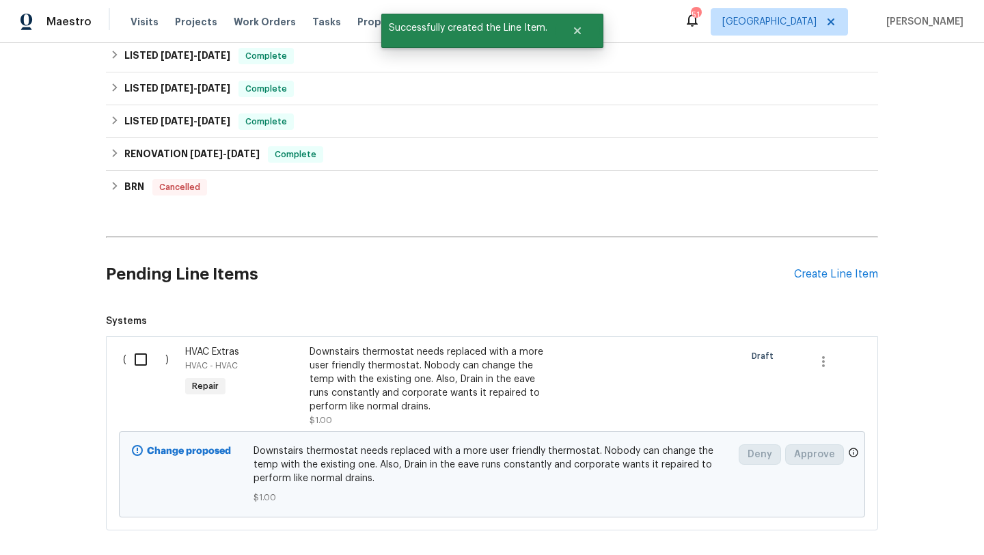
scroll to position [243, 0]
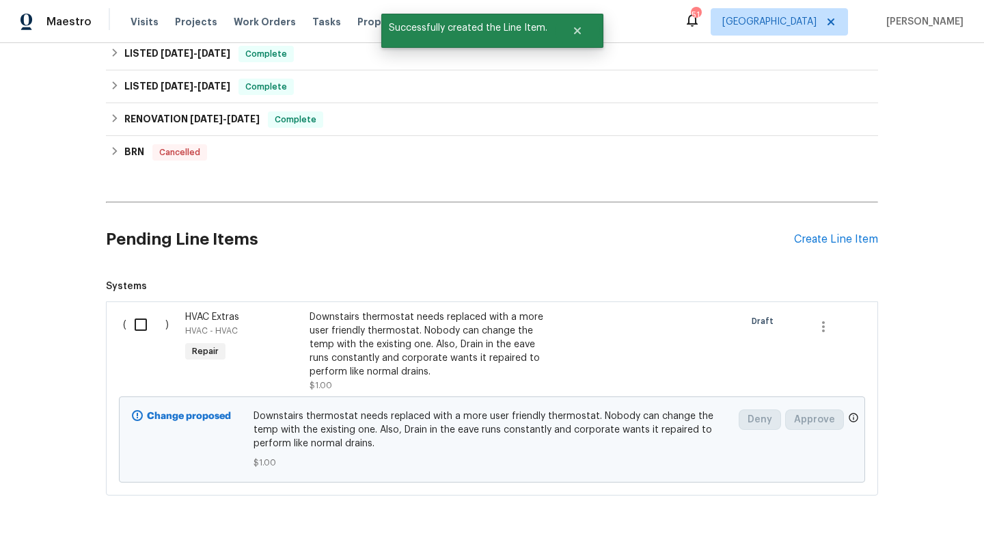
click at [141, 327] on input "checkbox" at bounding box center [145, 324] width 39 height 29
checkbox input "true"
click at [875, 515] on span "Create Work Order" at bounding box center [905, 520] width 91 height 17
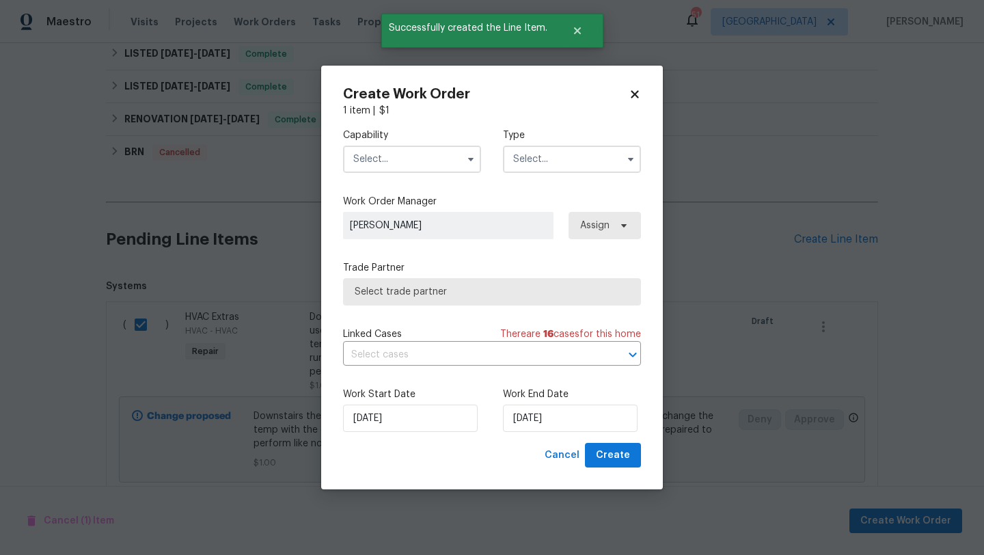
click at [429, 167] on input "text" at bounding box center [412, 158] width 138 height 27
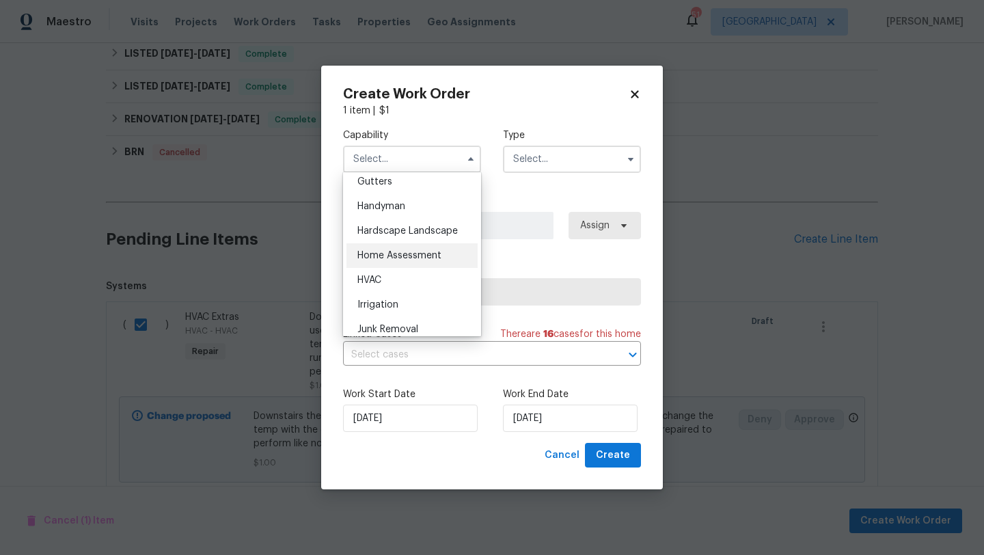
scroll to position [735, 0]
click at [381, 278] on span "HVAC" at bounding box center [369, 278] width 24 height 10
type input "HVAC"
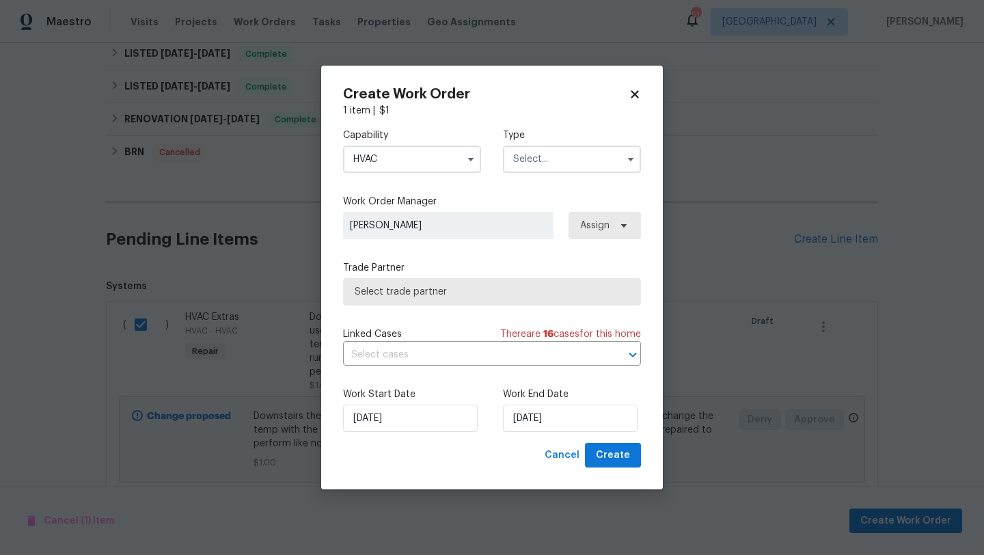
click at [553, 163] on input "text" at bounding box center [572, 158] width 138 height 27
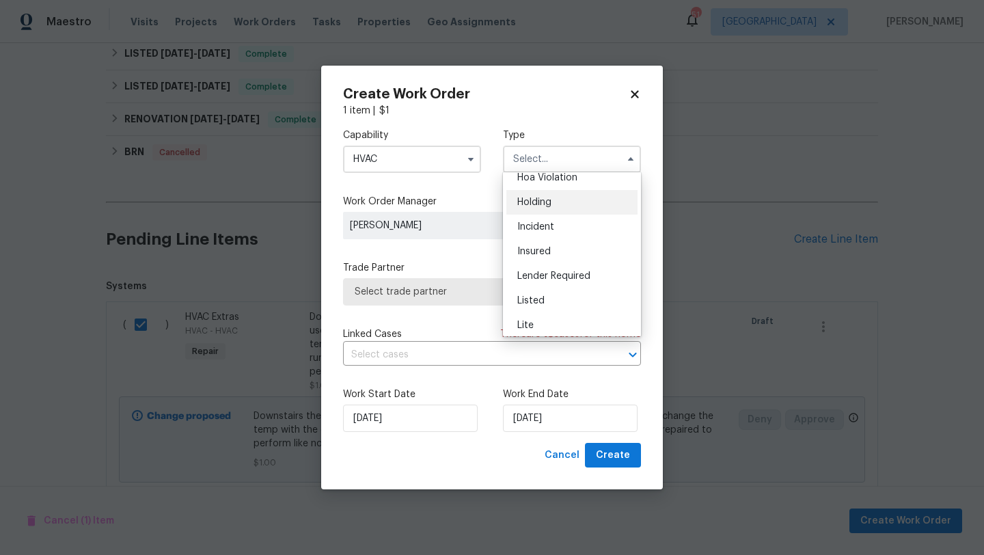
scroll to position [61, 0]
click at [548, 269] on div "Listed" at bounding box center [571, 274] width 131 height 25
type input "Listed"
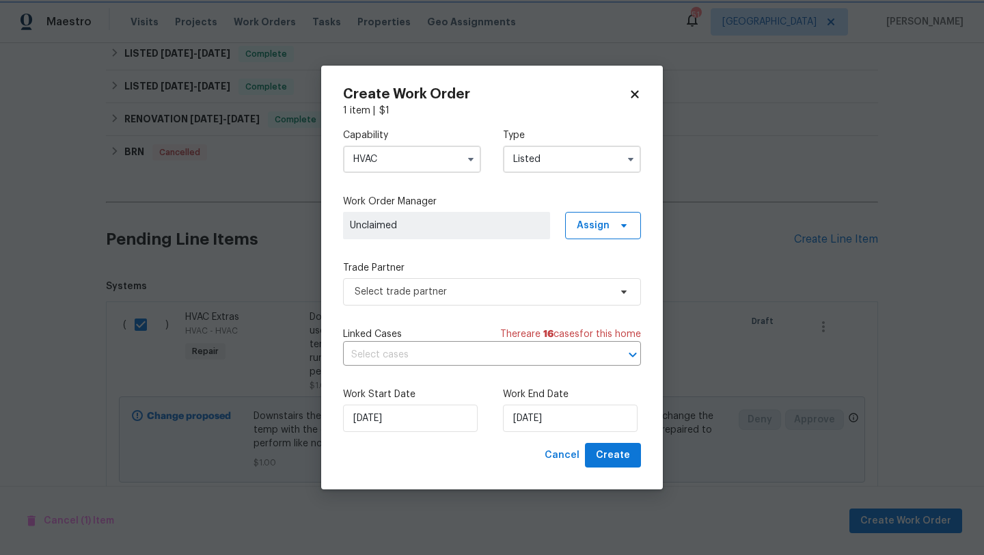
scroll to position [0, 0]
click at [583, 226] on span "Assign" at bounding box center [592, 226] width 33 height 14
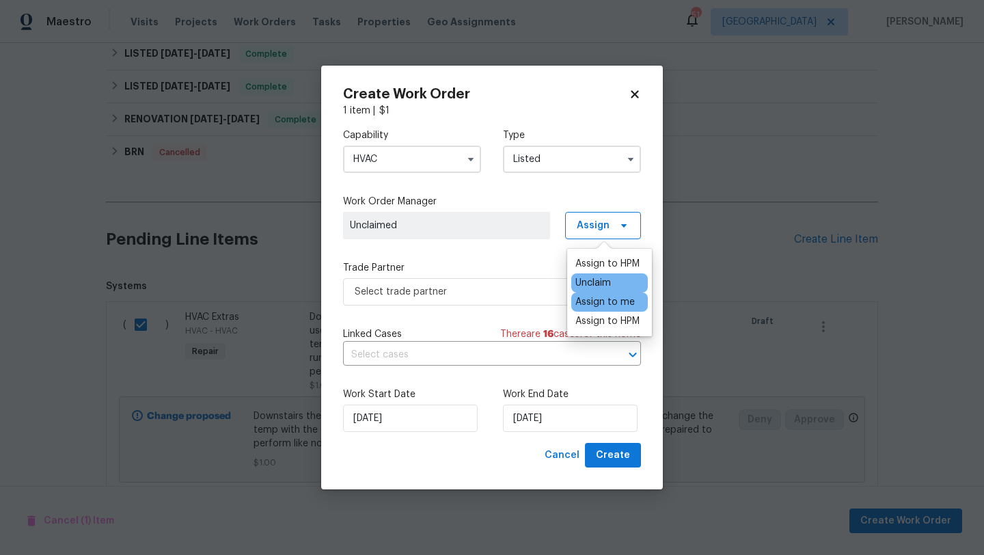
click at [587, 302] on div "Assign to me" at bounding box center [604, 302] width 59 height 14
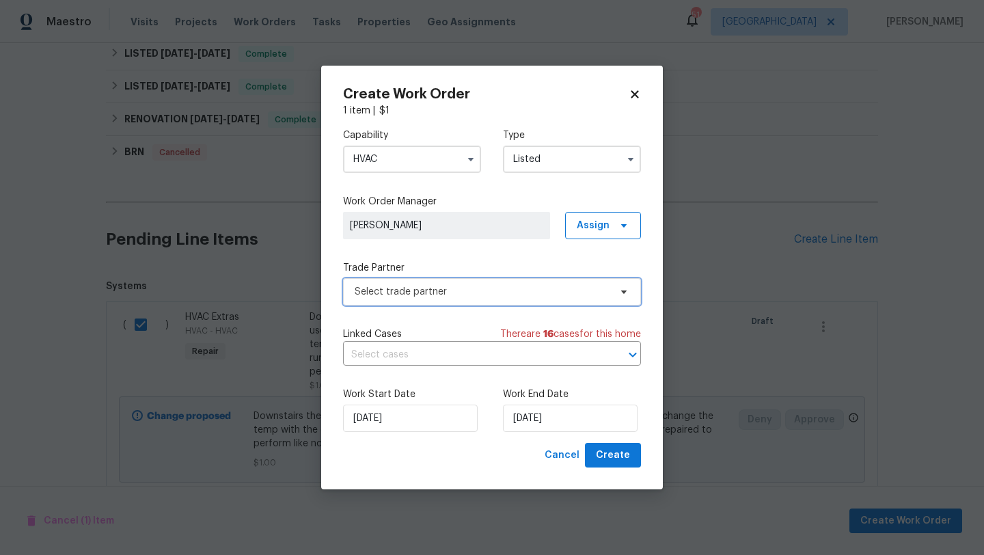
click at [528, 288] on span "Select trade partner" at bounding box center [481, 292] width 255 height 14
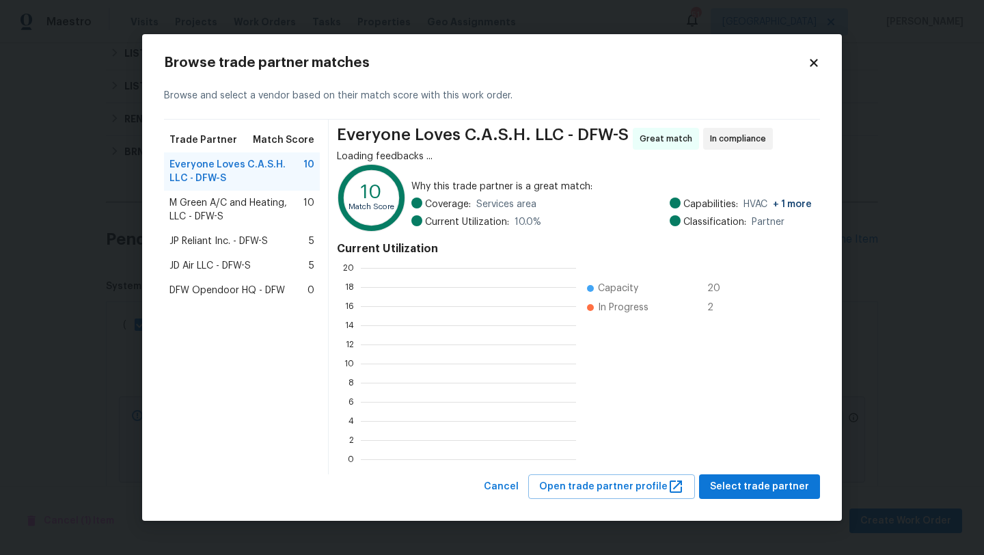
scroll to position [191, 215]
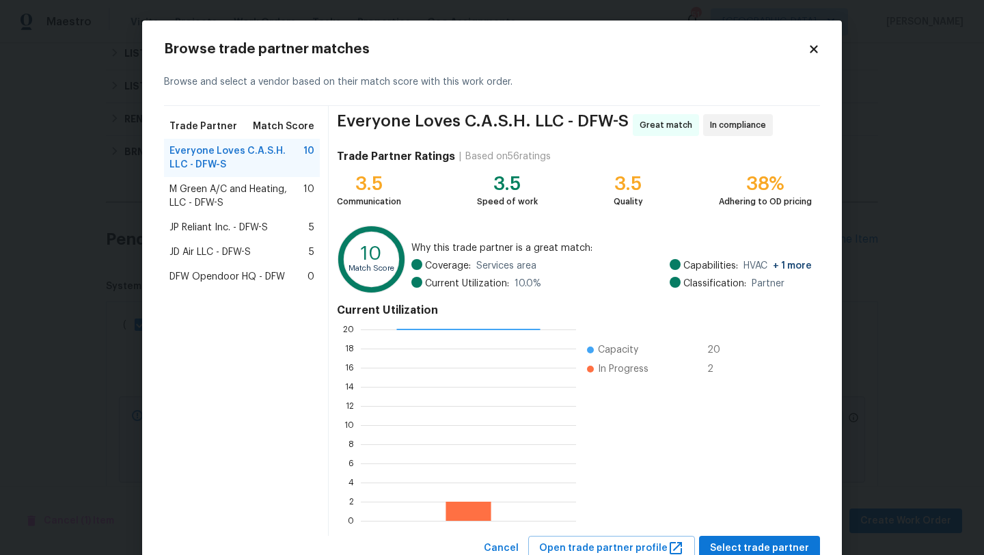
click at [275, 189] on span "M Green A/C and Heating, LLC - DFW-S" at bounding box center [236, 195] width 134 height 27
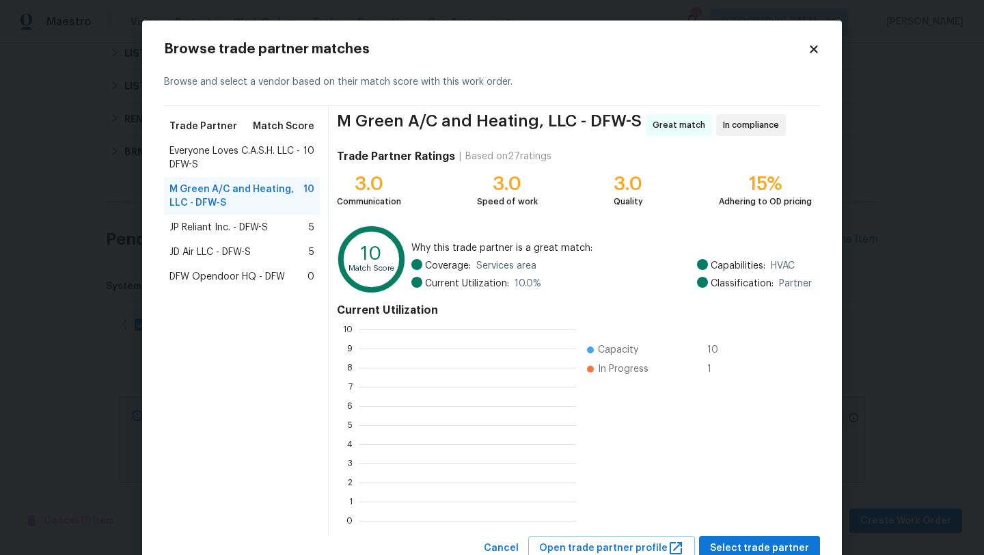
scroll to position [191, 217]
click at [749, 537] on button "Select trade partner" at bounding box center [759, 547] width 121 height 25
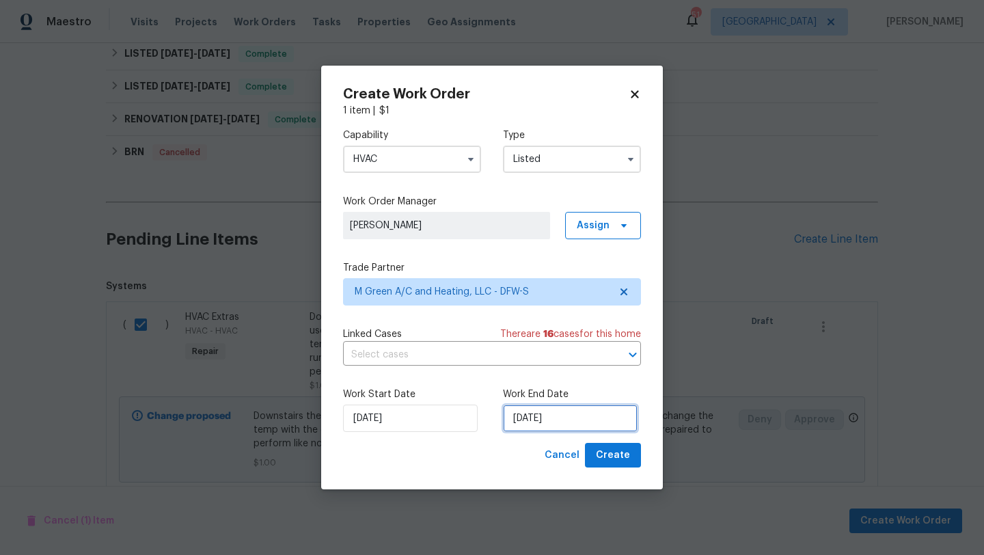
click at [592, 419] on input "[DATE]" at bounding box center [570, 417] width 135 height 27
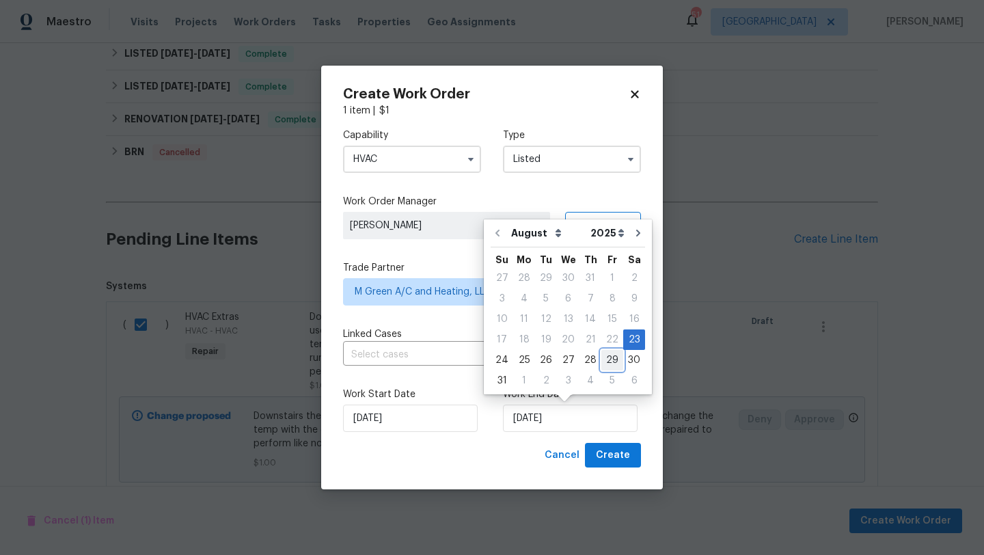
click at [602, 361] on div "29" at bounding box center [612, 359] width 22 height 19
type input "[DATE]"
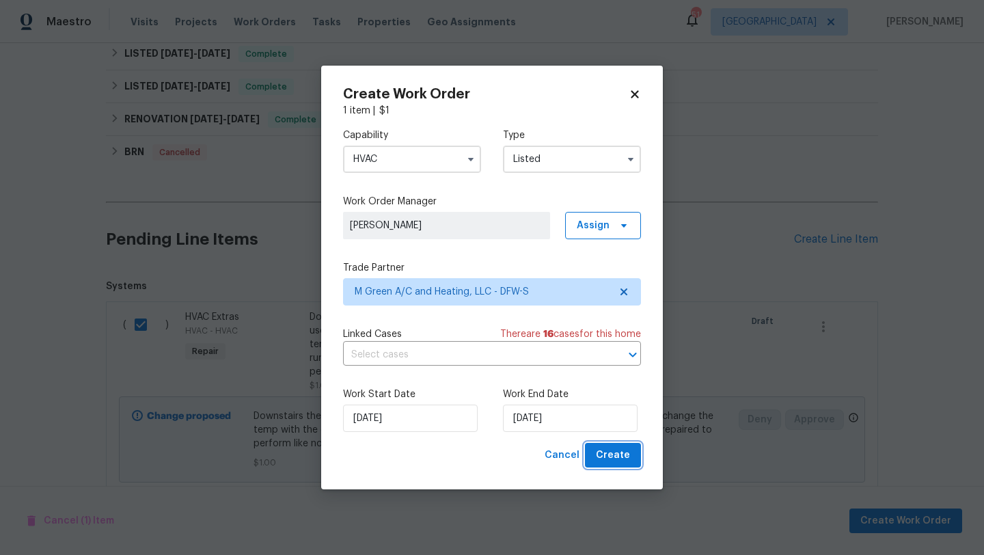
click at [608, 453] on span "Create" at bounding box center [613, 455] width 34 height 17
checkbox input "false"
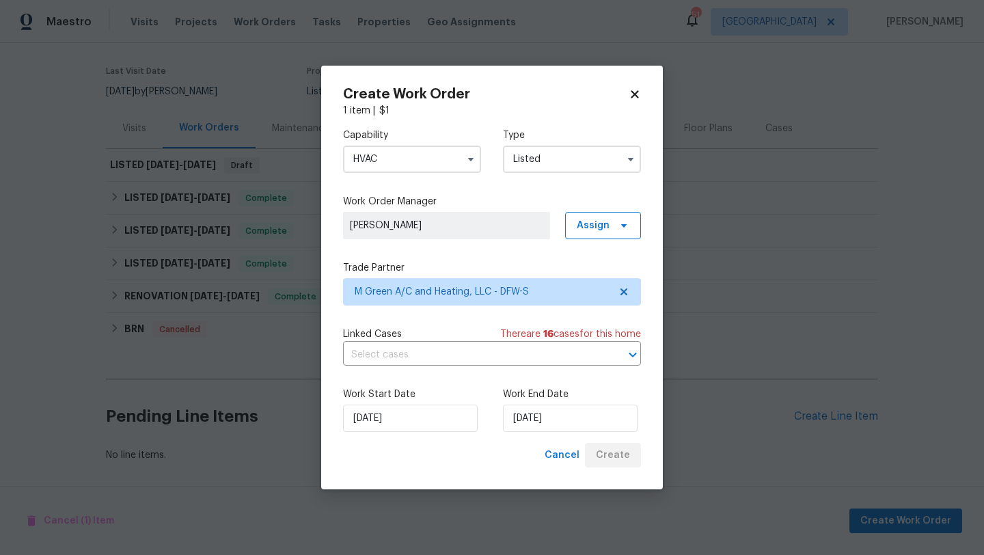
scroll to position [99, 0]
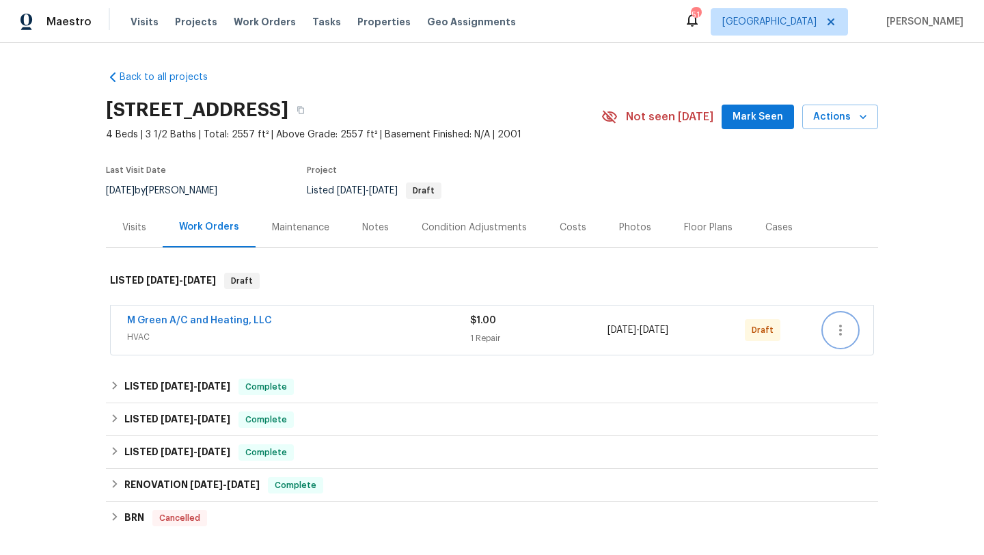
click at [845, 335] on icon "button" at bounding box center [840, 330] width 16 height 16
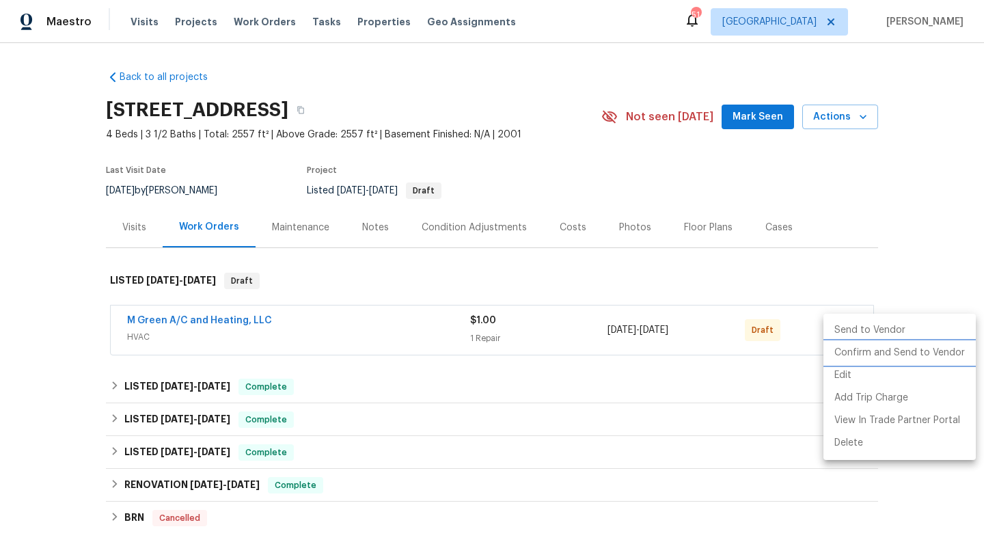
click at [848, 346] on li "Confirm and Send to Vendor" at bounding box center [899, 353] width 152 height 23
